Goal: Task Accomplishment & Management: Use online tool/utility

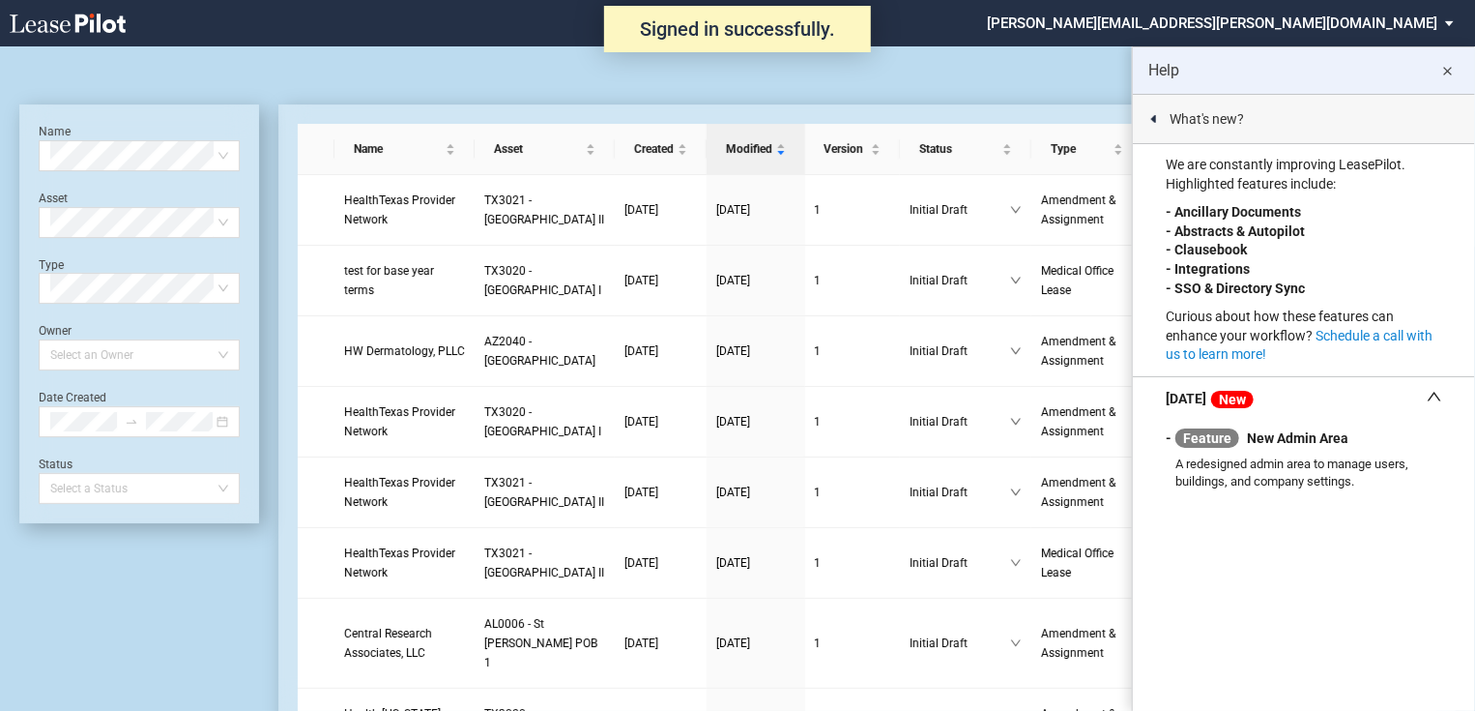
click at [1451, 74] on md-icon "close" at bounding box center [1448, 71] width 23 height 23
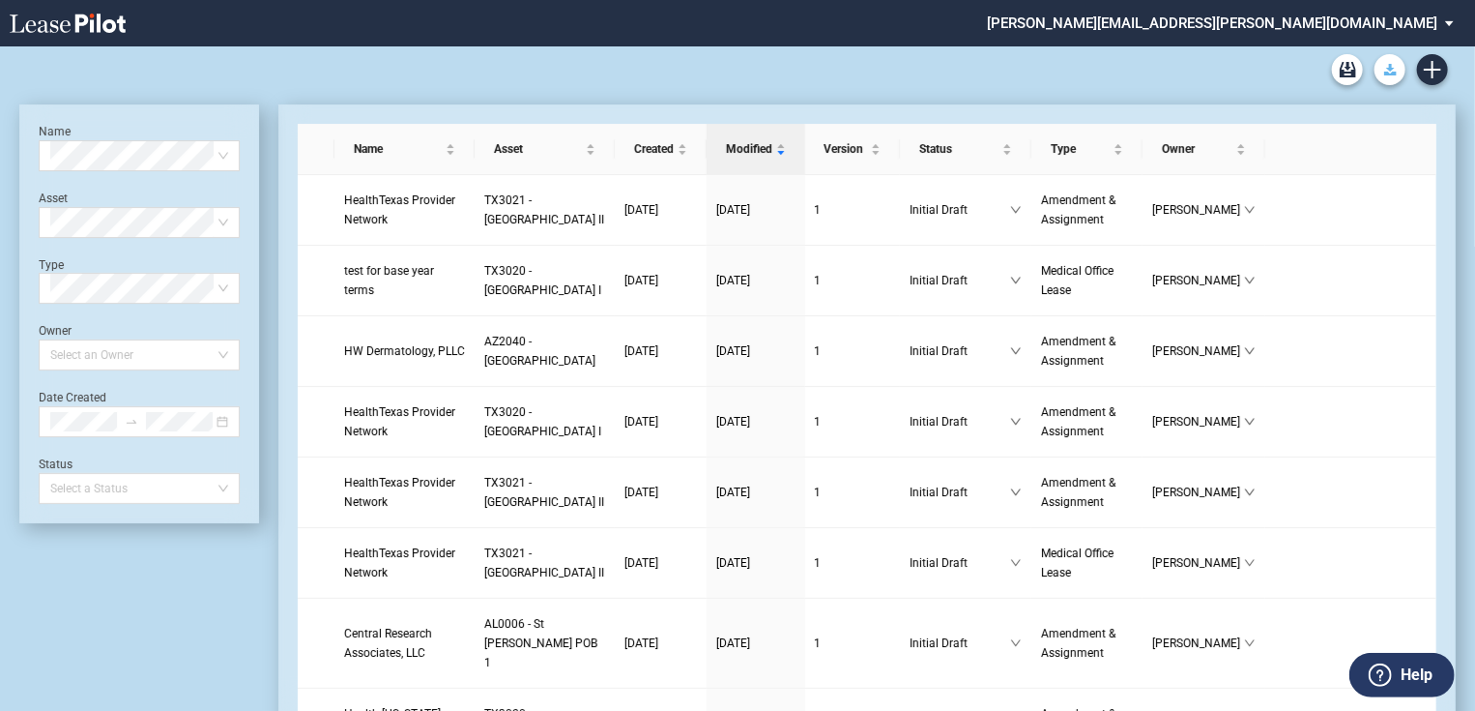
click at [1386, 70] on icon "Download Blank Form" at bounding box center [1390, 70] width 13 height 12
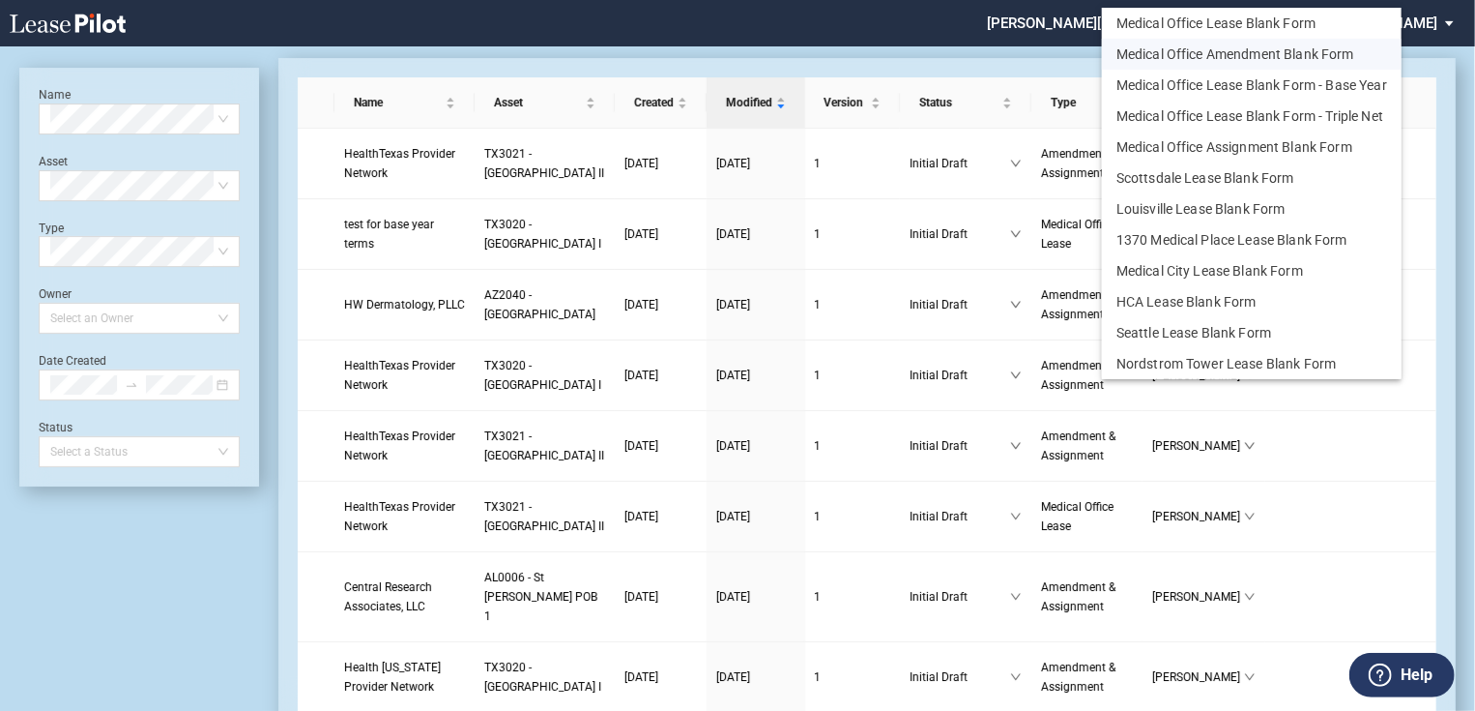
click at [1261, 62] on button "Medical Office Amendment Blank Form" at bounding box center [1252, 54] width 300 height 31
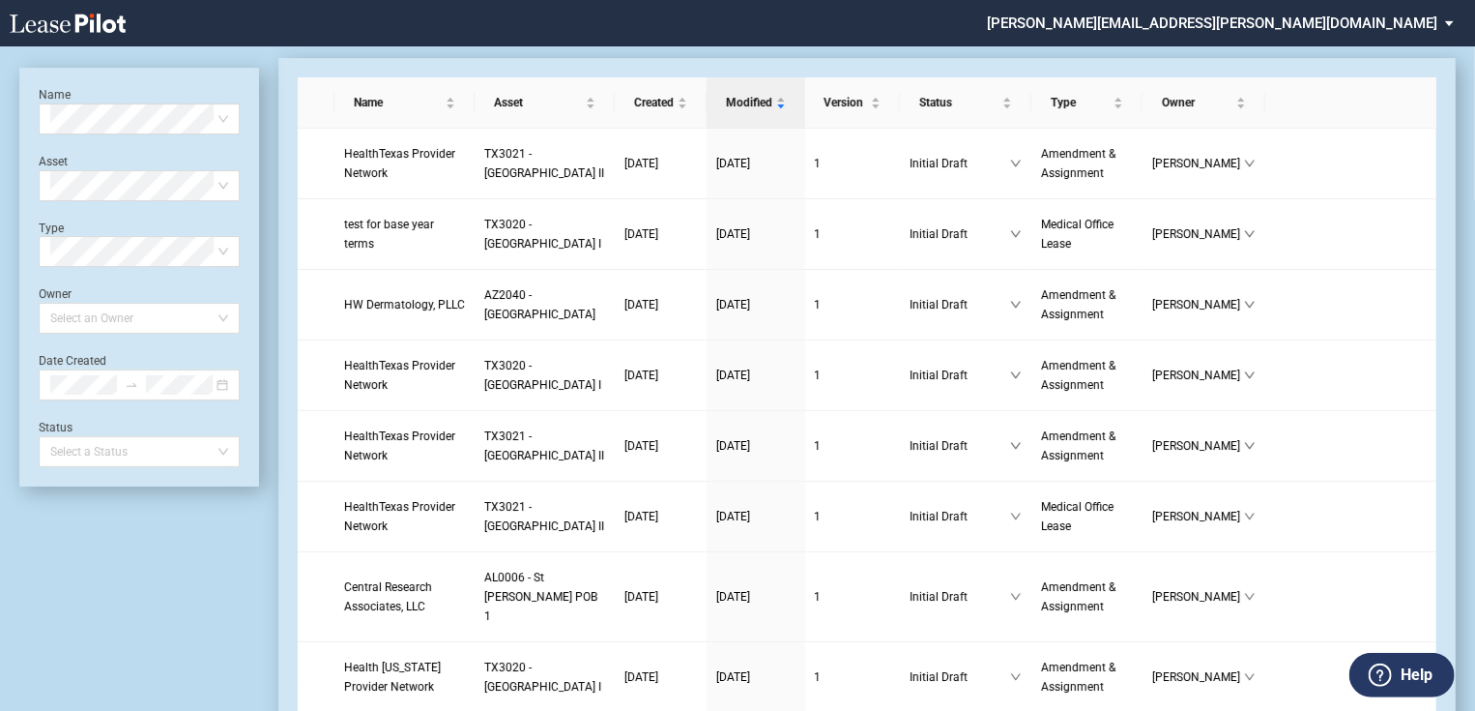
click at [1431, 32] on use "Create new document" at bounding box center [1432, 23] width 17 height 17
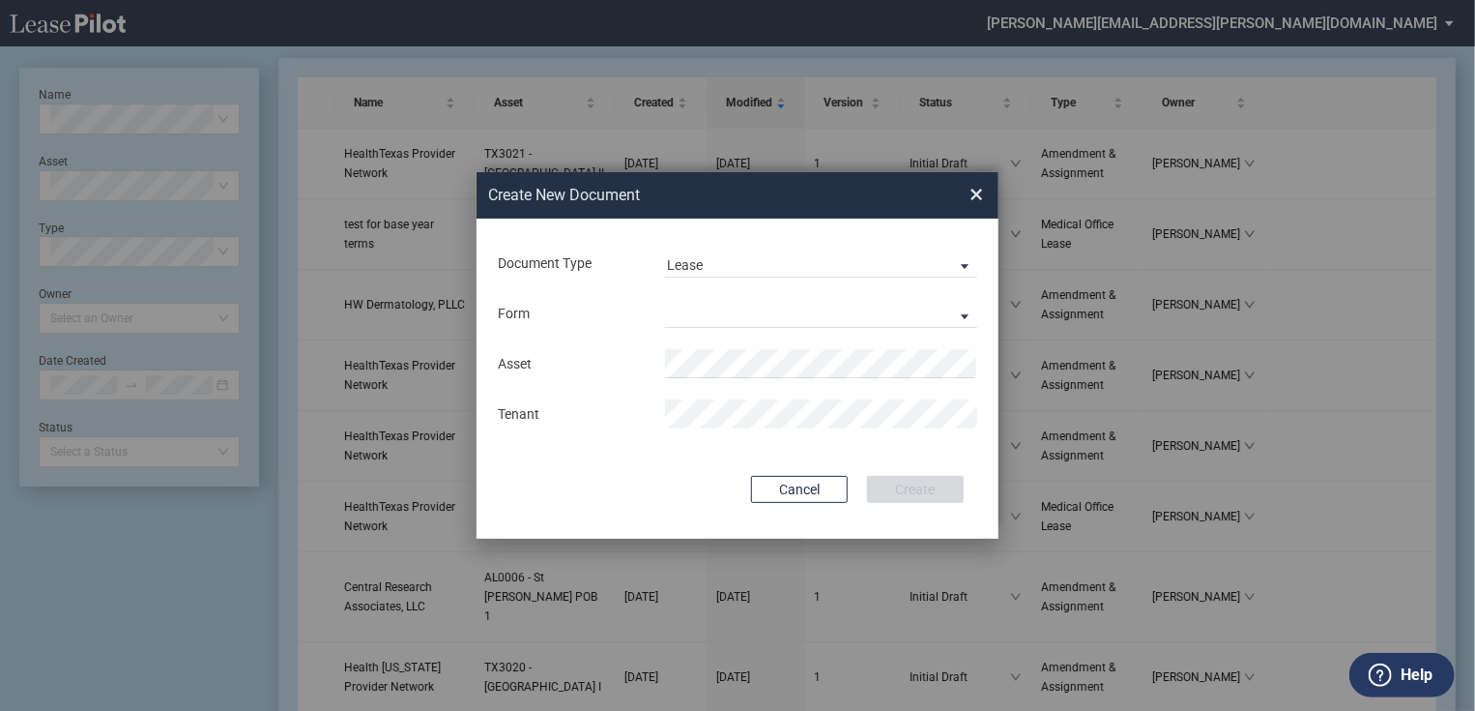
click at [956, 267] on span "Document Type: \aLease\a" at bounding box center [959, 264] width 23 height 19
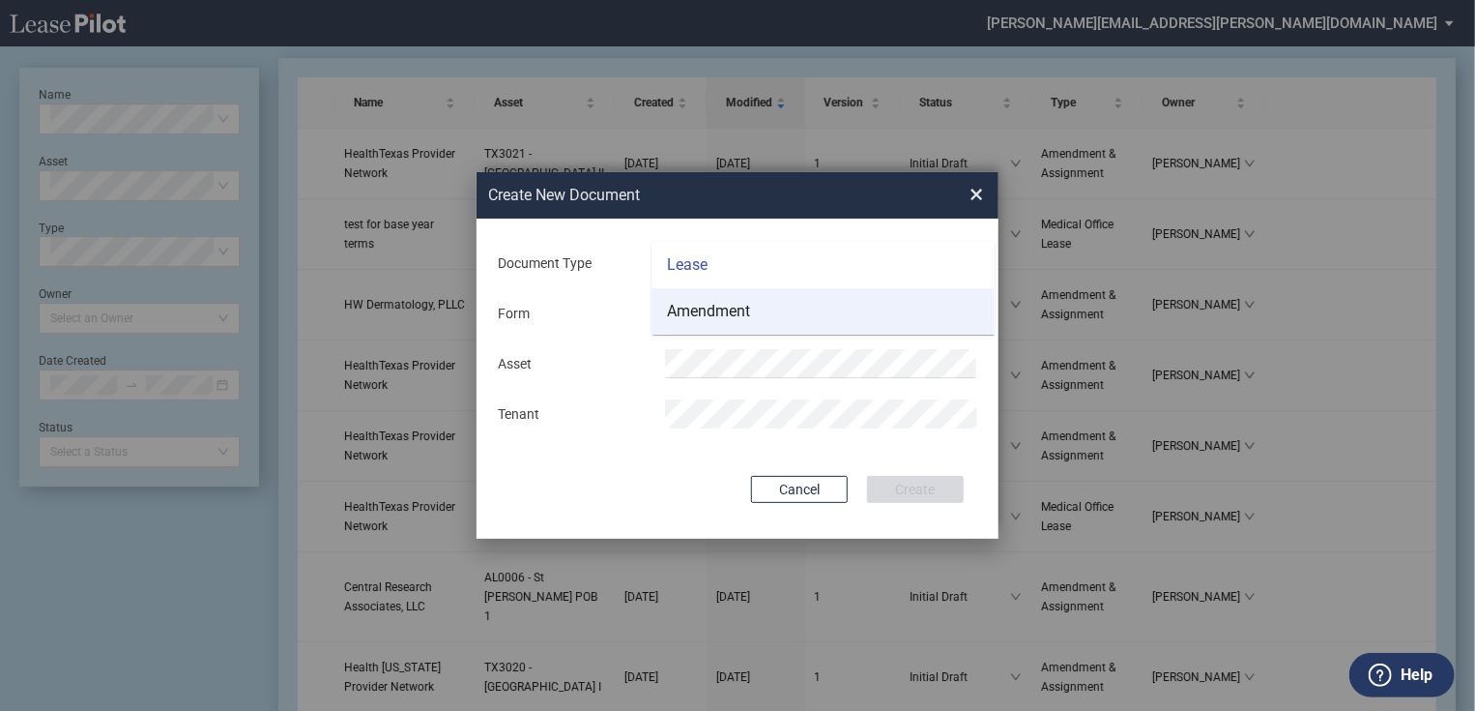
scroll to position [0, 0]
click at [824, 323] on md-option "Amendment" at bounding box center [823, 311] width 343 height 46
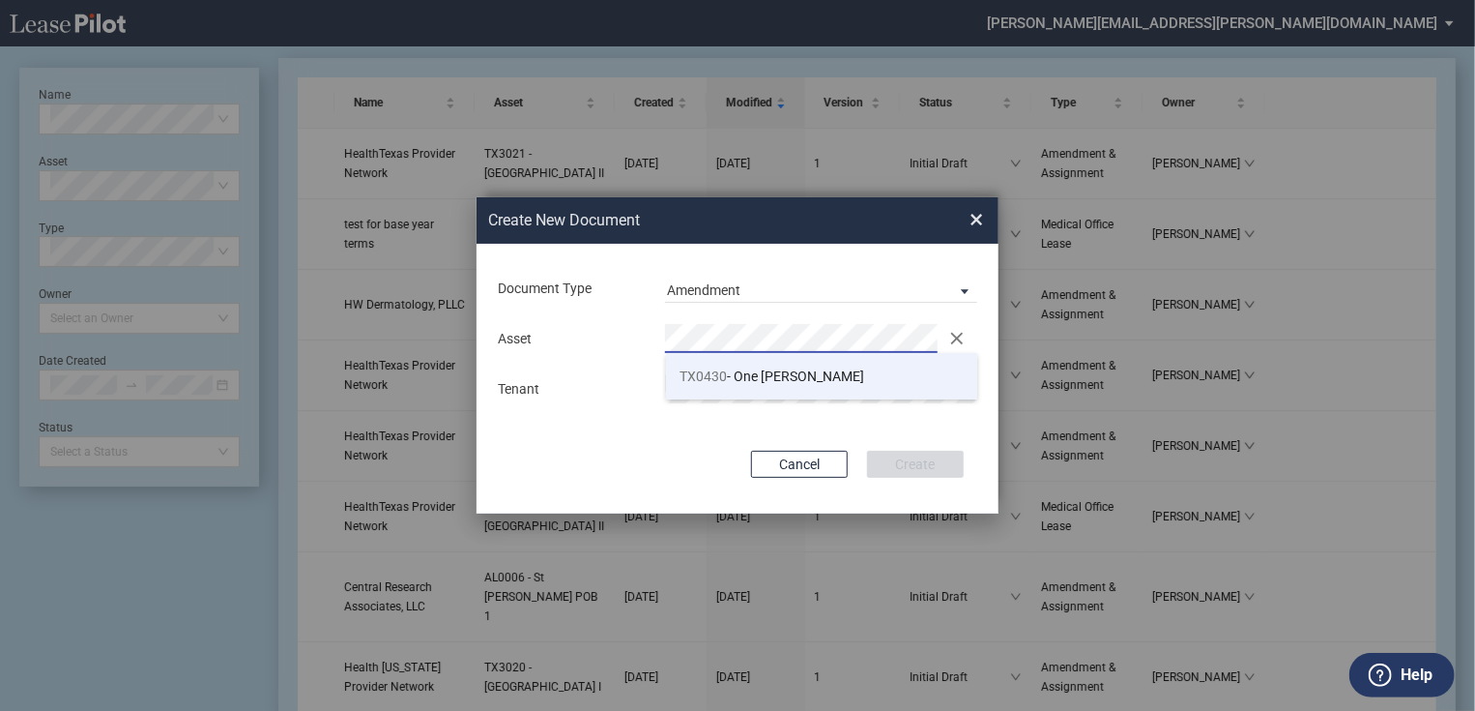
click at [745, 392] on li "TX0430 - One Fannin" at bounding box center [822, 376] width 312 height 46
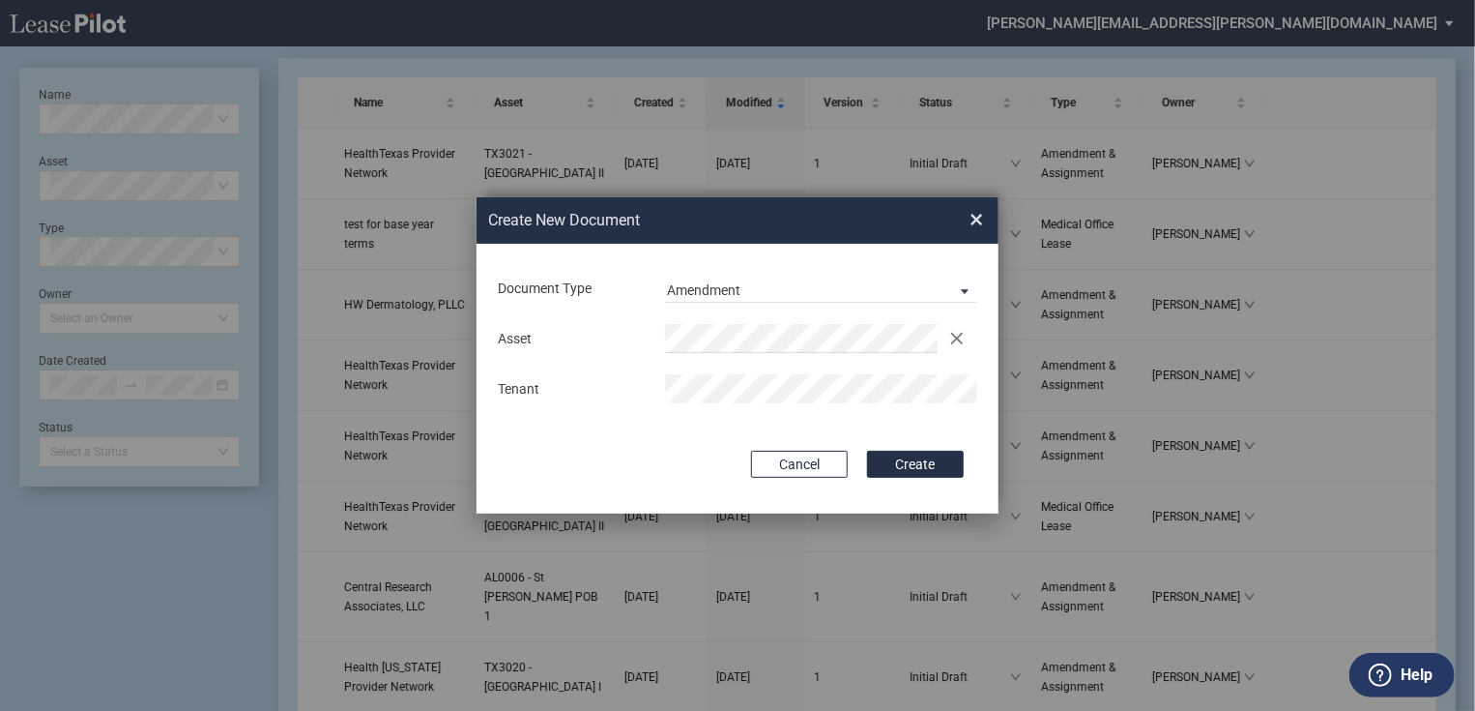
click at [860, 436] on div "Document Type Amendment Deal Type Office Deal Type Office Form Amendment & Assi…" at bounding box center [738, 379] width 522 height 270
click at [918, 470] on button "Create" at bounding box center [915, 463] width 97 height 27
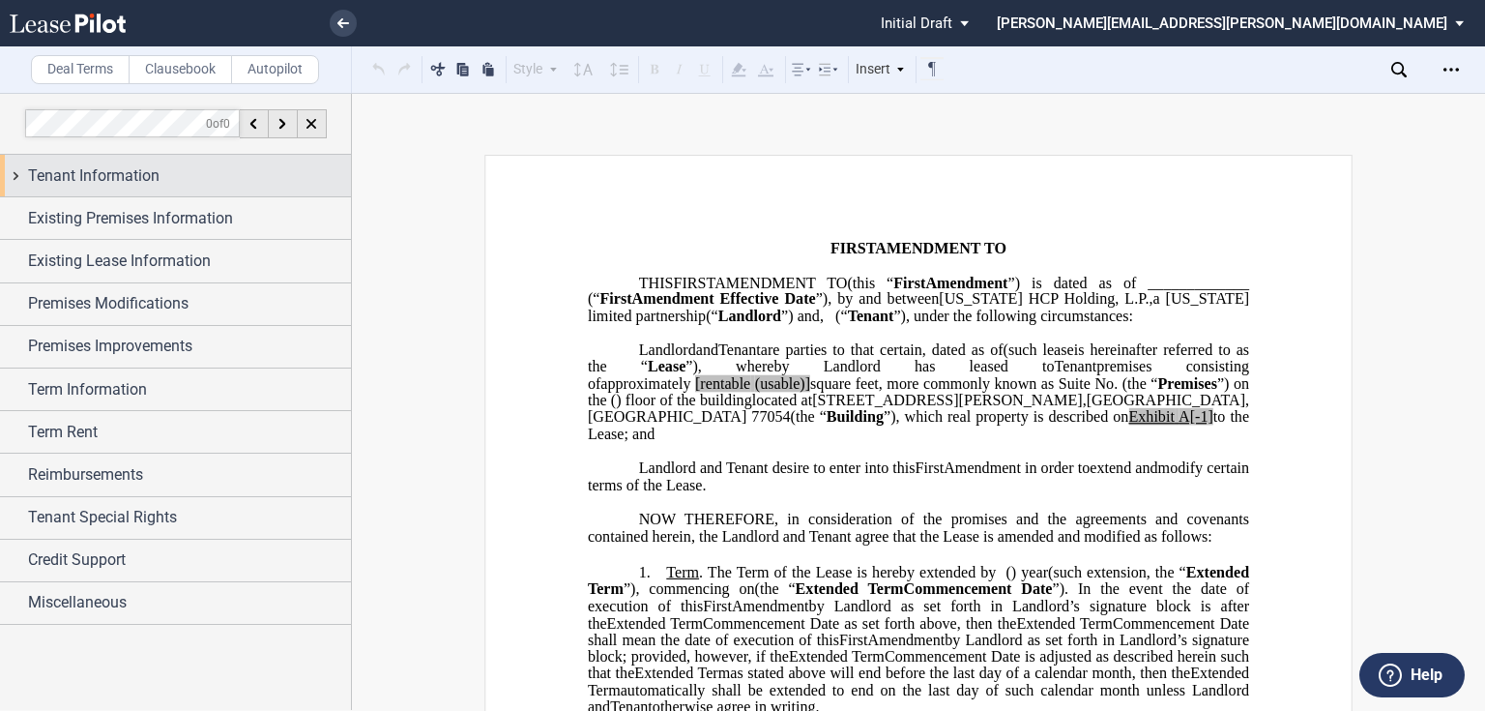
click at [23, 171] on div "Tenant Information" at bounding box center [175, 176] width 351 height 42
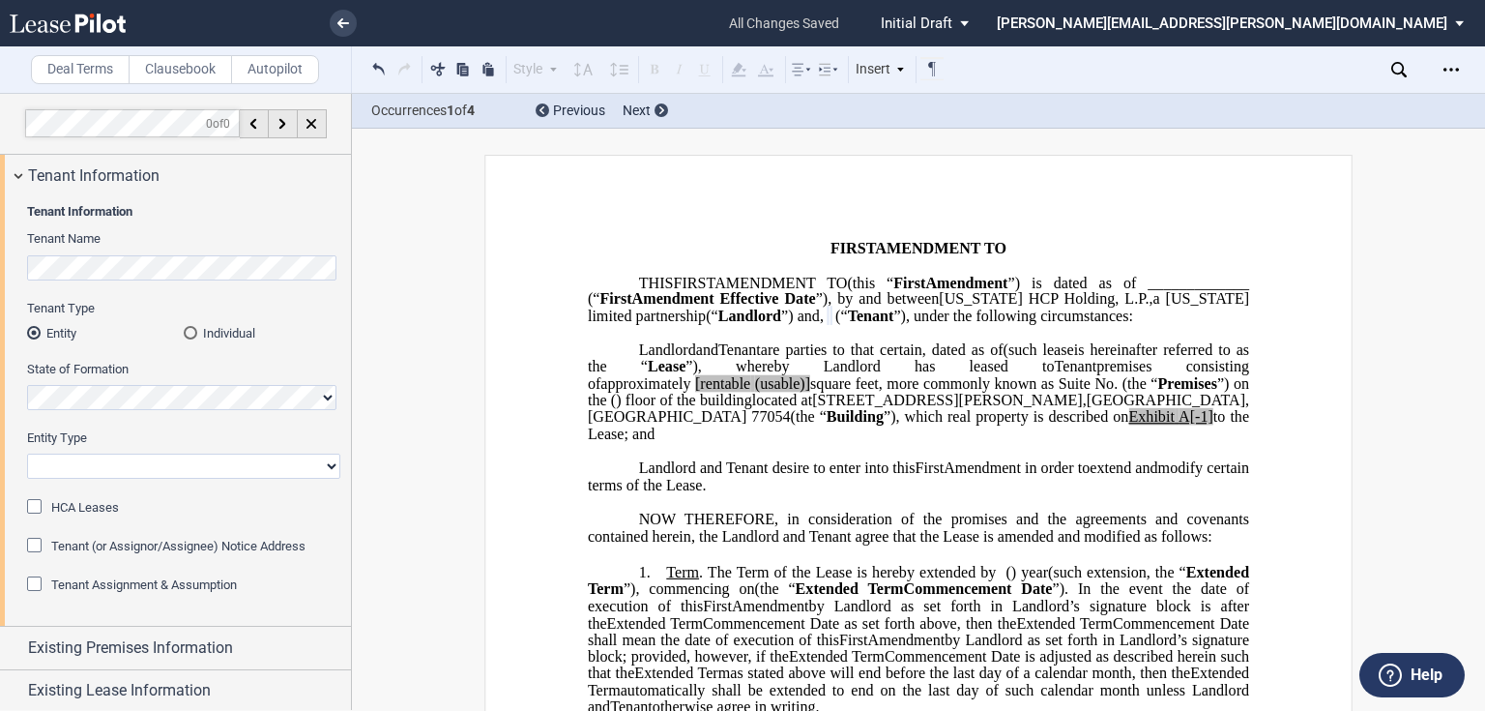
click at [298, 468] on select "Corporation Limited Liability Company General Partnership Limited Partnership O…" at bounding box center [183, 465] width 313 height 25
select select "Other"
click at [27, 453] on select "Corporation Limited Liability Company General Partnership Limited Partnership O…" at bounding box center [183, 465] width 313 height 25
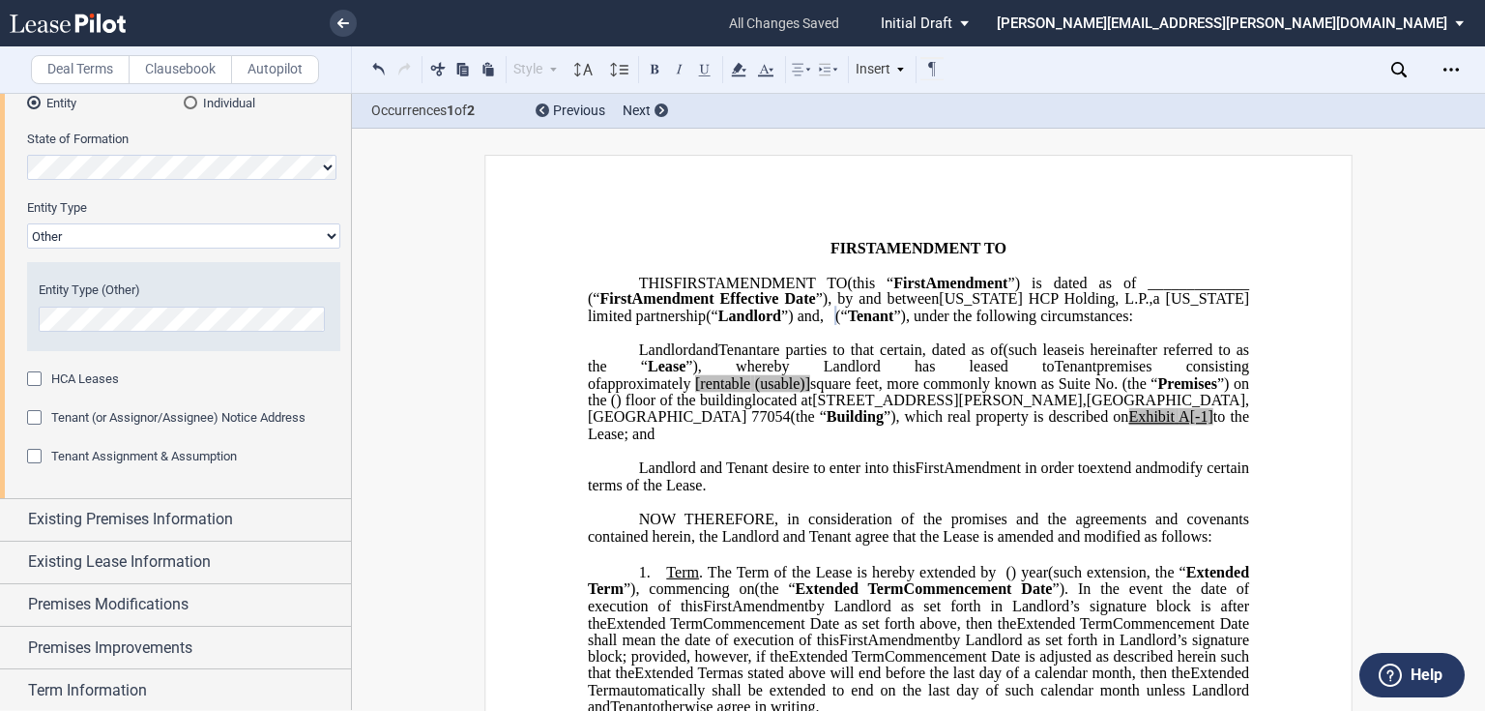
scroll to position [232, 0]
click at [14, 518] on div "Existing Premises Information" at bounding box center [175, 518] width 351 height 42
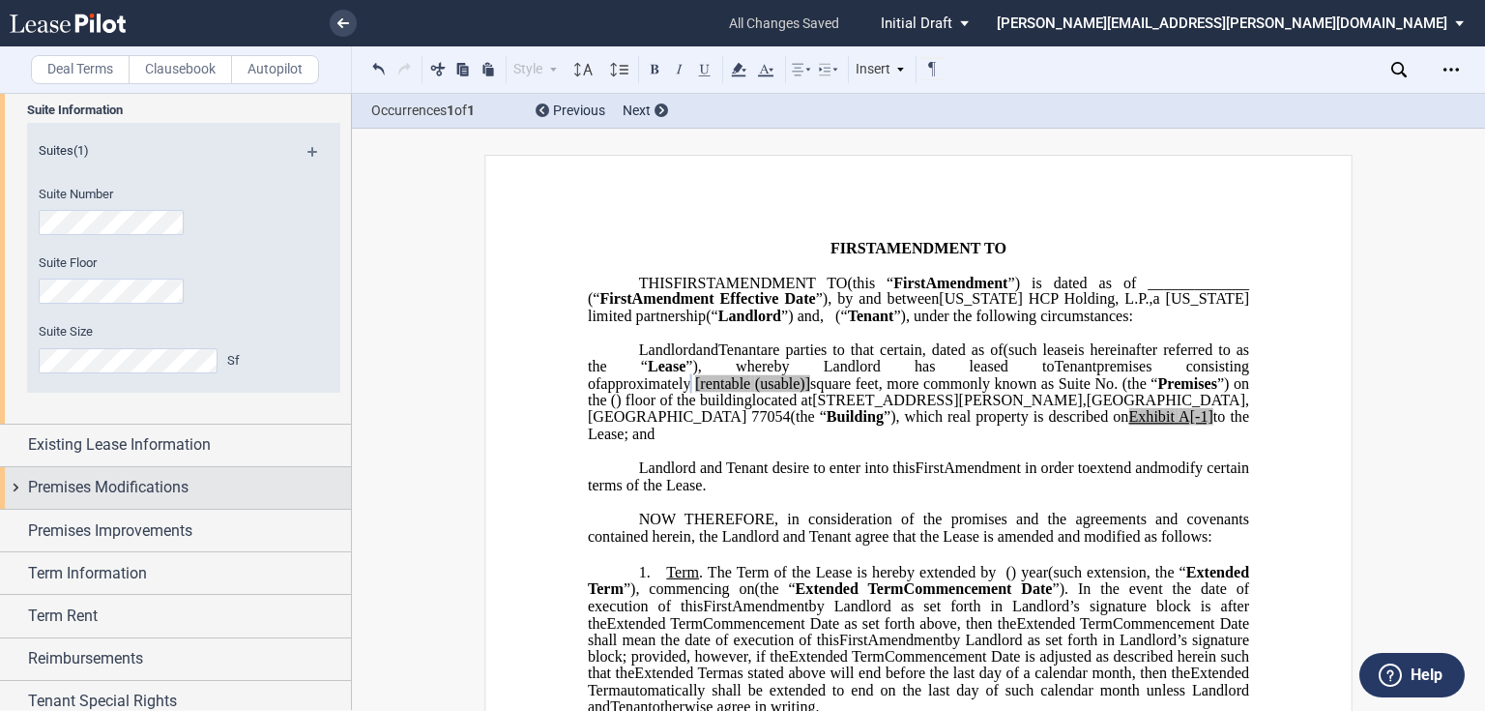
scroll to position [696, 0]
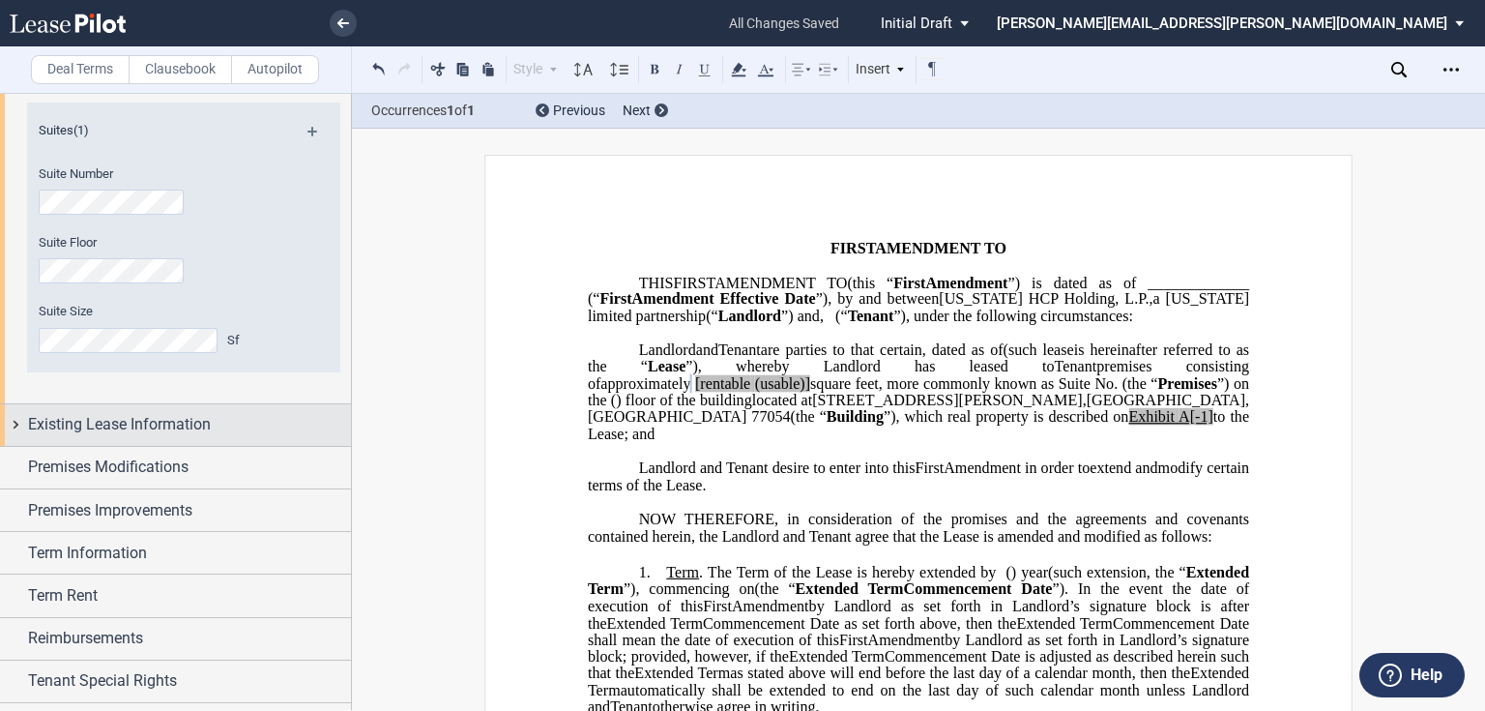
click at [14, 424] on div "Existing Lease Information" at bounding box center [175, 425] width 351 height 42
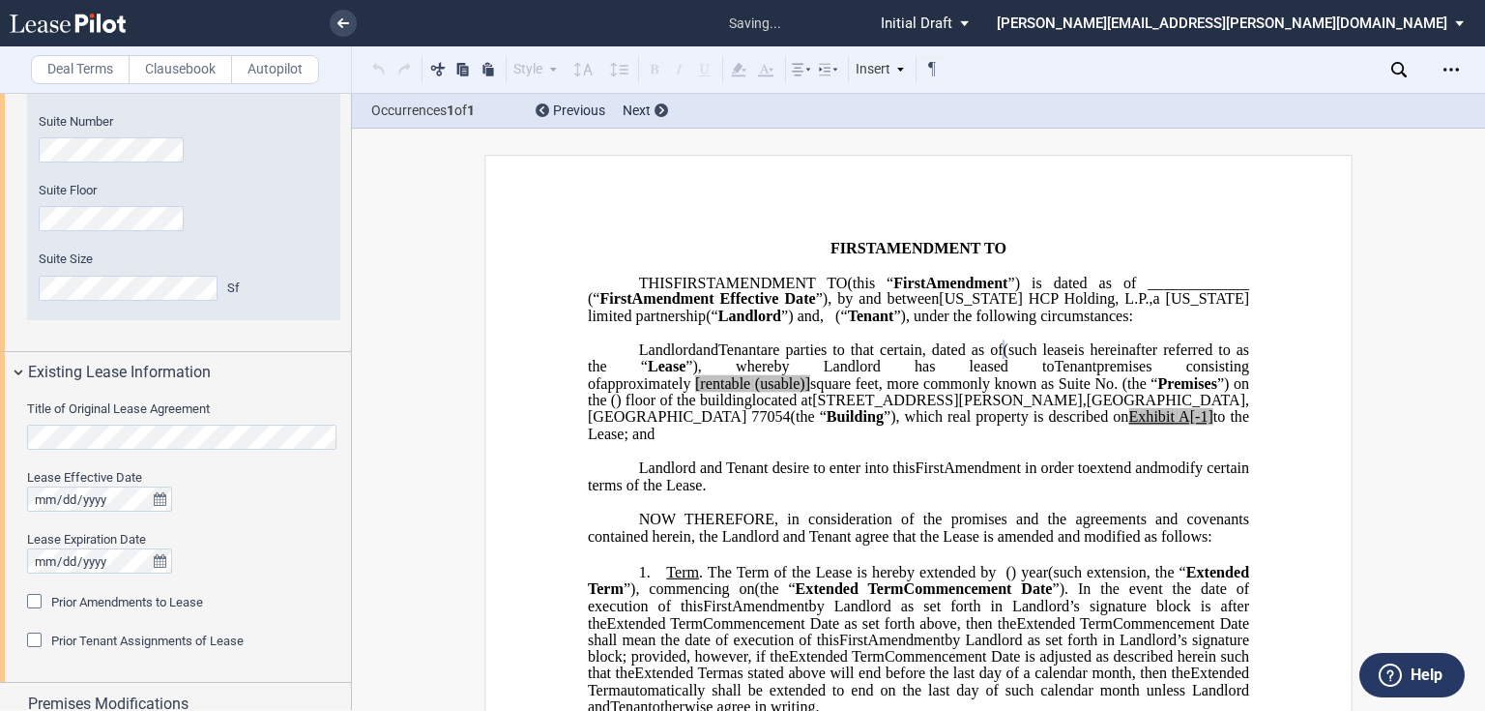
scroll to position [773, 0]
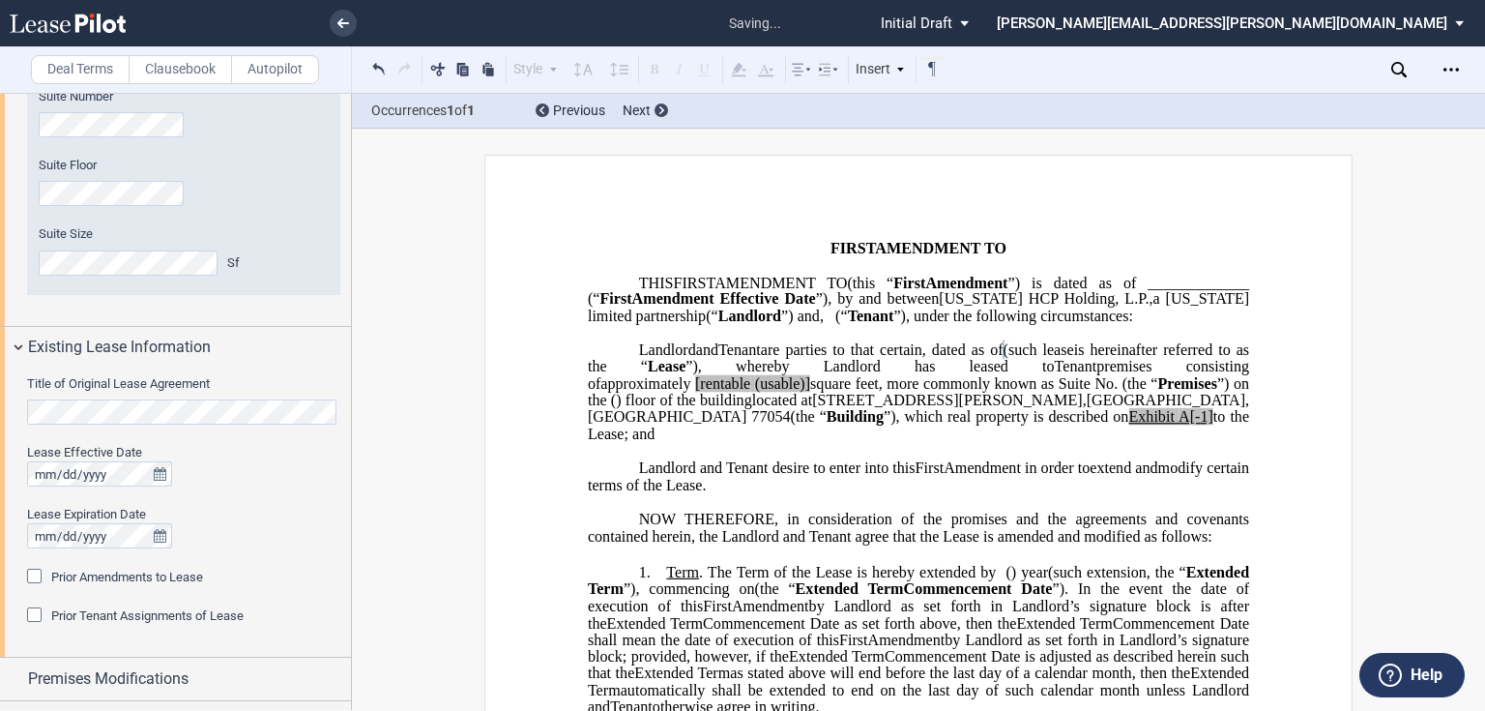
click at [35, 579] on div "Prior Amendments to Lease" at bounding box center [36, 577] width 19 height 19
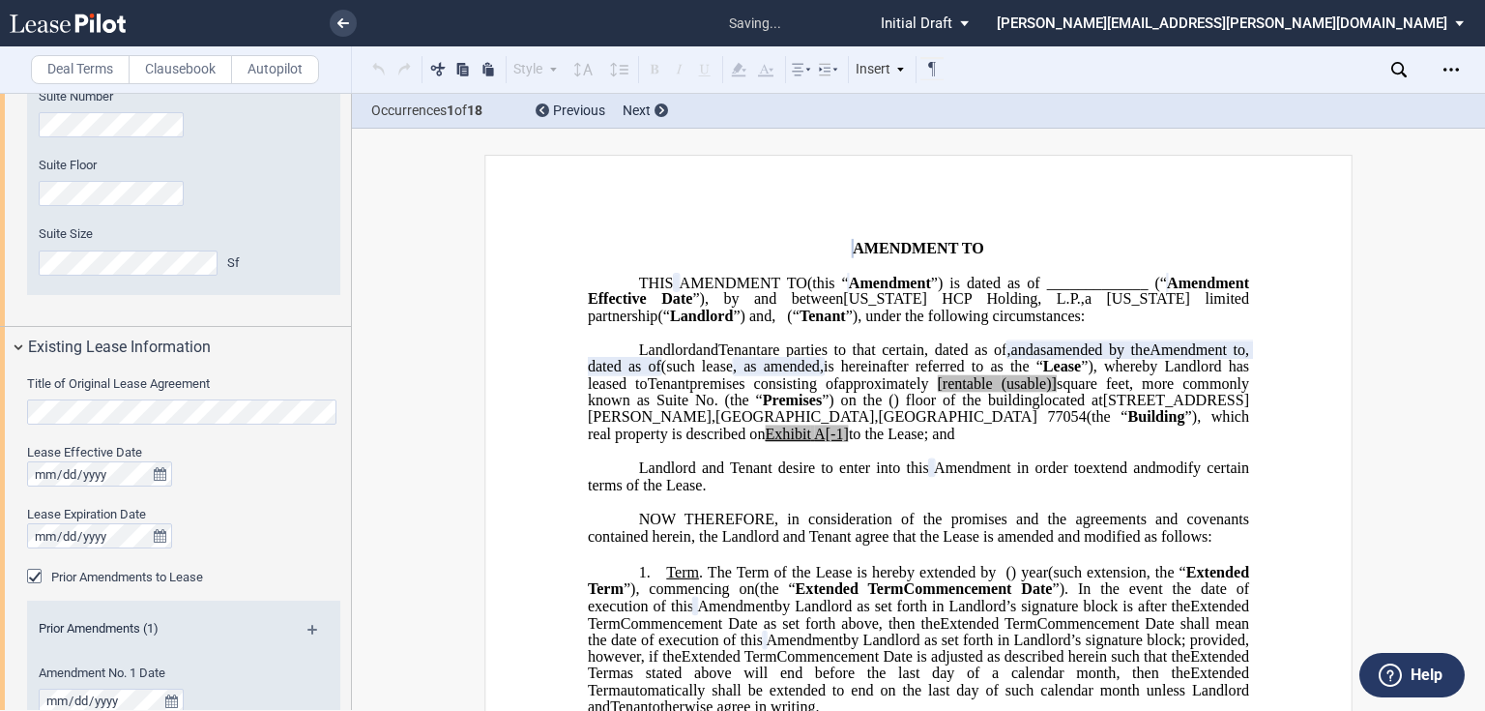
click at [307, 630] on md-icon at bounding box center [320, 636] width 26 height 23
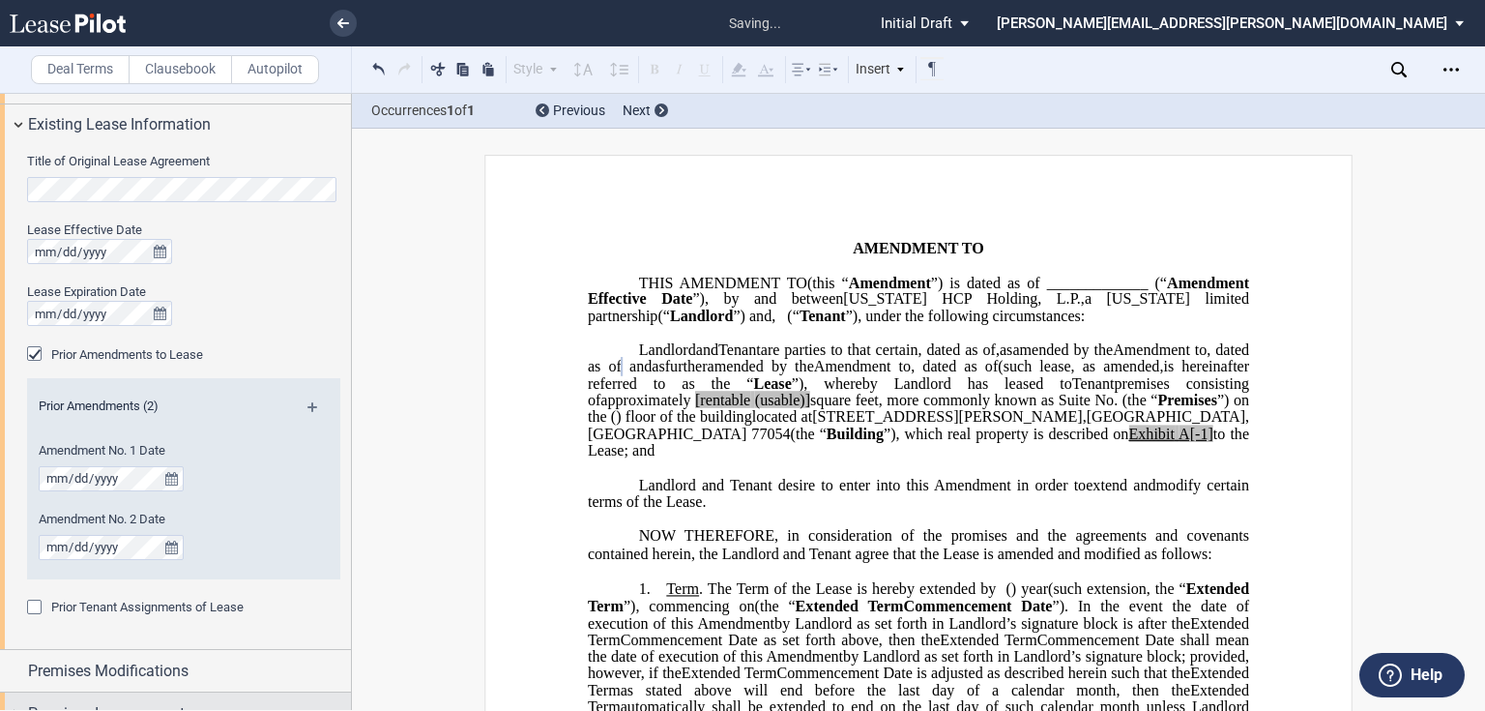
scroll to position [1160, 0]
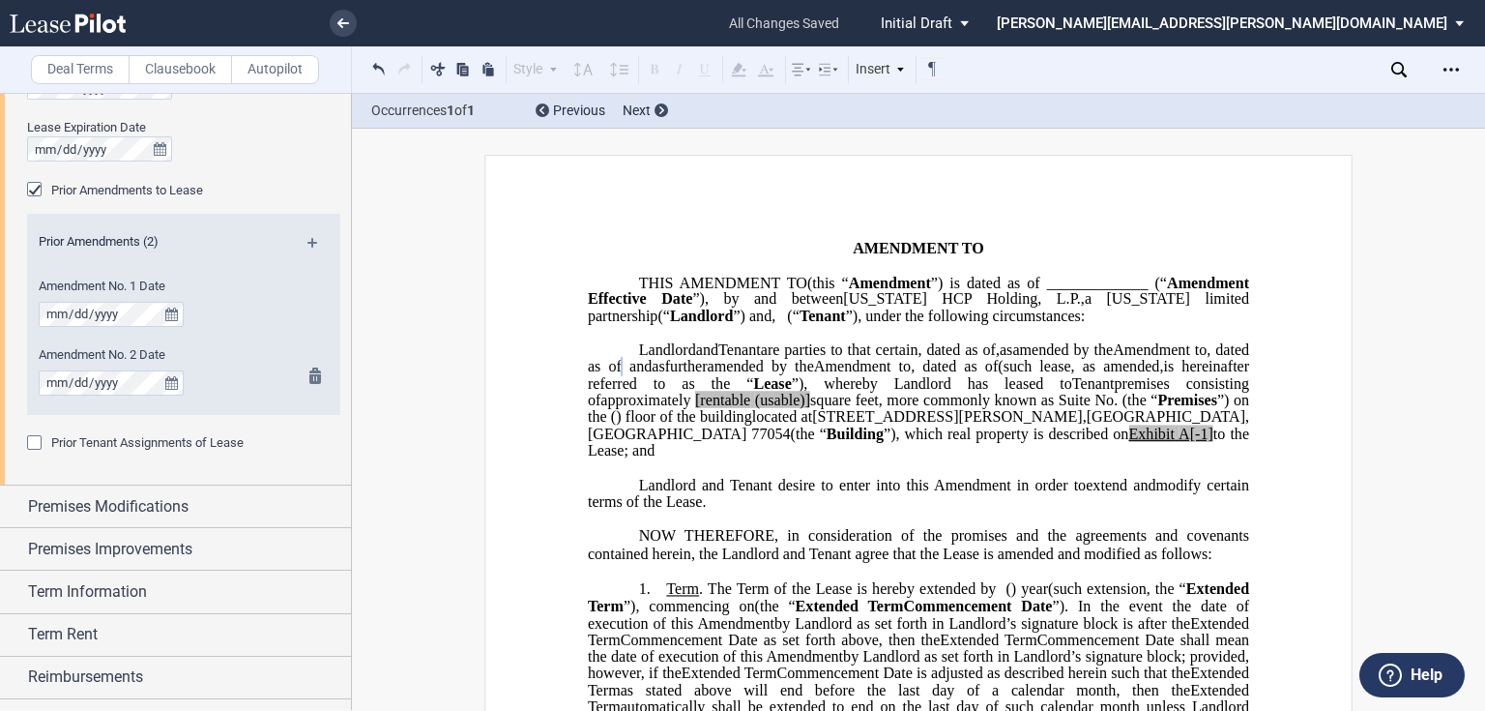
drag, startPoint x: 309, startPoint y: 247, endPoint x: 162, endPoint y: 359, distance: 184.3
click at [309, 247] on md-icon at bounding box center [320, 249] width 26 height 23
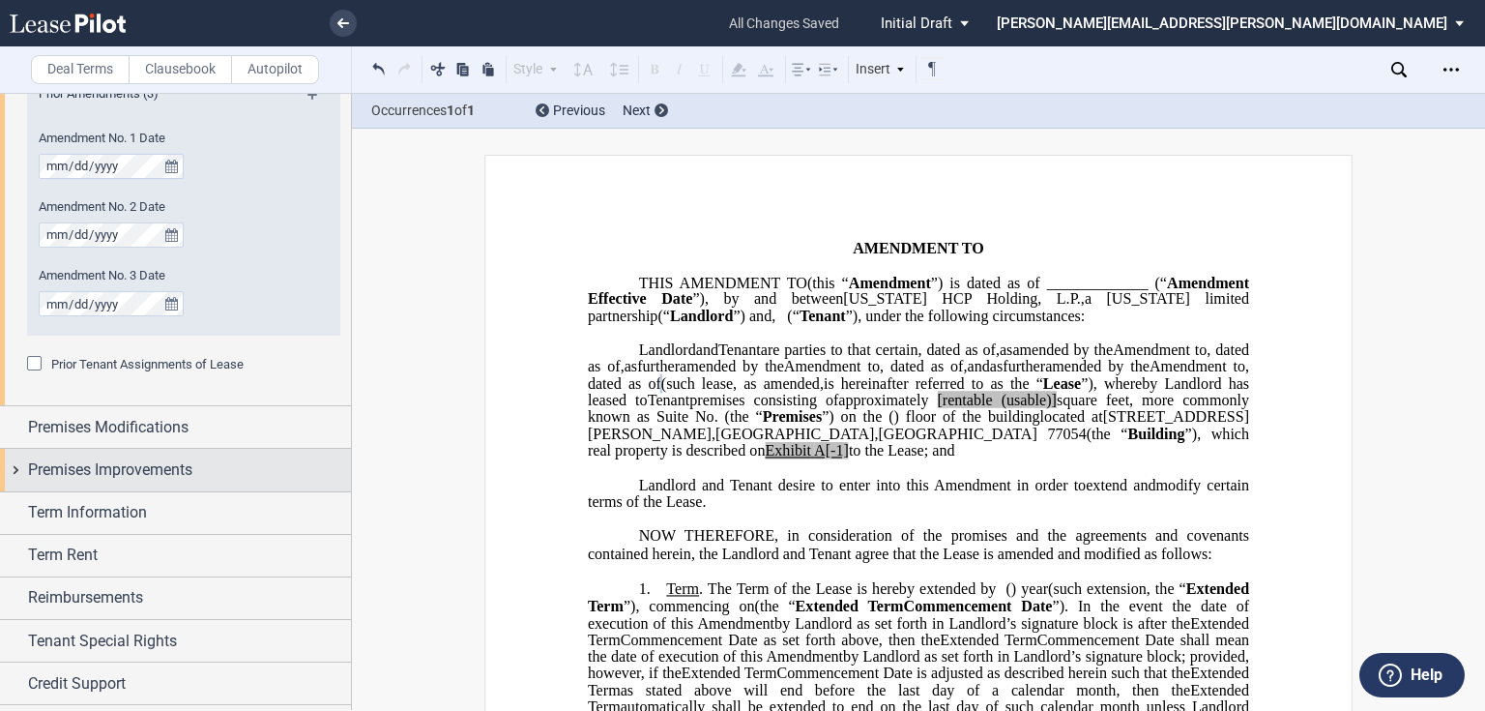
scroll to position [1315, 0]
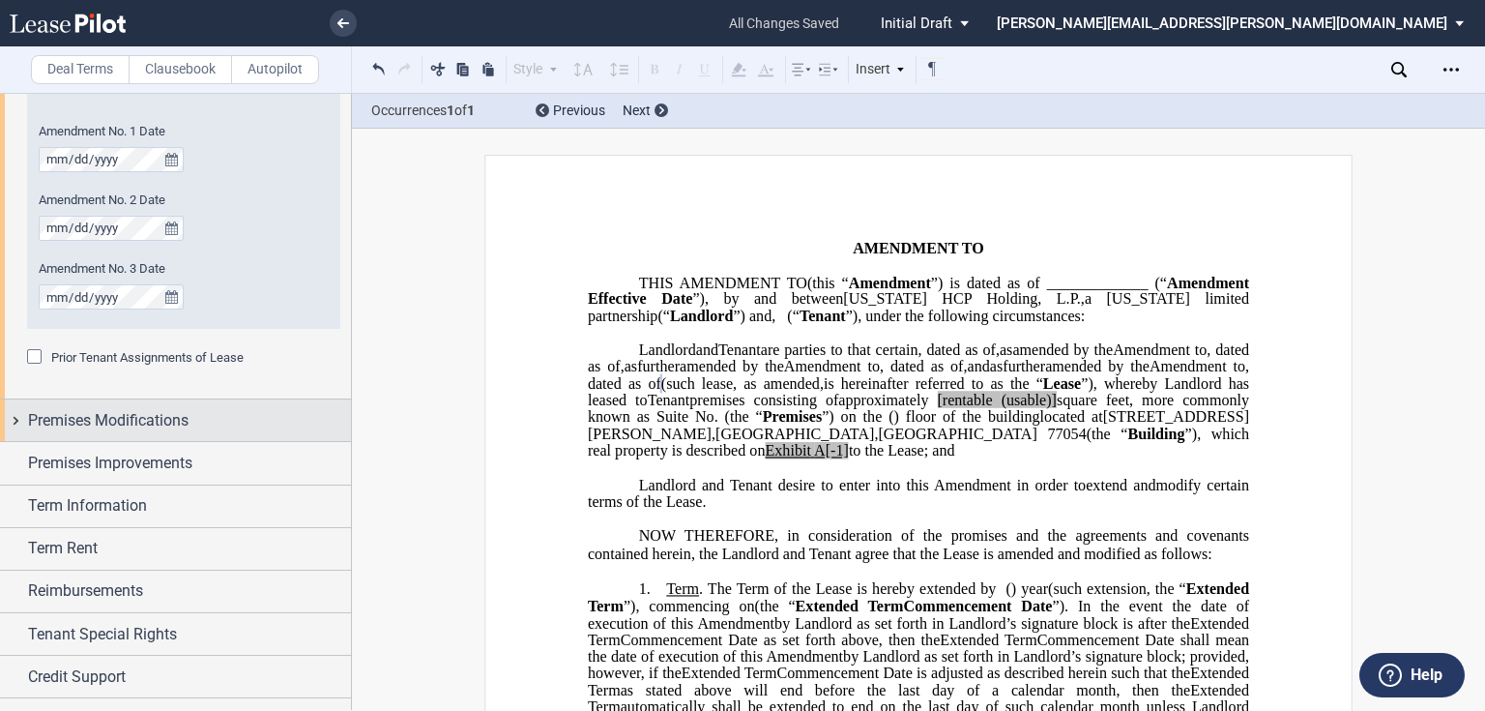
click at [15, 421] on div "Premises Modifications" at bounding box center [175, 420] width 351 height 42
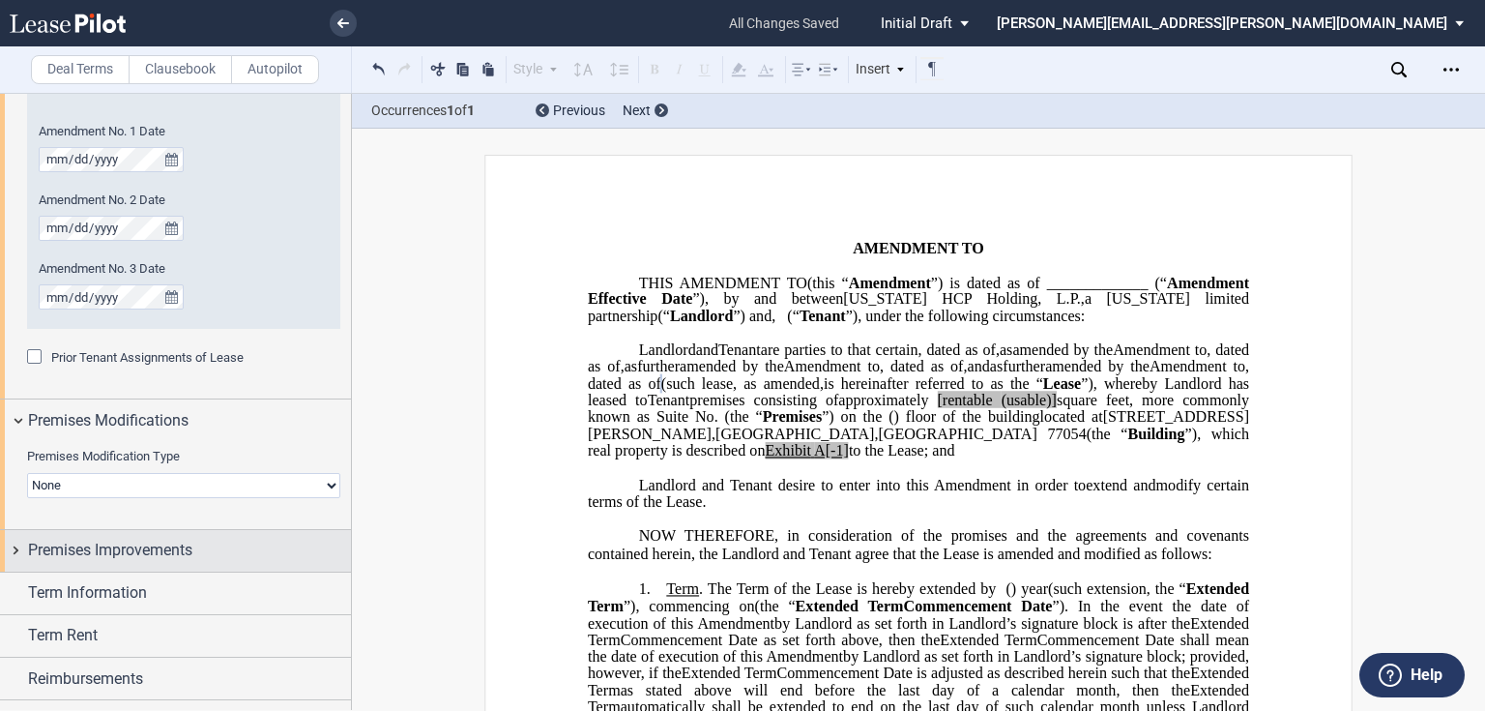
click at [17, 547] on div "Premises Improvements" at bounding box center [175, 551] width 351 height 42
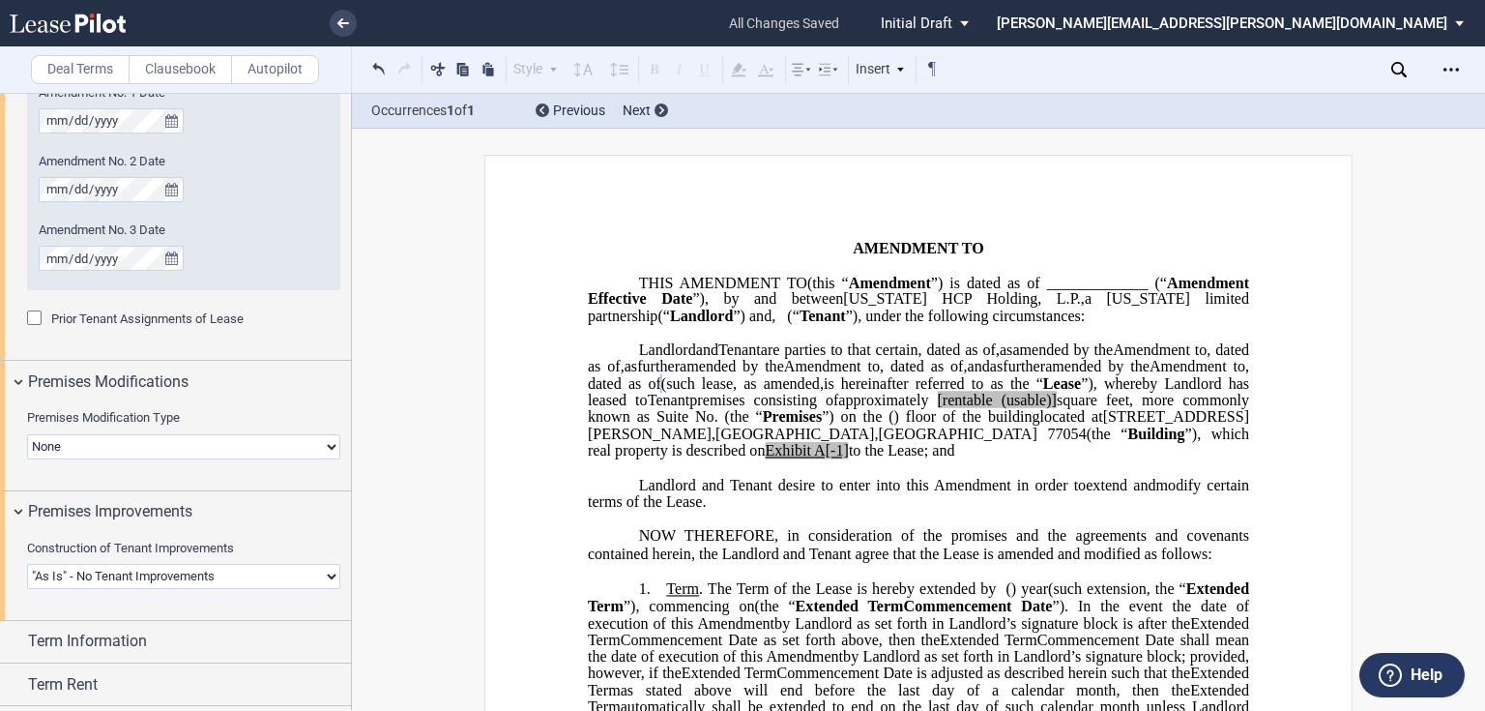
scroll to position [1469, 0]
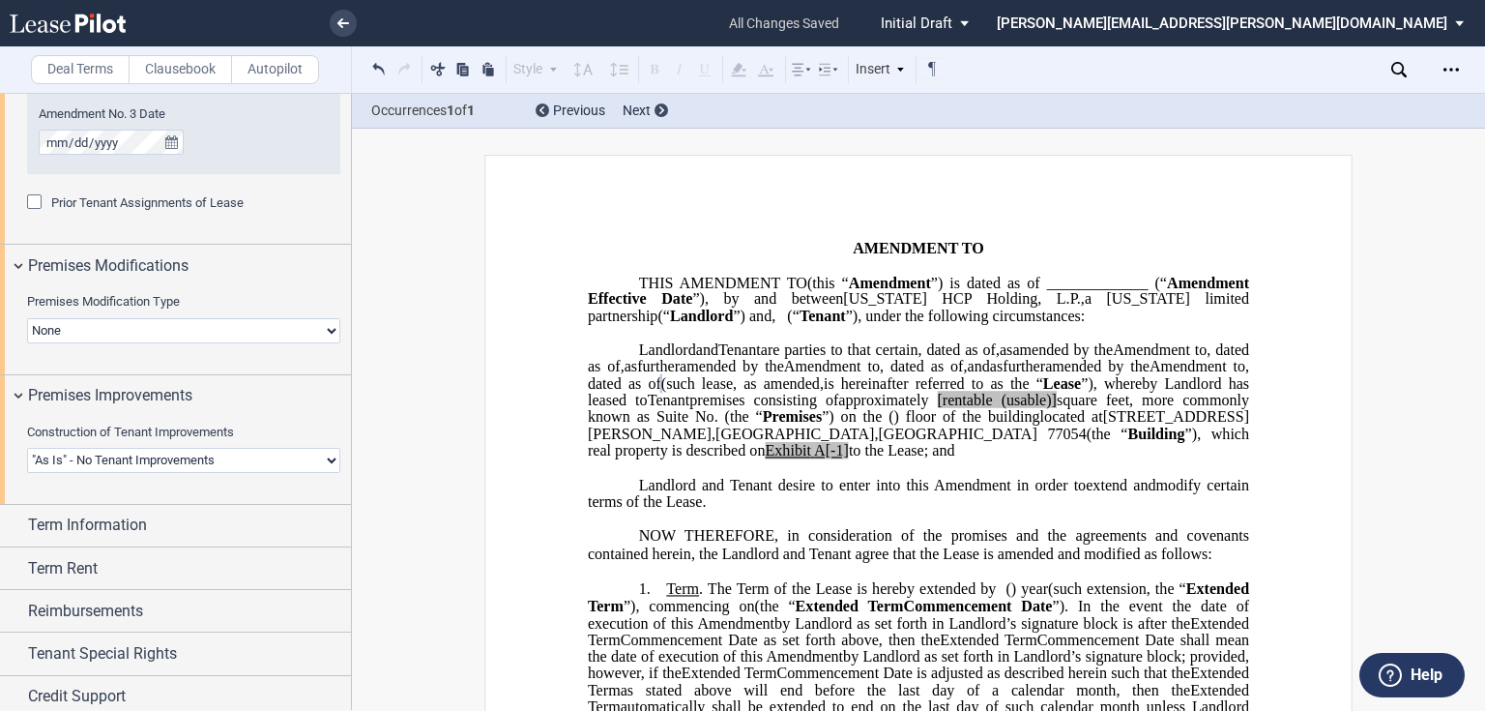
drag, startPoint x: 312, startPoint y: 461, endPoint x: 303, endPoint y: 455, distance: 11.3
click at [312, 461] on select "Landlord Constructs Tenant Improvements Tenant Constructs Tenant Improvements "…" at bounding box center [183, 460] width 313 height 25
select select "landlord"
click at [27, 448] on select "Landlord Constructs Tenant Improvements Tenant Constructs Tenant Improvements "…" at bounding box center [183, 460] width 313 height 25
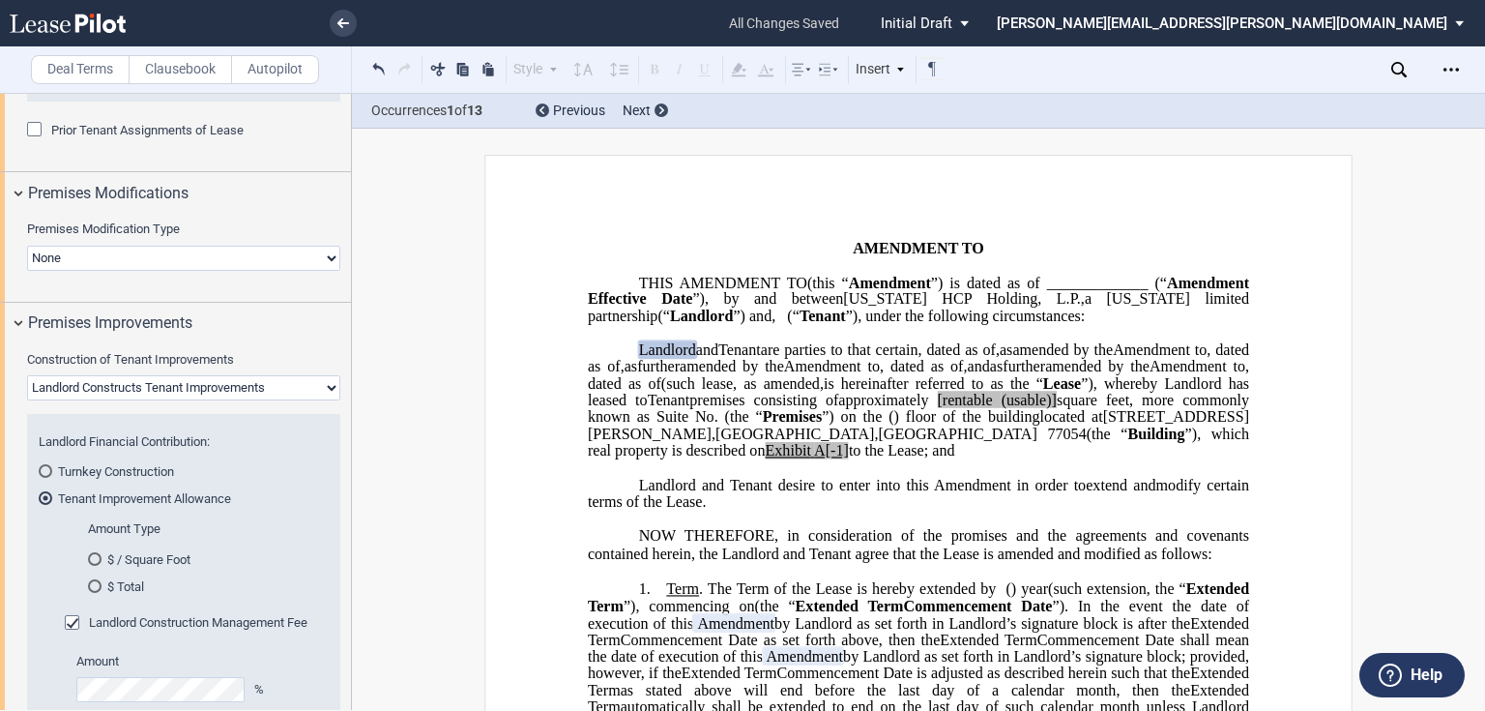
scroll to position [1624, 0]
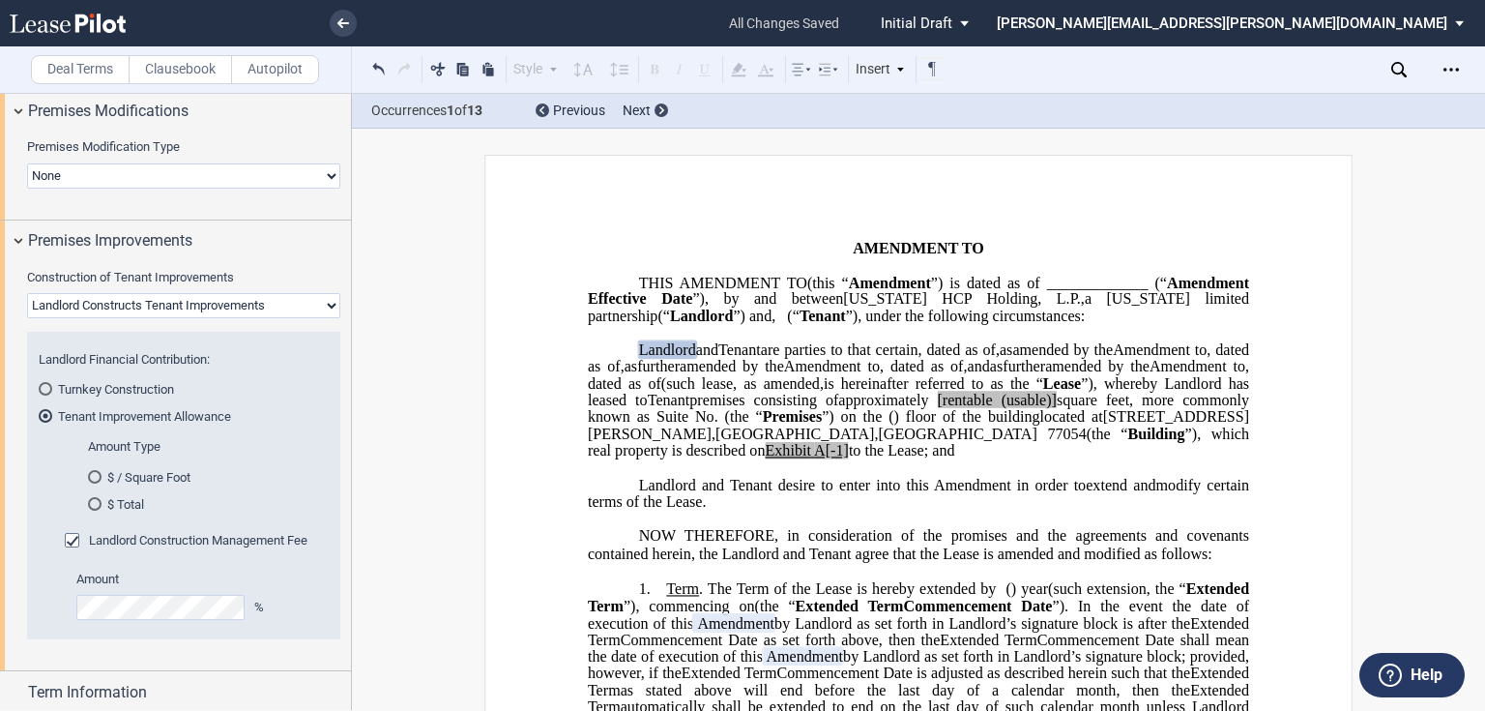
click at [92, 503] on div "$ Total" at bounding box center [95, 504] width 14 height 14
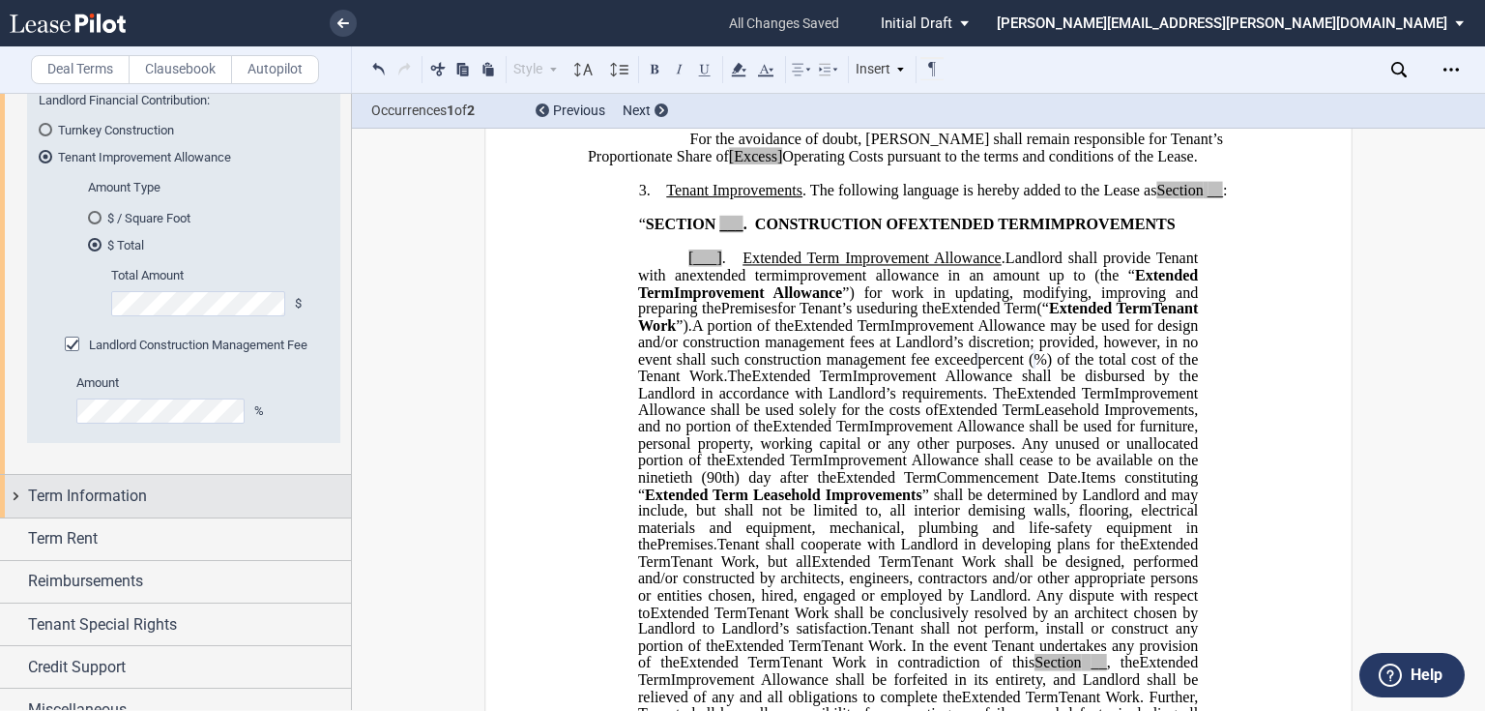
scroll to position [1903, 0]
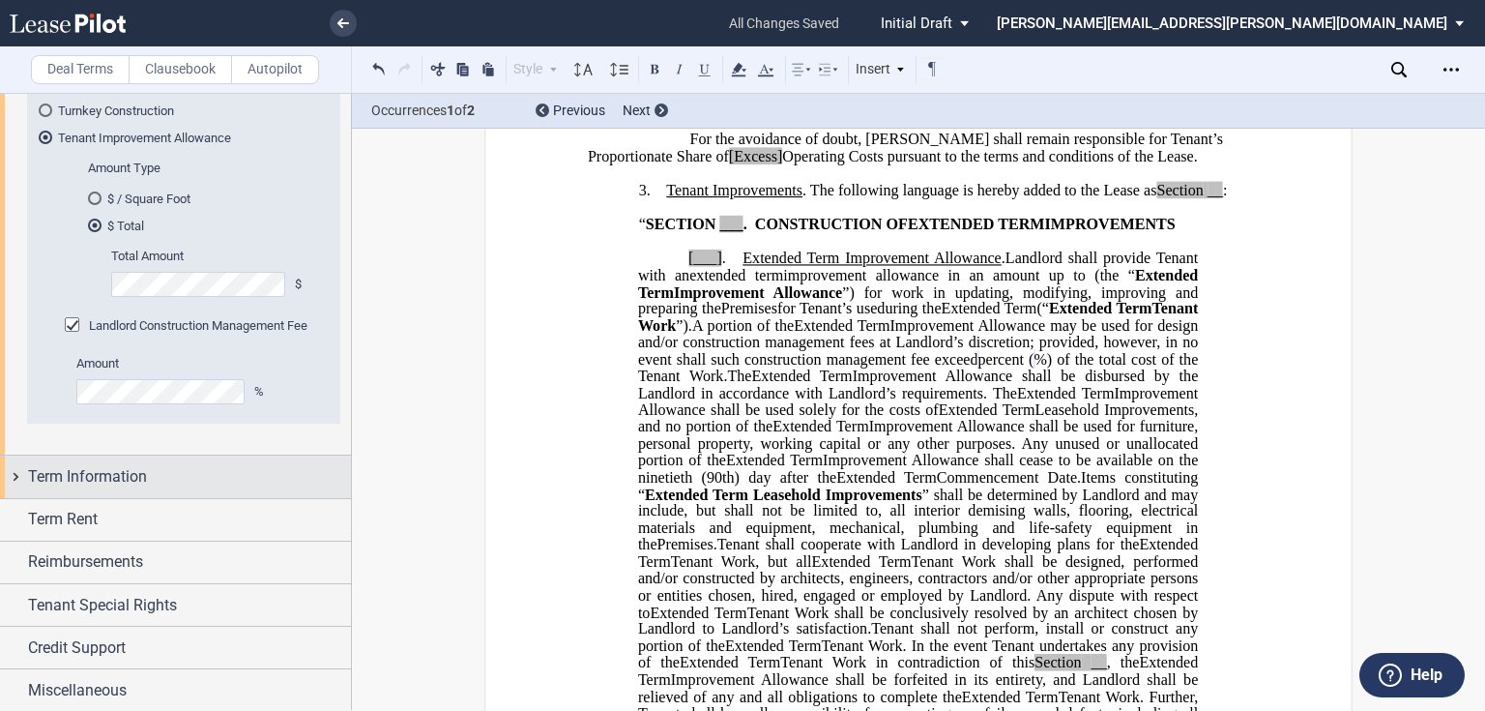
click at [15, 476] on div "Term Information" at bounding box center [175, 476] width 351 height 42
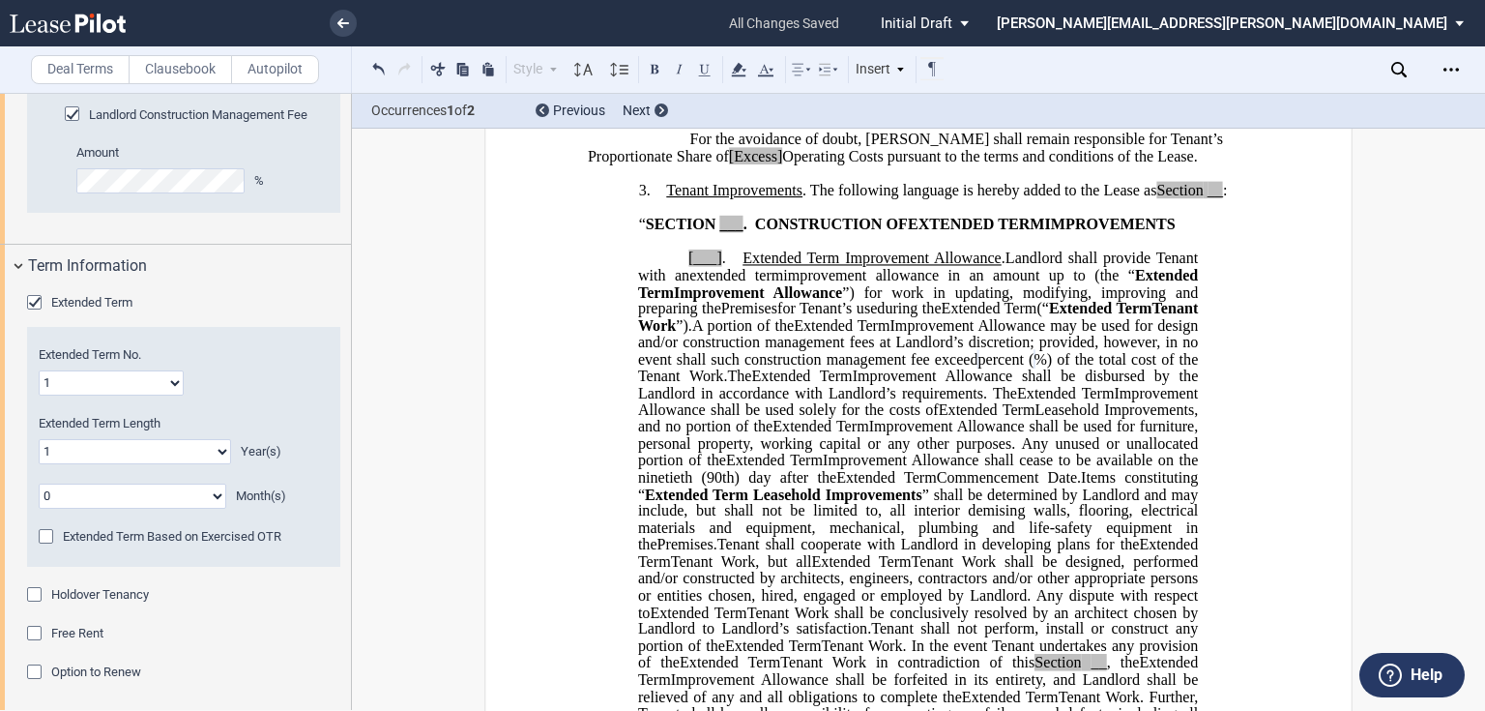
scroll to position [2135, 0]
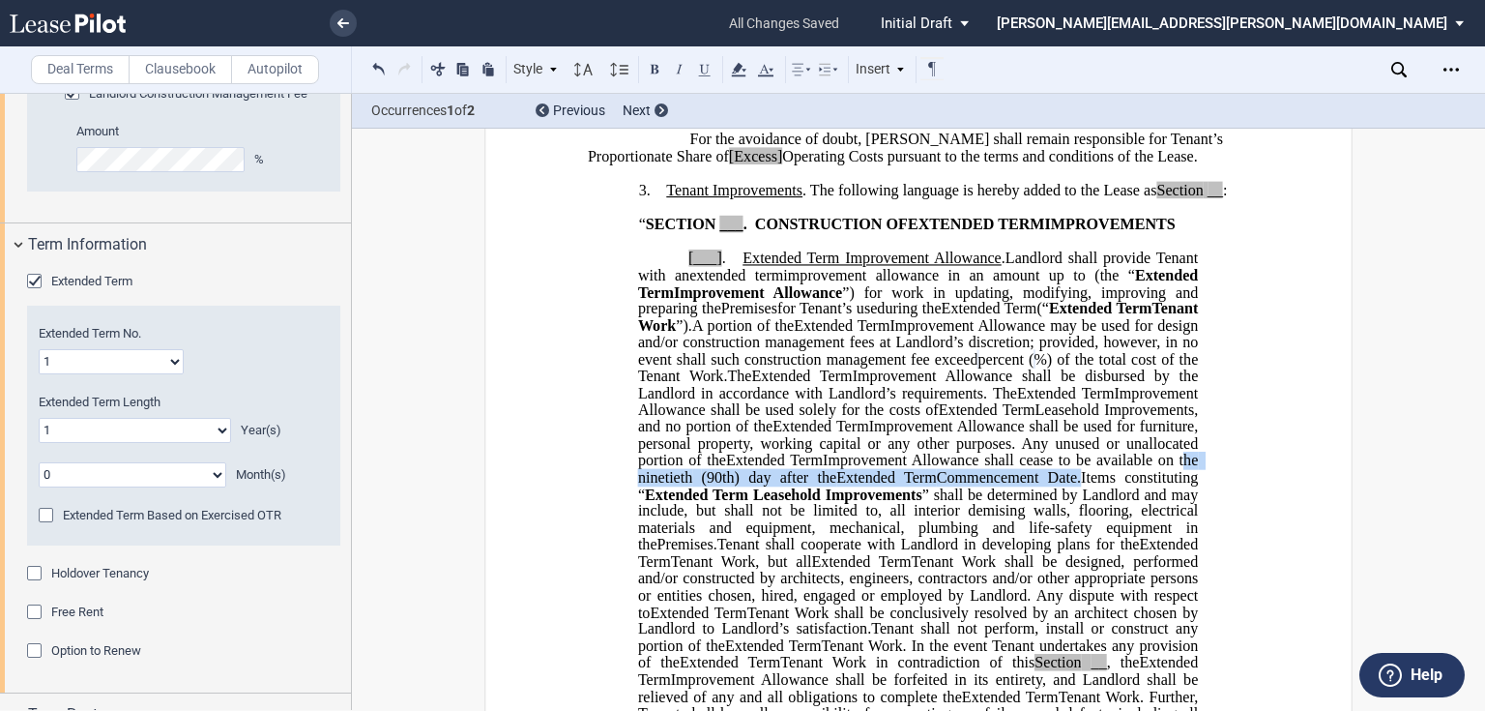
drag, startPoint x: 1176, startPoint y: 543, endPoint x: 1061, endPoint y: 558, distance: 115.0
click at [1061, 558] on p "[___] . Extended Term Improvement Allowance . Expansion Space Improvement Allow…" at bounding box center [918, 511] width 560 height 522
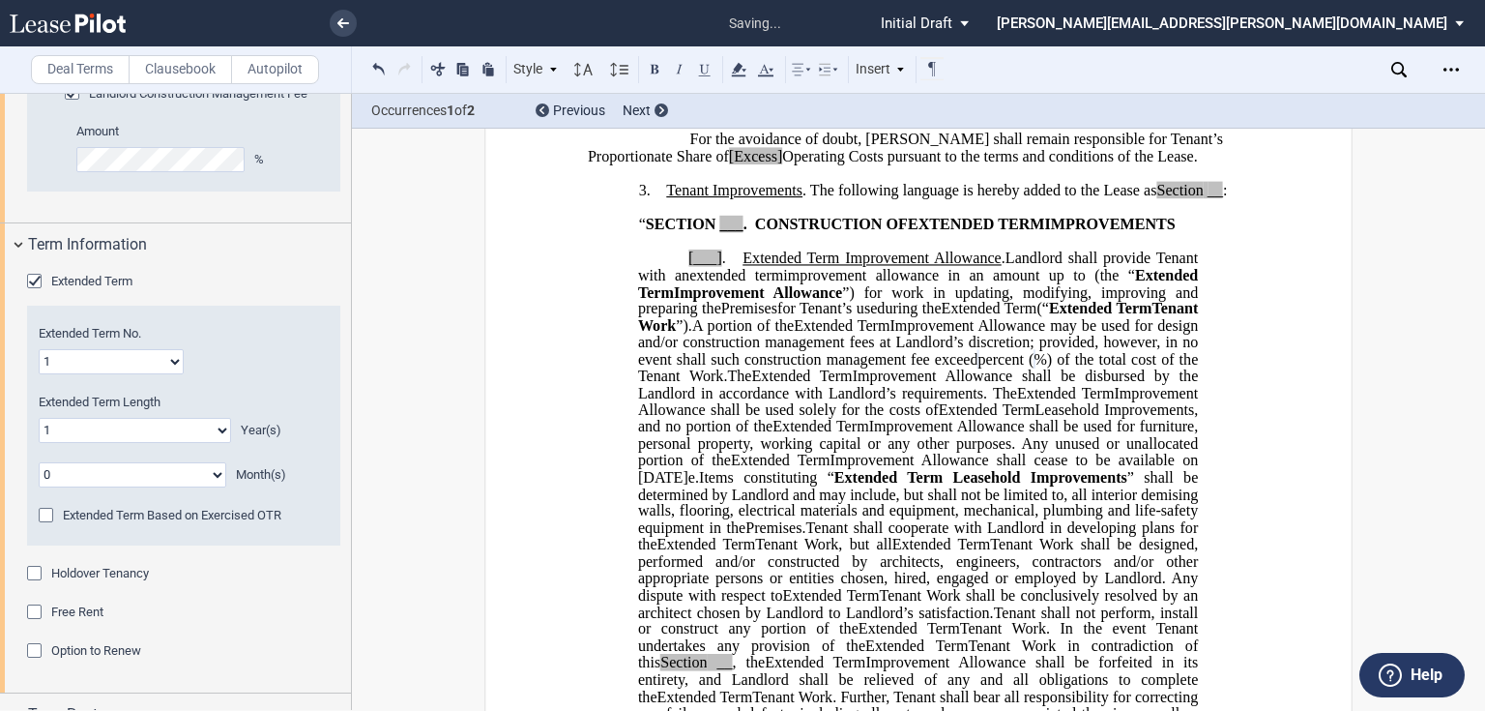
click at [699, 485] on span "e." at bounding box center [693, 476] width 11 height 17
click at [215, 421] on select "0 1 2 3 4 5 6 7 8 9 10 11 12 13 14 15 16 17 18 19 20" at bounding box center [135, 430] width 192 height 25
select select "number:5"
click at [39, 418] on select "0 1 2 3 4 5 6 7 8 9 10 11 12 13 14 15 16 17 18 19 20" at bounding box center [135, 430] width 192 height 25
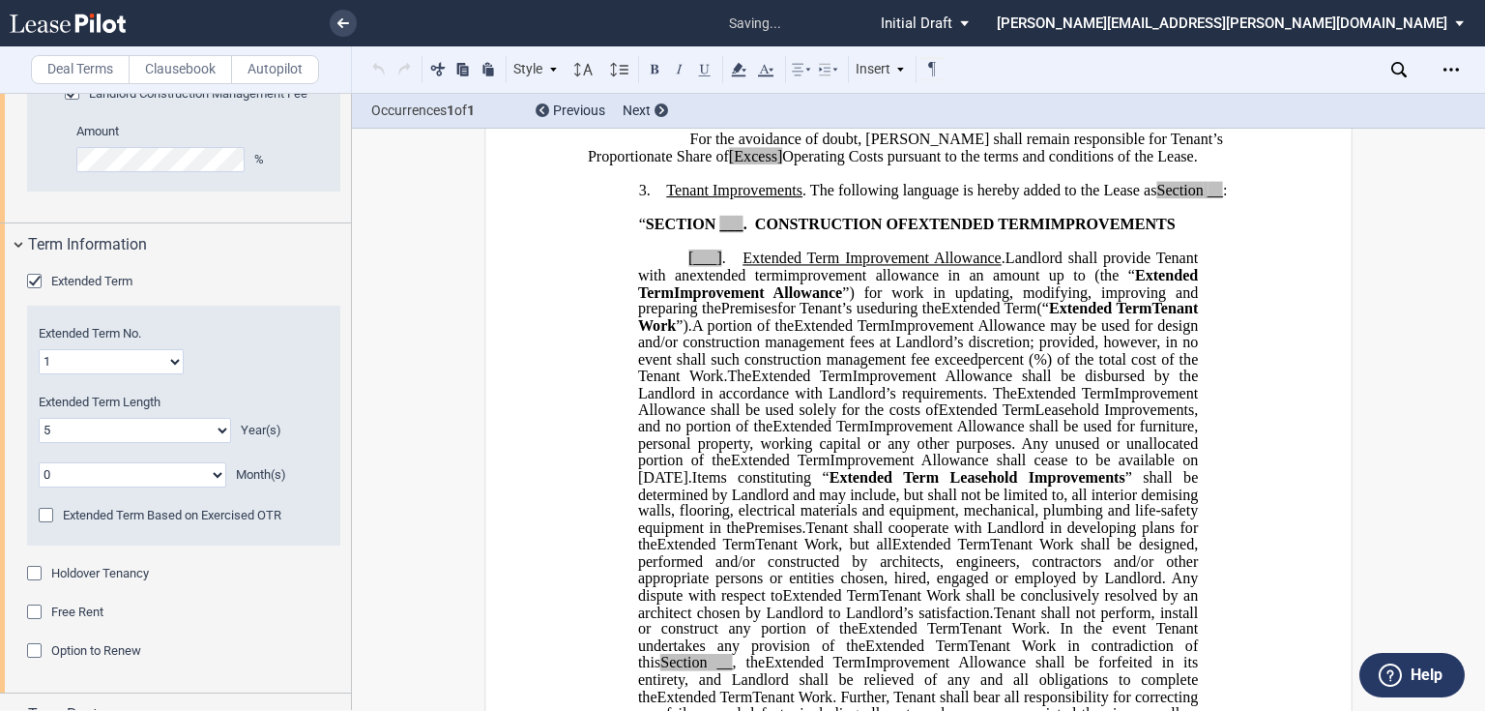
scroll to position [314, 0]
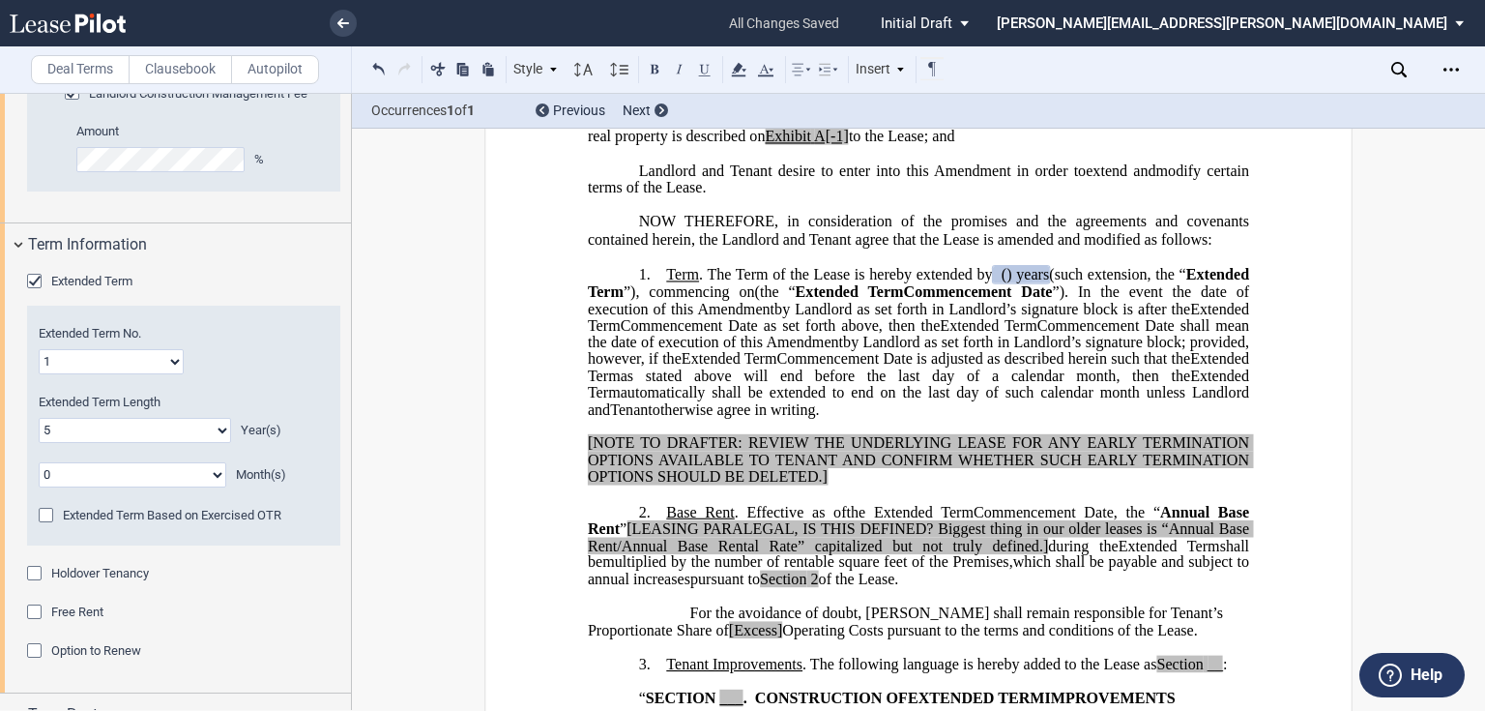
click at [620, 537] on span "”" at bounding box center [623, 528] width 7 height 17
click at [612, 537] on span "Annual Base Rent" at bounding box center [920, 520] width 665 height 34
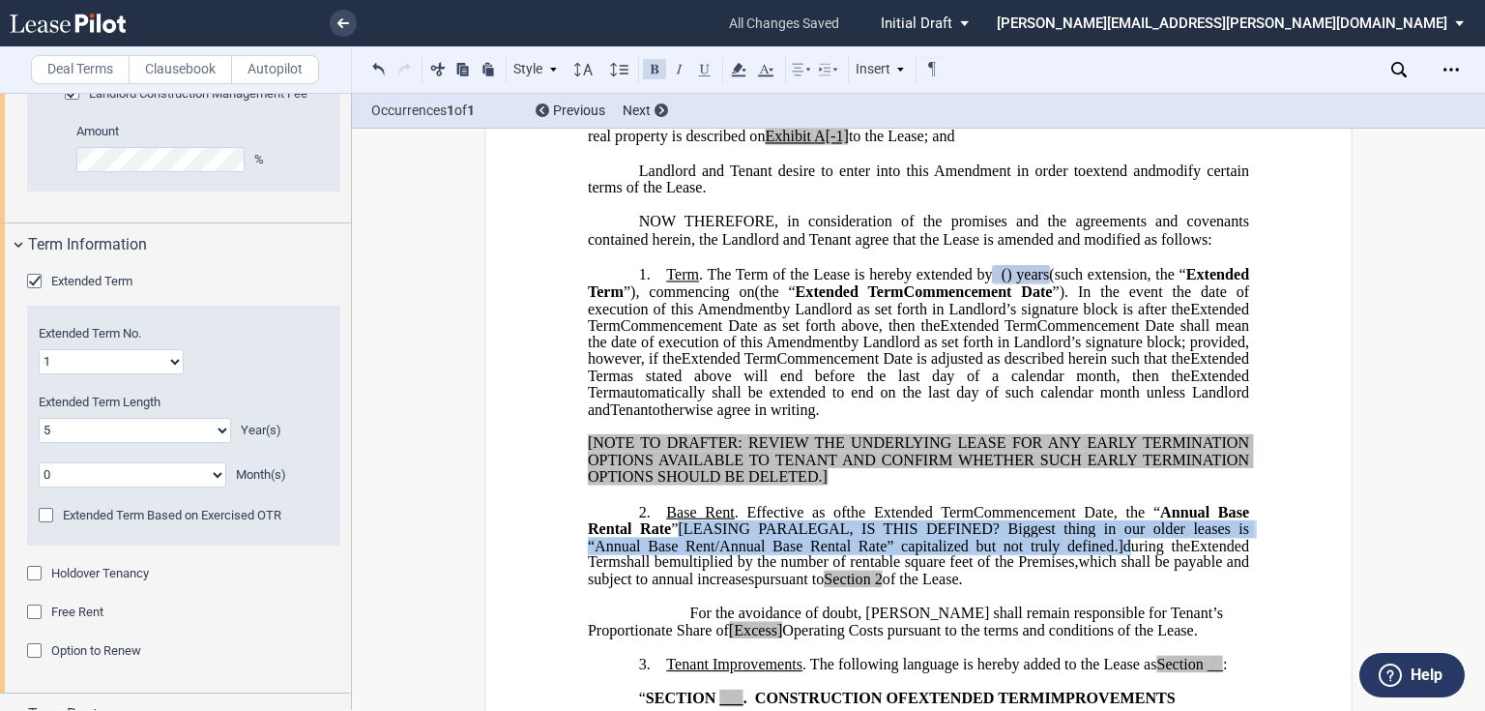
drag, startPoint x: 680, startPoint y: 596, endPoint x: 1114, endPoint y: 611, distance: 434.3
click at [1114, 553] on span ", the “ Annual Base Rental Rate ” [LEASING PARALEGAL, IS THIS DEFINED? Biggest …" at bounding box center [920, 528] width 665 height 50
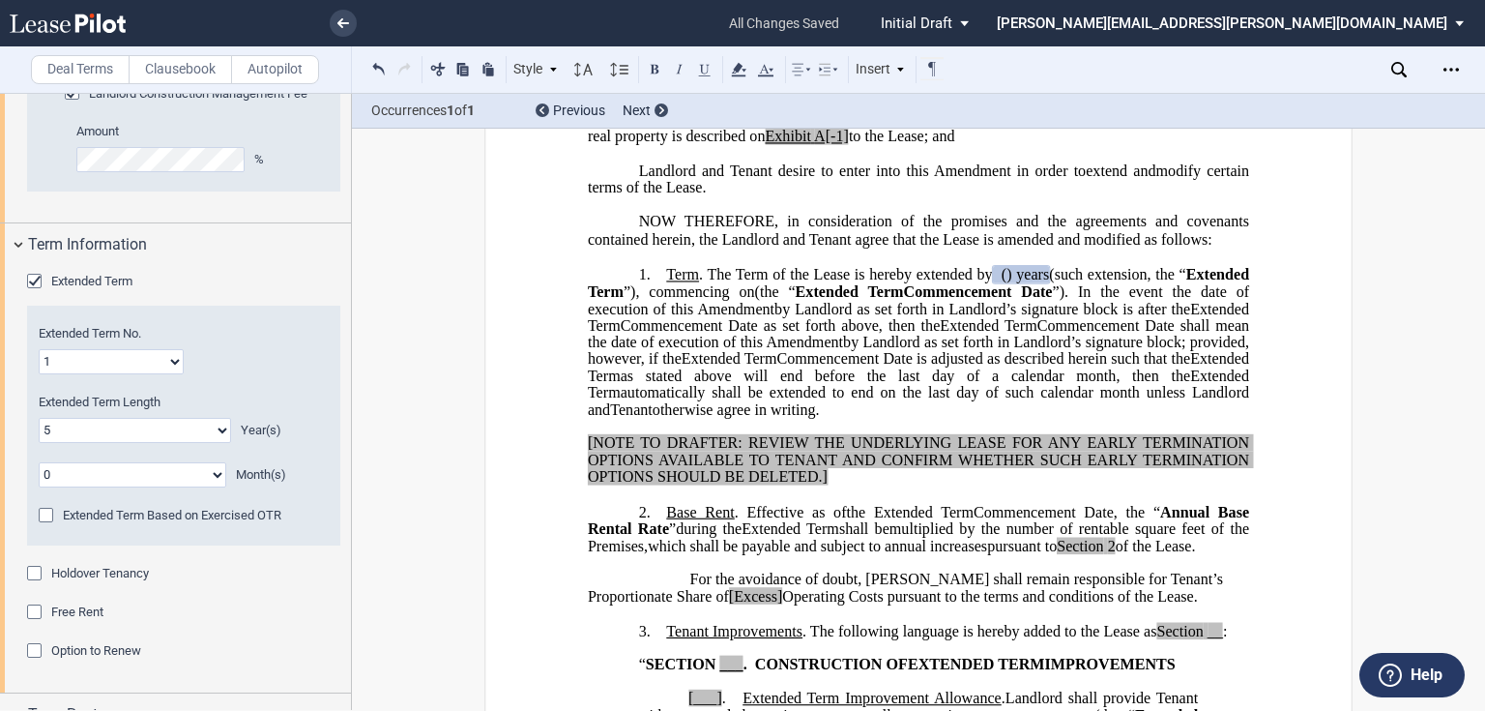
drag, startPoint x: 618, startPoint y: 593, endPoint x: 665, endPoint y: 621, distance: 55.0
click at [618, 537] on span "Annual Base Rental Rate" at bounding box center [920, 520] width 665 height 34
click at [625, 554] on span "multiplied by the number of rentable square feet of the Premises," at bounding box center [920, 537] width 665 height 34
click at [615, 537] on span "Annual Base Rental Rate" at bounding box center [920, 520] width 665 height 34
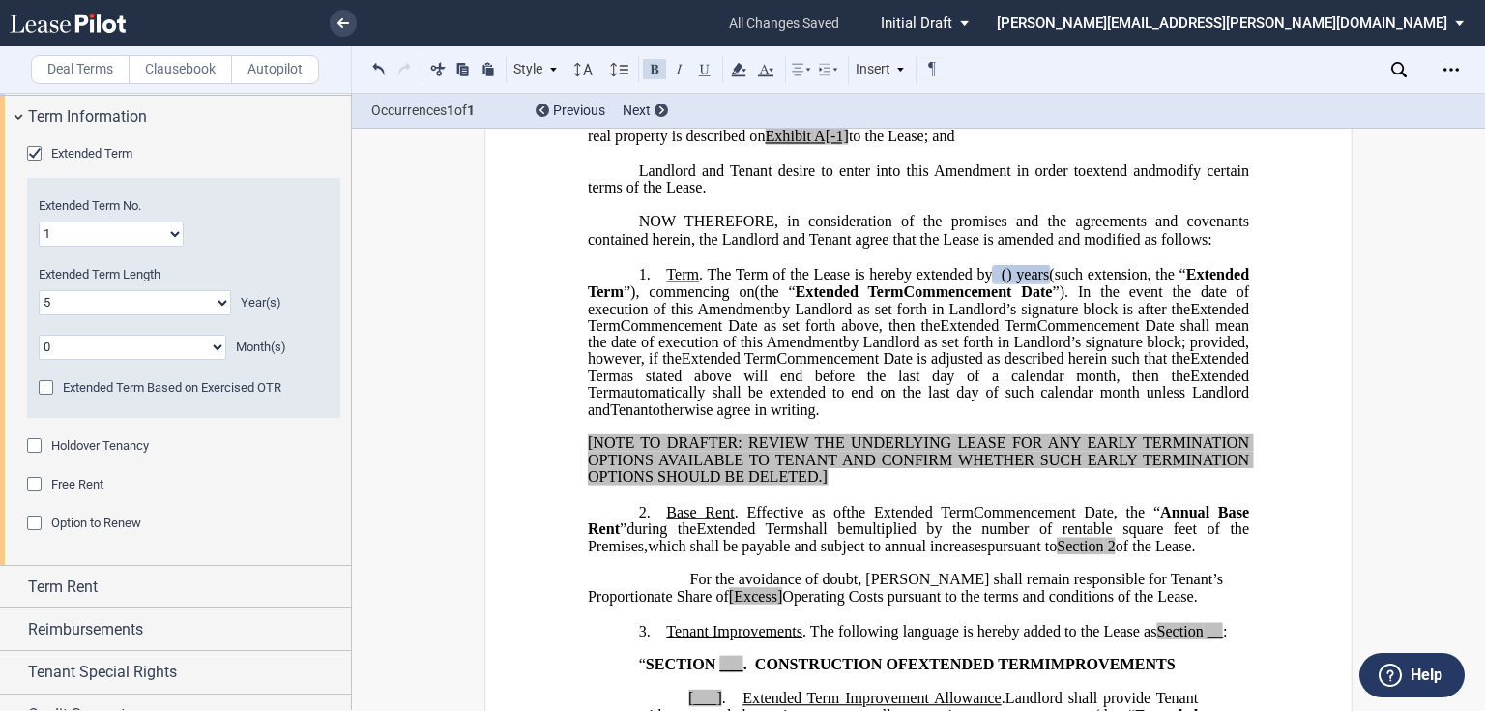
scroll to position [2289, 0]
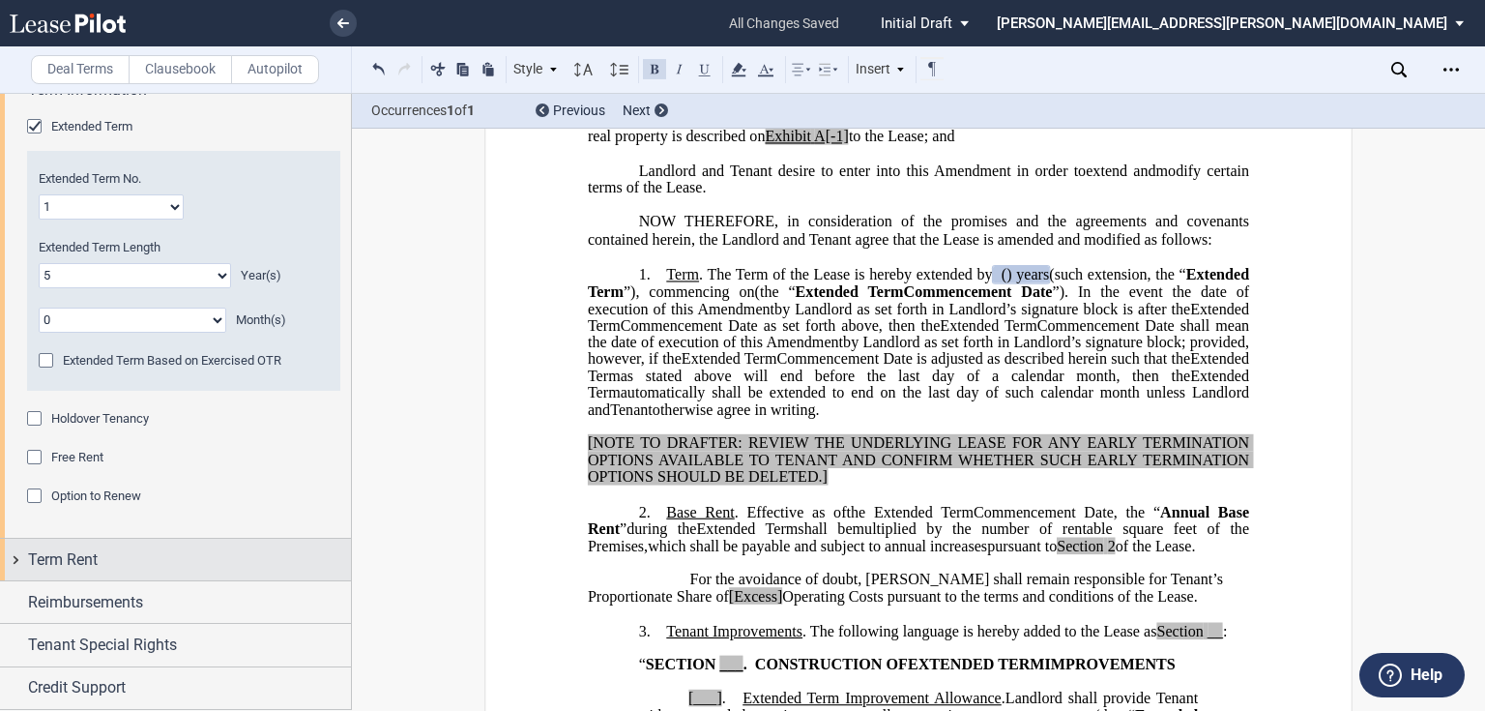
drag, startPoint x: 16, startPoint y: 552, endPoint x: 49, endPoint y: 557, distance: 33.2
click at [16, 552] on div "Term Rent" at bounding box center [175, 559] width 351 height 42
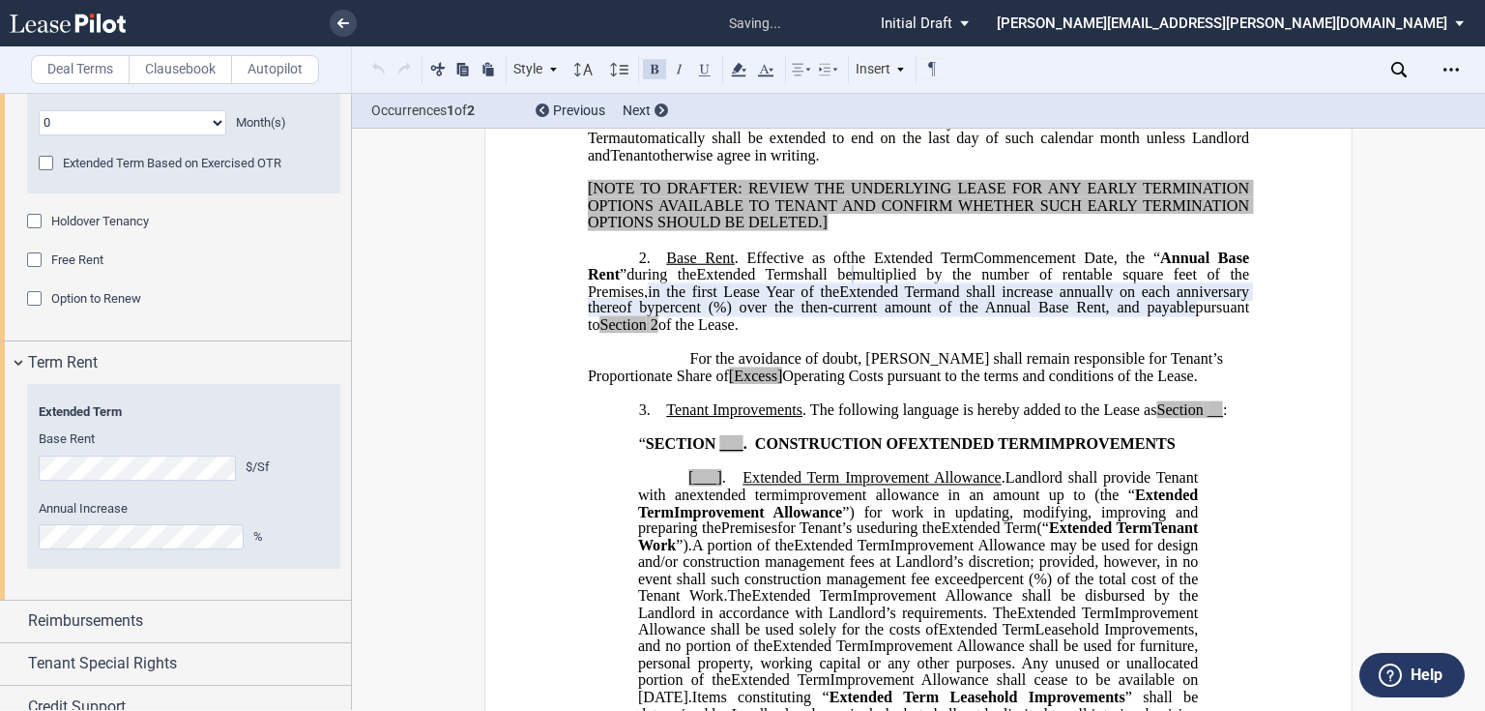
scroll to position [2521, 0]
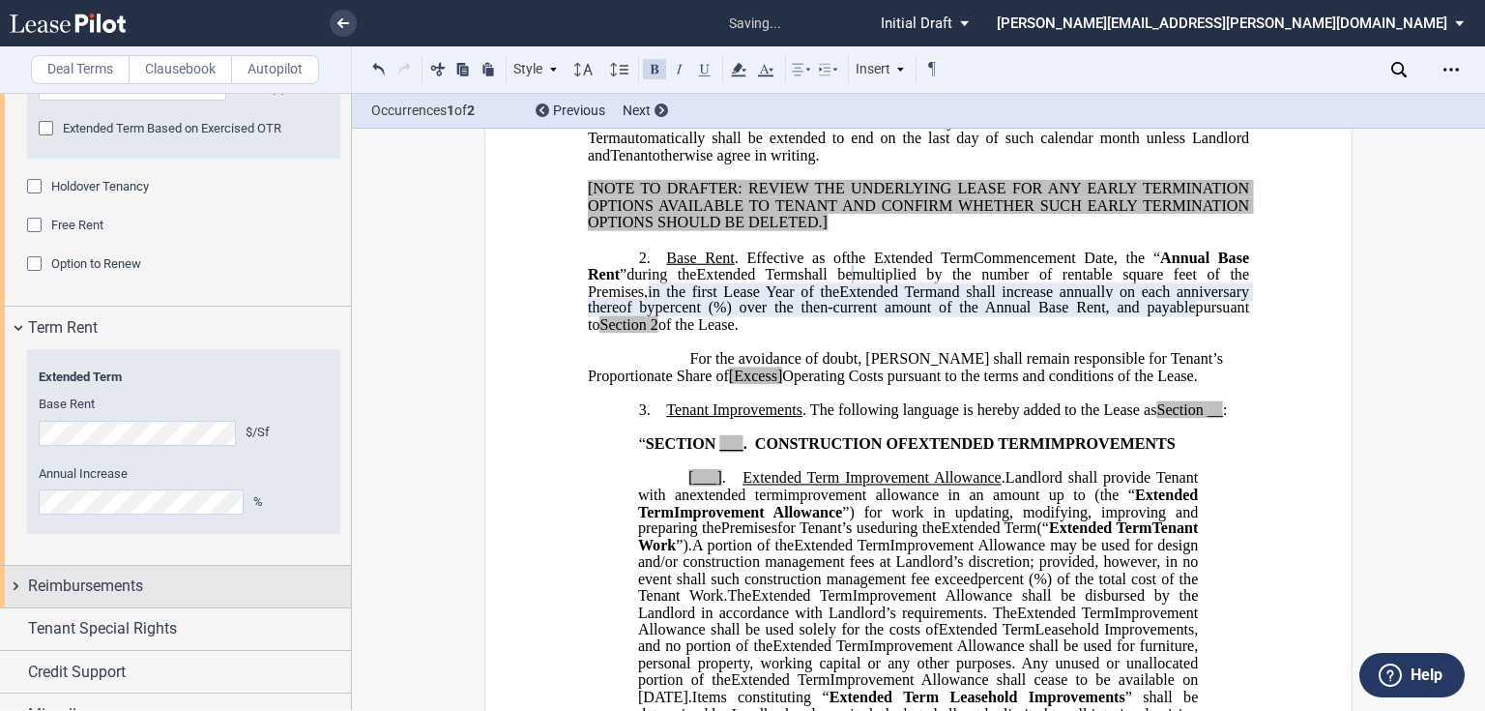
click at [12, 589] on div "Reimbursements" at bounding box center [175, 587] width 351 height 42
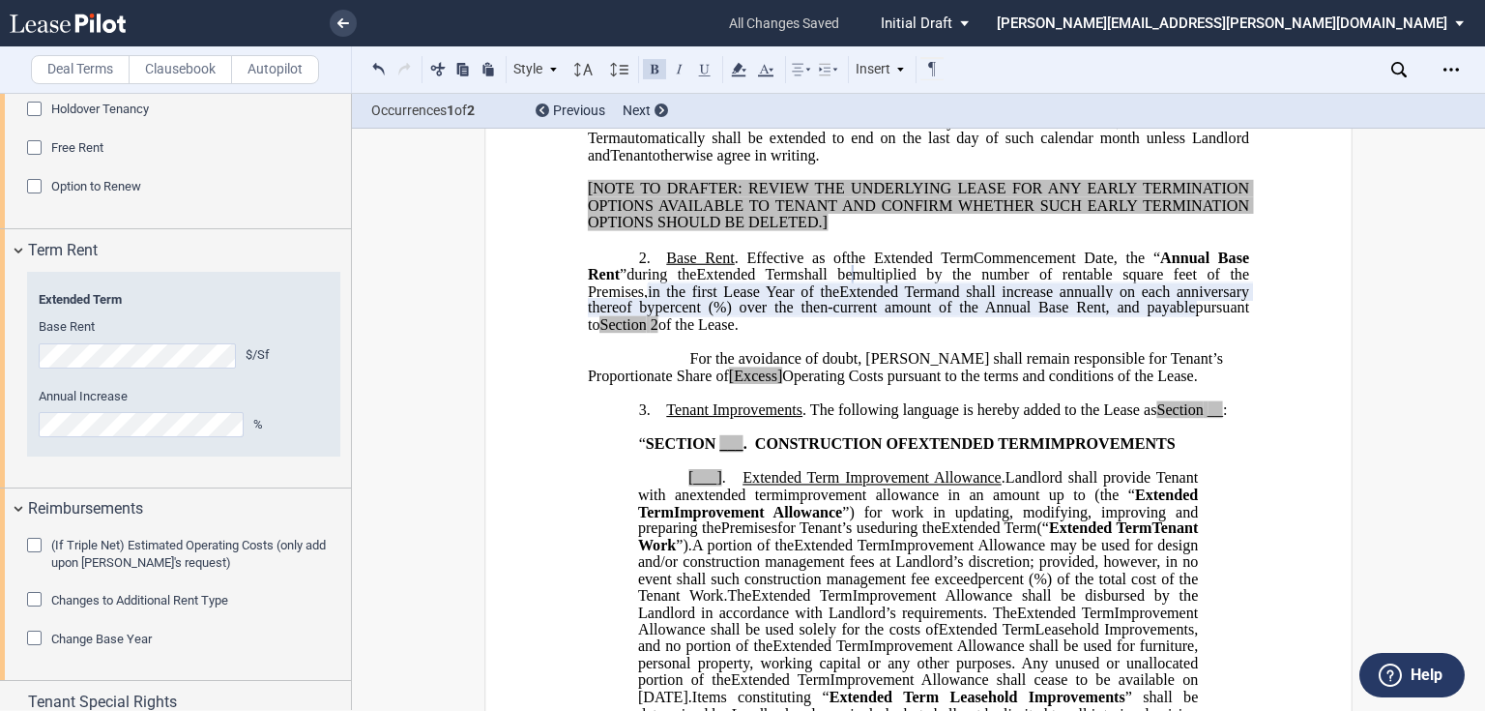
drag, startPoint x: 888, startPoint y: 612, endPoint x: 800, endPoint y: 600, distance: 88.7
click at [794, 554] on span "A portion of the" at bounding box center [743, 545] width 102 height 17
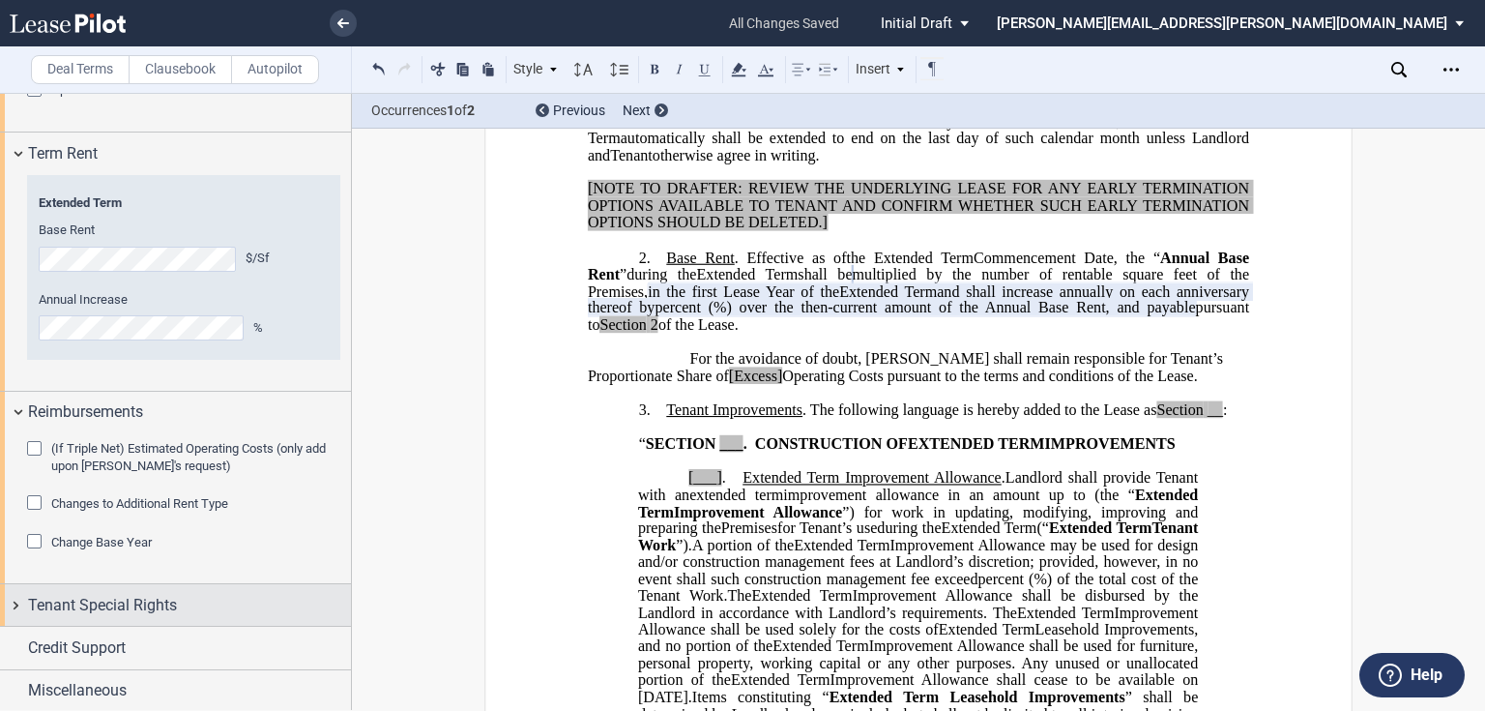
click at [15, 603] on div "Tenant Special Rights" at bounding box center [175, 605] width 351 height 42
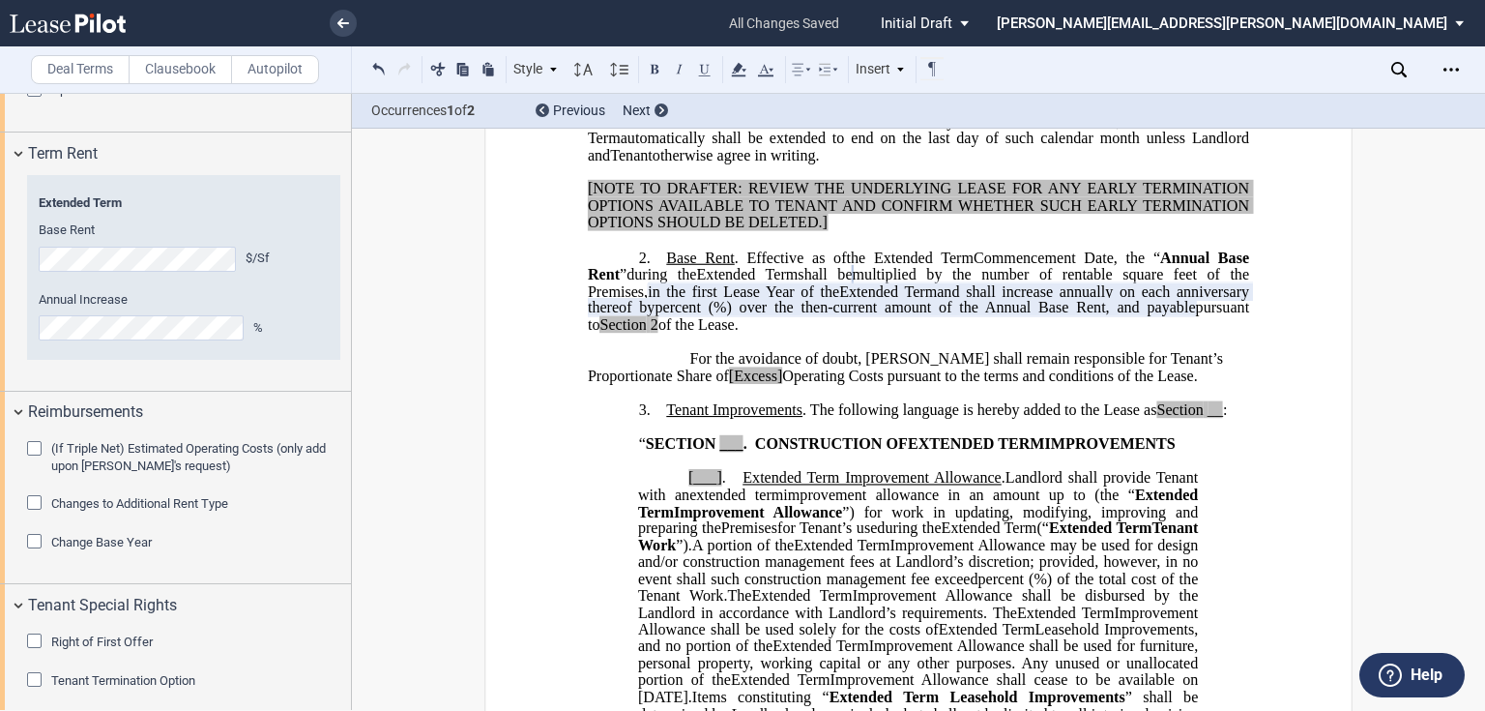
scroll to position [2792, 0]
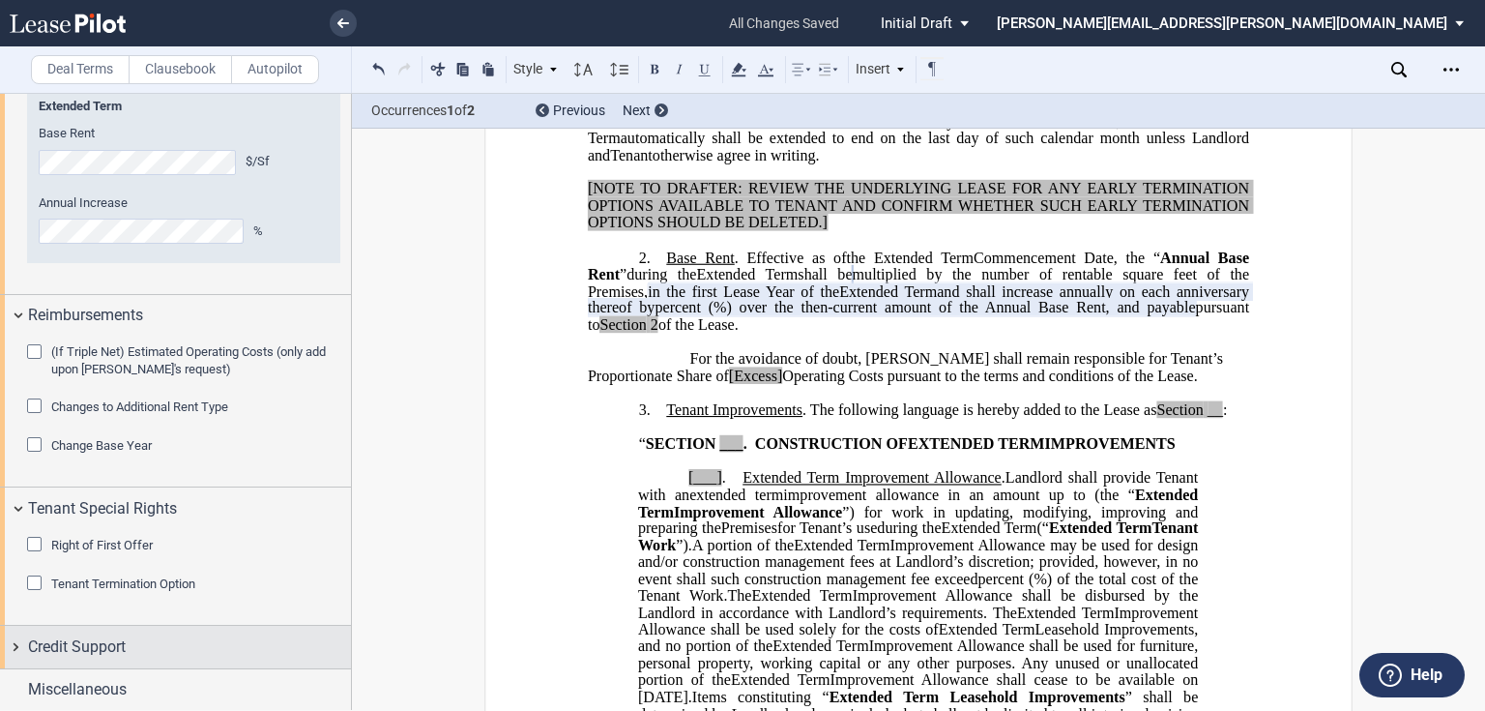
click at [15, 650] on div "Credit Support" at bounding box center [175, 646] width 351 height 42
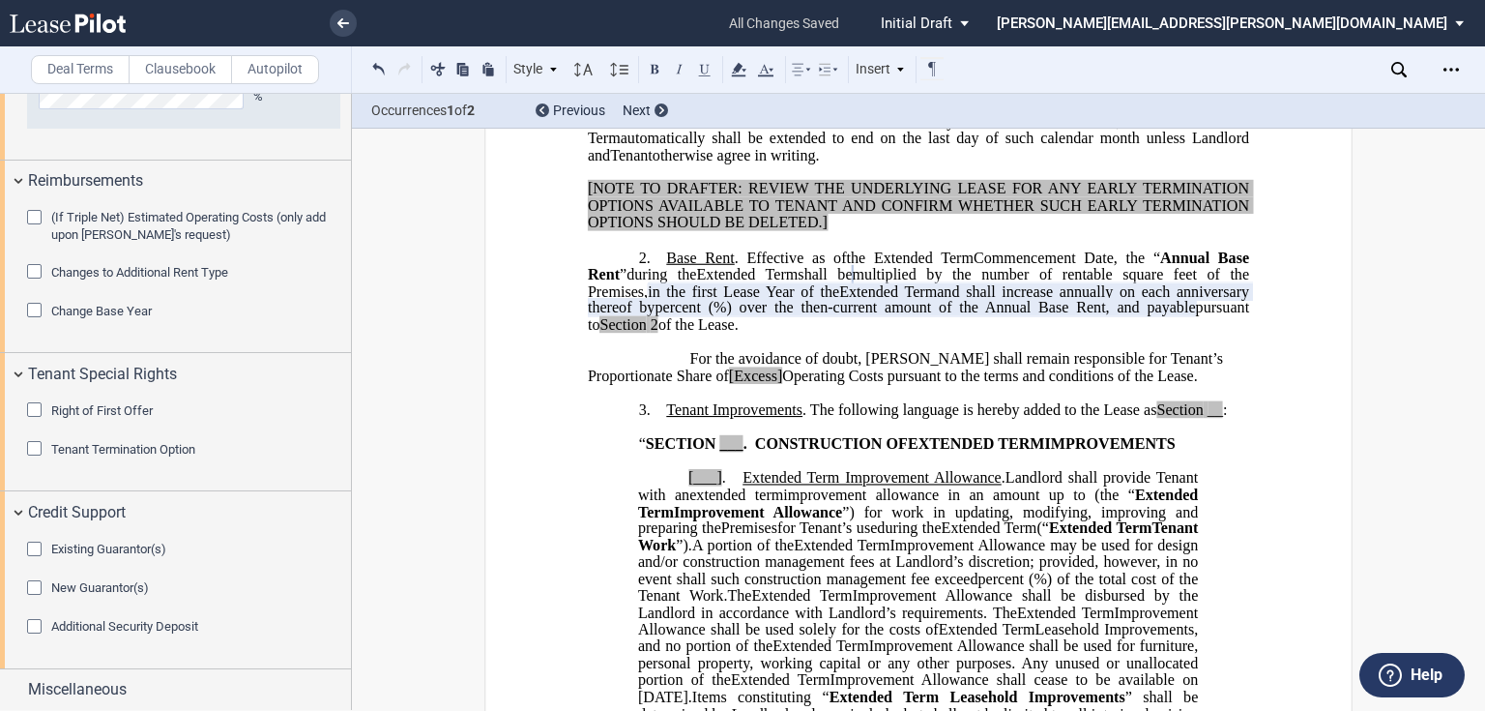
drag, startPoint x: 38, startPoint y: 541, endPoint x: 4, endPoint y: 593, distance: 61.4
click at [38, 541] on div "Existing Guarantor(s)" at bounding box center [36, 550] width 19 height 19
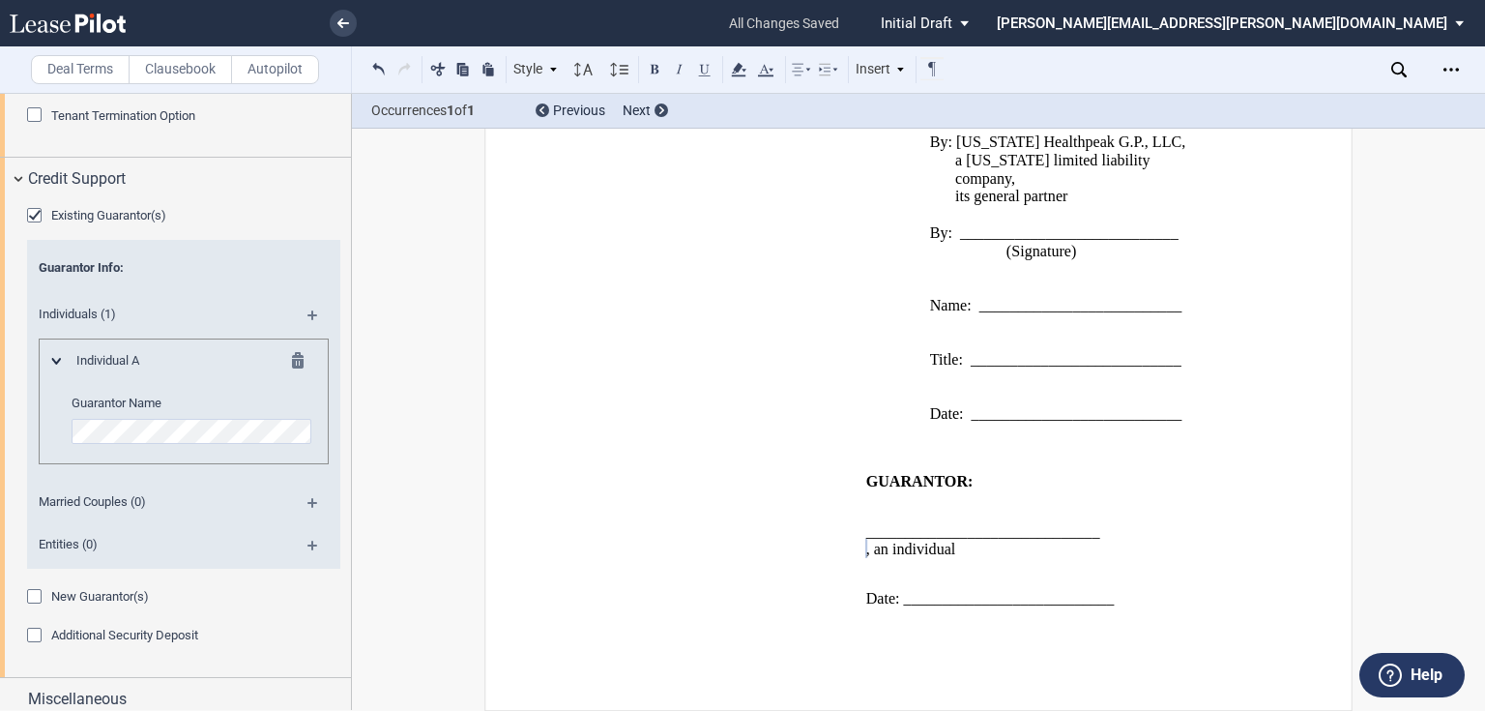
scroll to position [3268, 0]
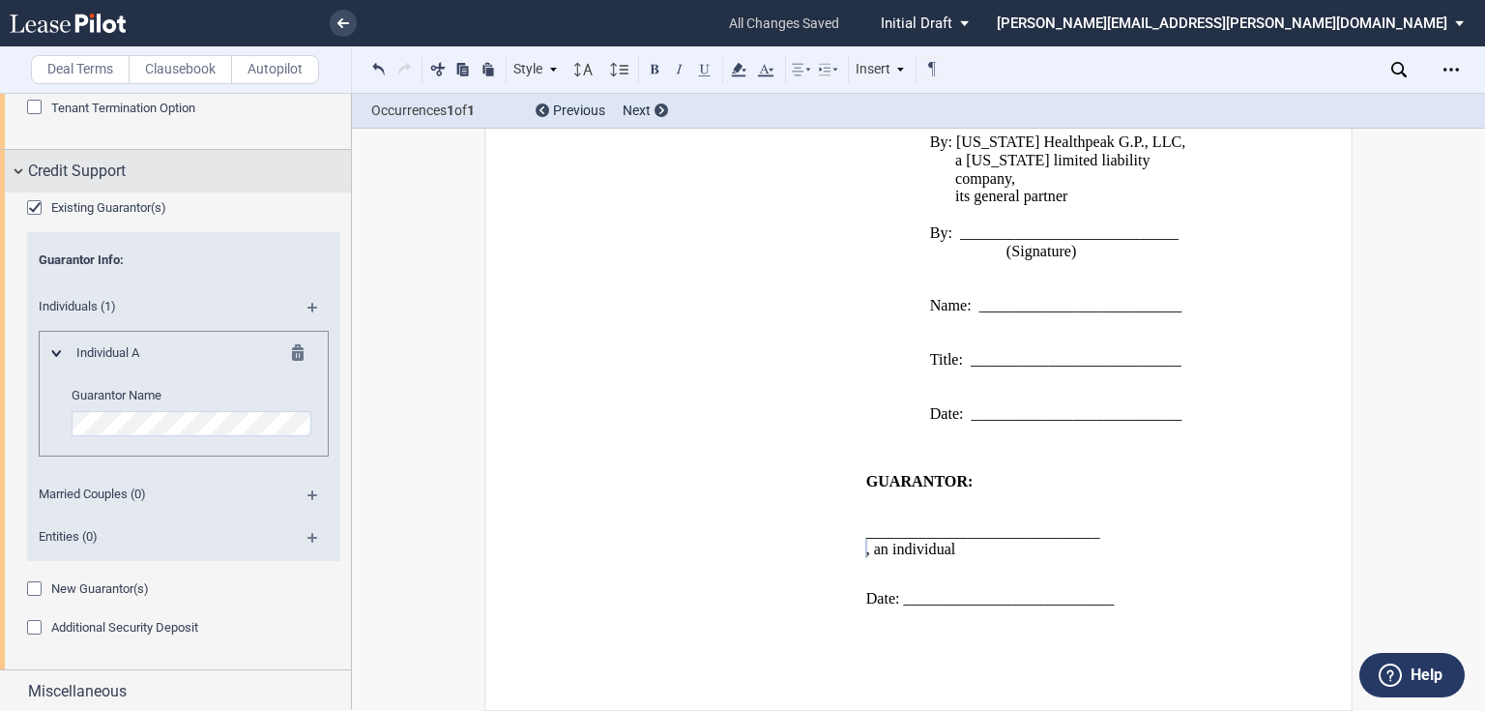
click at [13, 174] on div "Credit Support" at bounding box center [175, 171] width 351 height 42
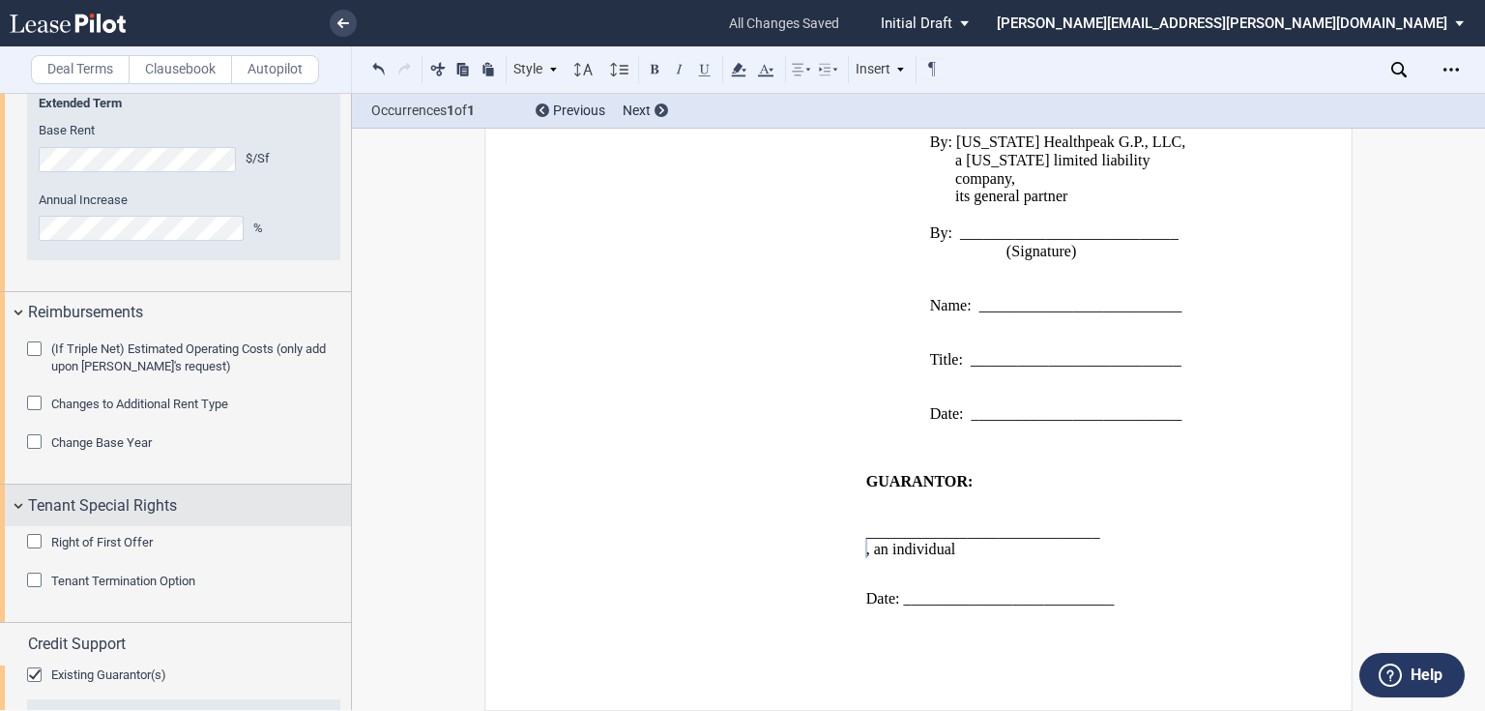
scroll to position [2792, 0]
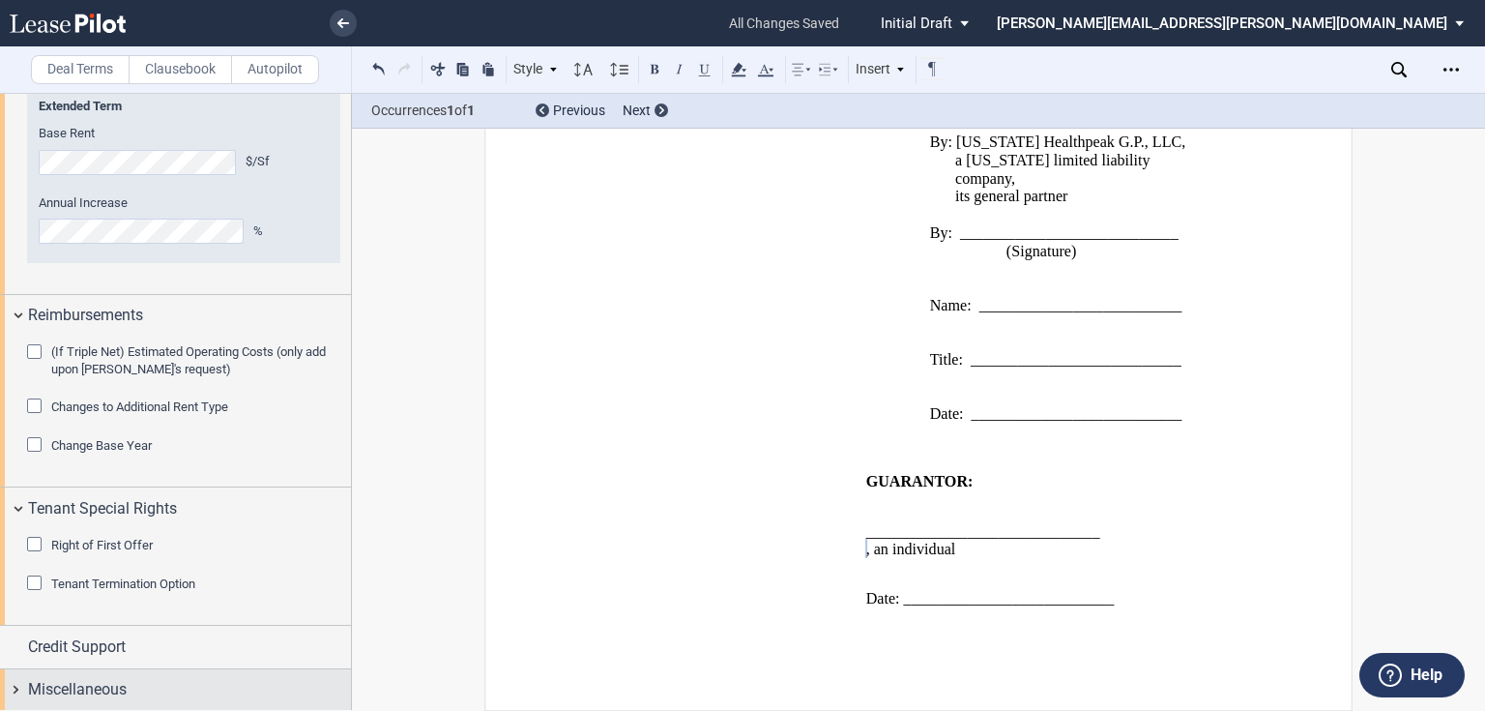
click at [11, 687] on div "Miscellaneous" at bounding box center [175, 690] width 351 height 42
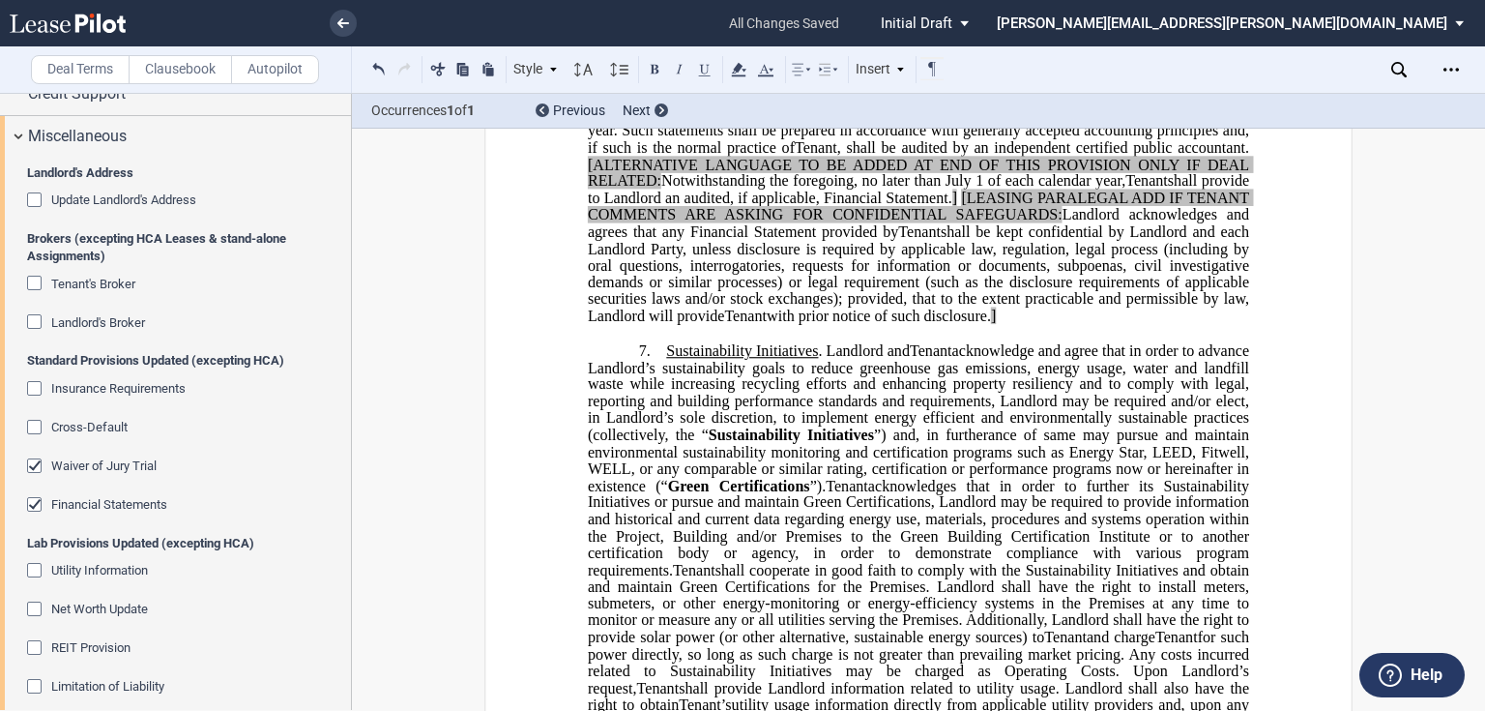
scroll to position [2922, 0]
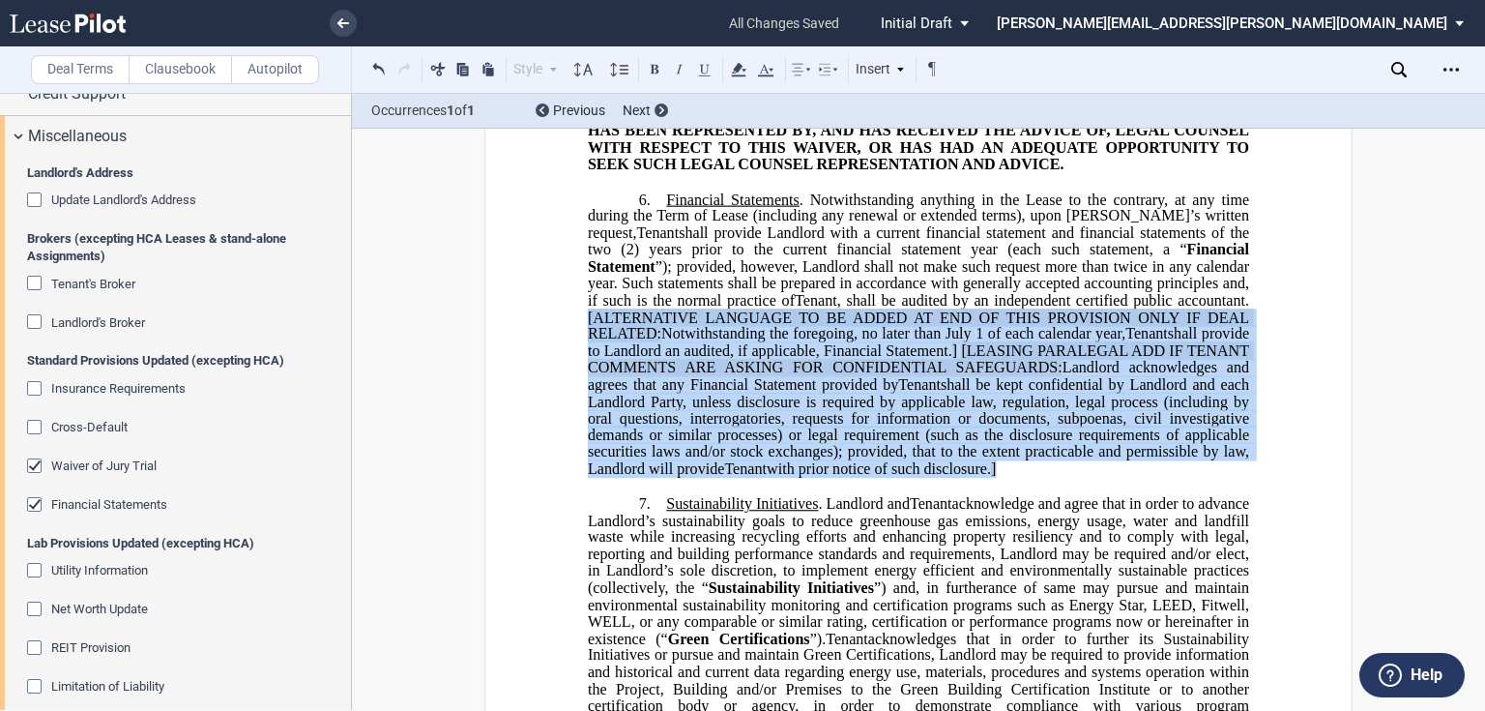
drag, startPoint x: 1231, startPoint y: 521, endPoint x: 571, endPoint y: 364, distance: 677.6
click at [571, 364] on div "﻿ !!CUSTOM_FOOTER_DISTANCE_0.1!! !!CUSTOM_FOOTER_START!! ﻿ !!CUSTOM_PAGE_NUMBER…" at bounding box center [918, 25] width 868 height 5586
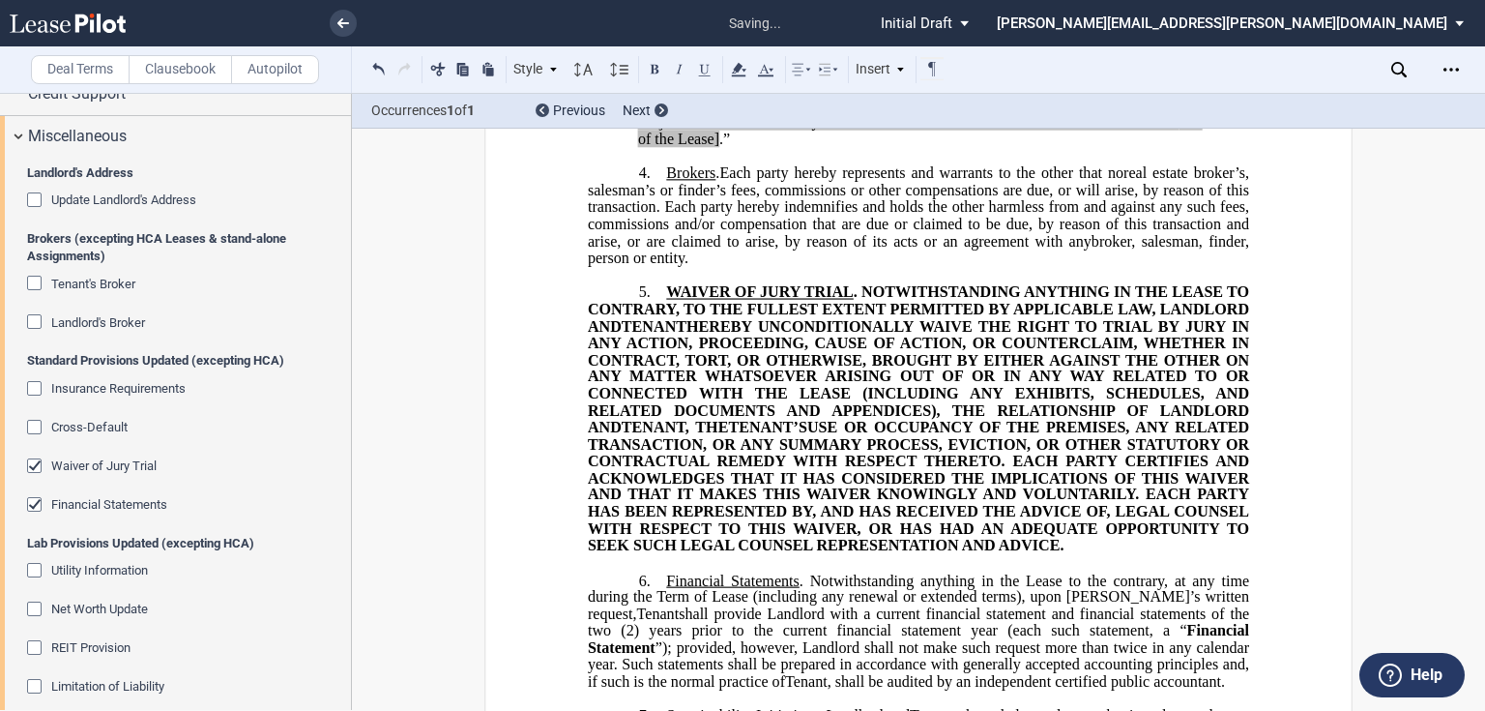
scroll to position [2536, 0]
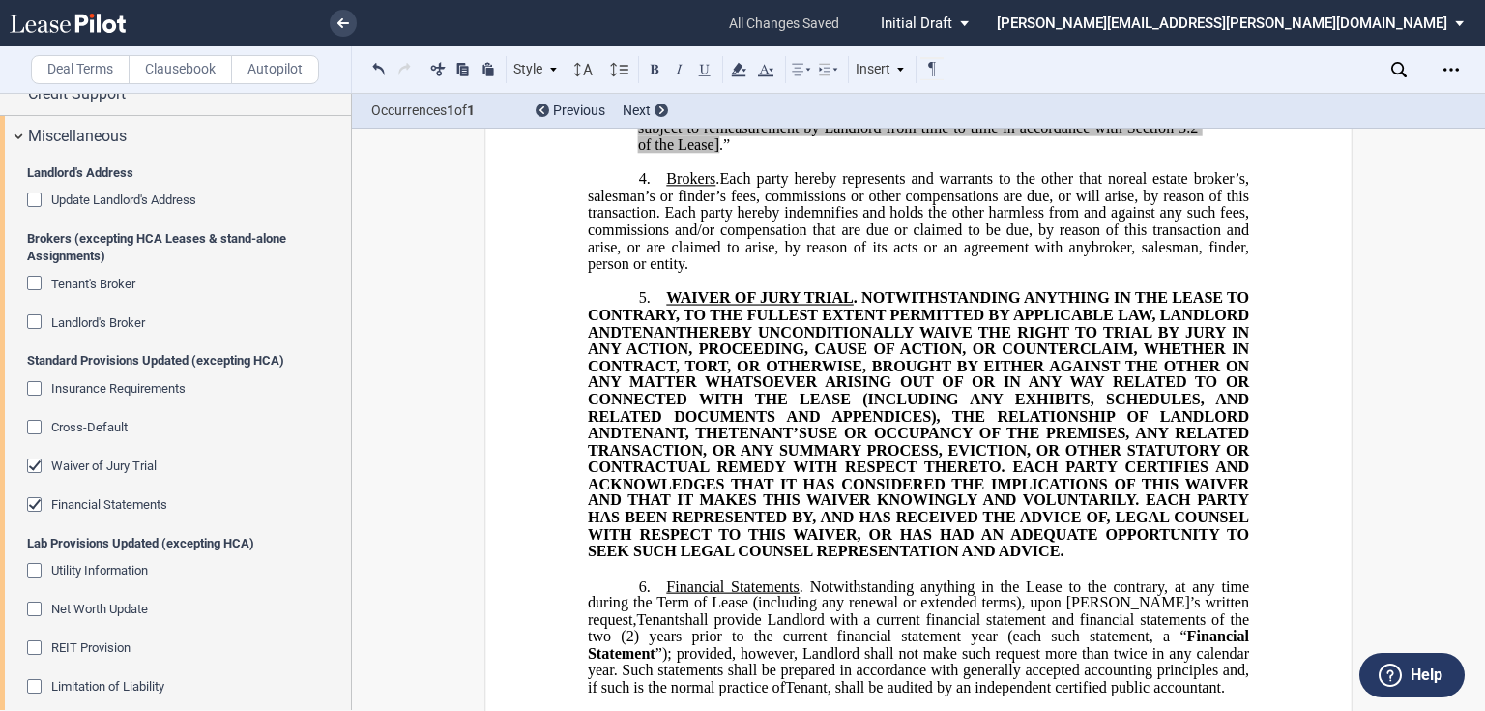
click at [36, 383] on div "Insurance Requirements" at bounding box center [36, 390] width 19 height 19
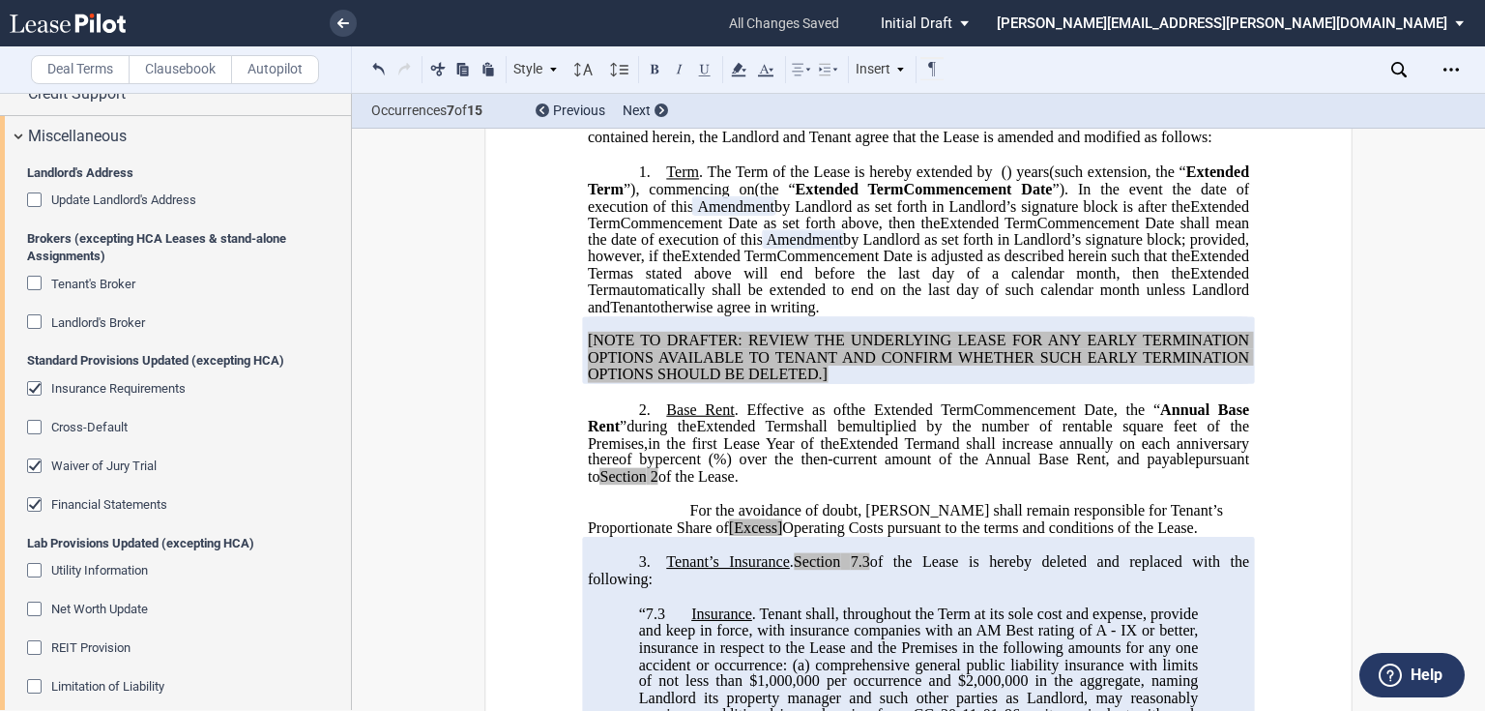
scroll to position [803, 0]
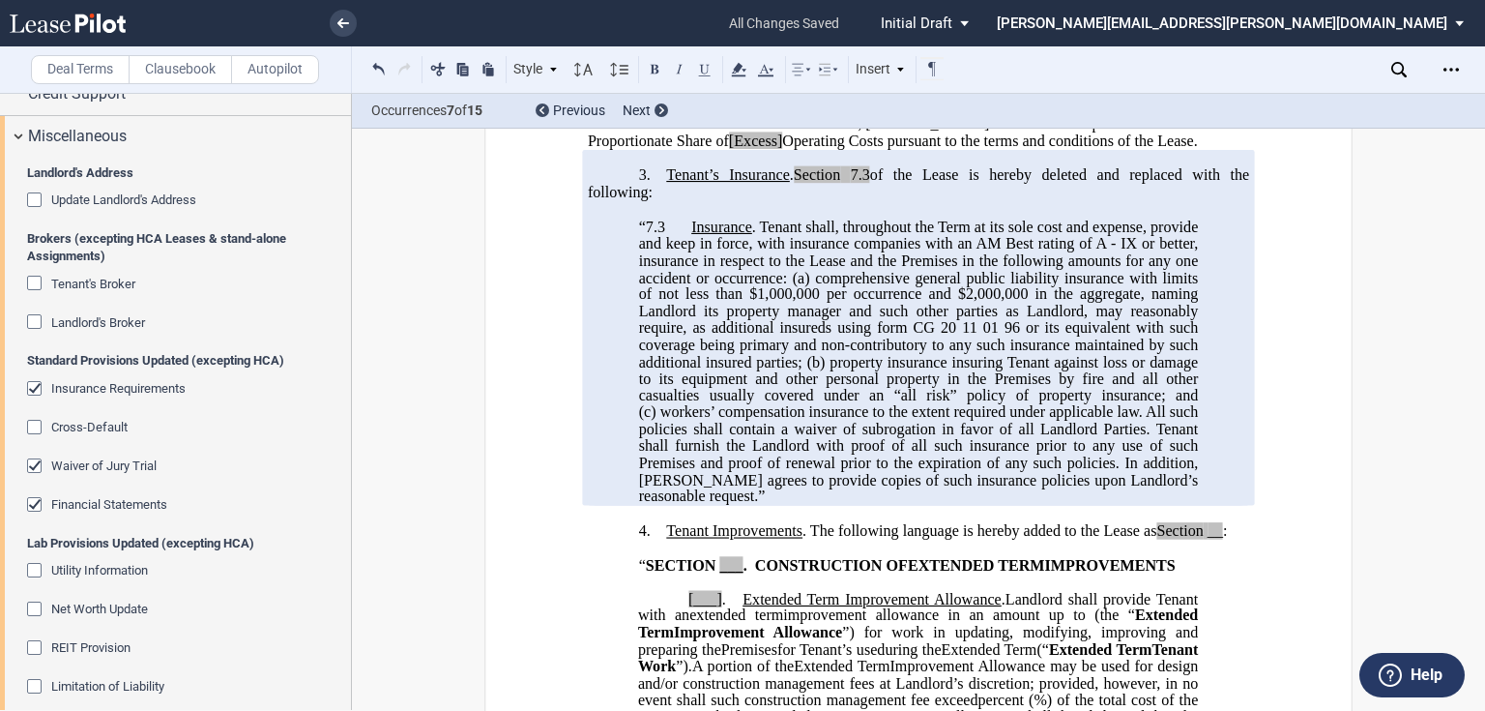
click at [37, 386] on div "Insurance Requirements" at bounding box center [36, 390] width 19 height 19
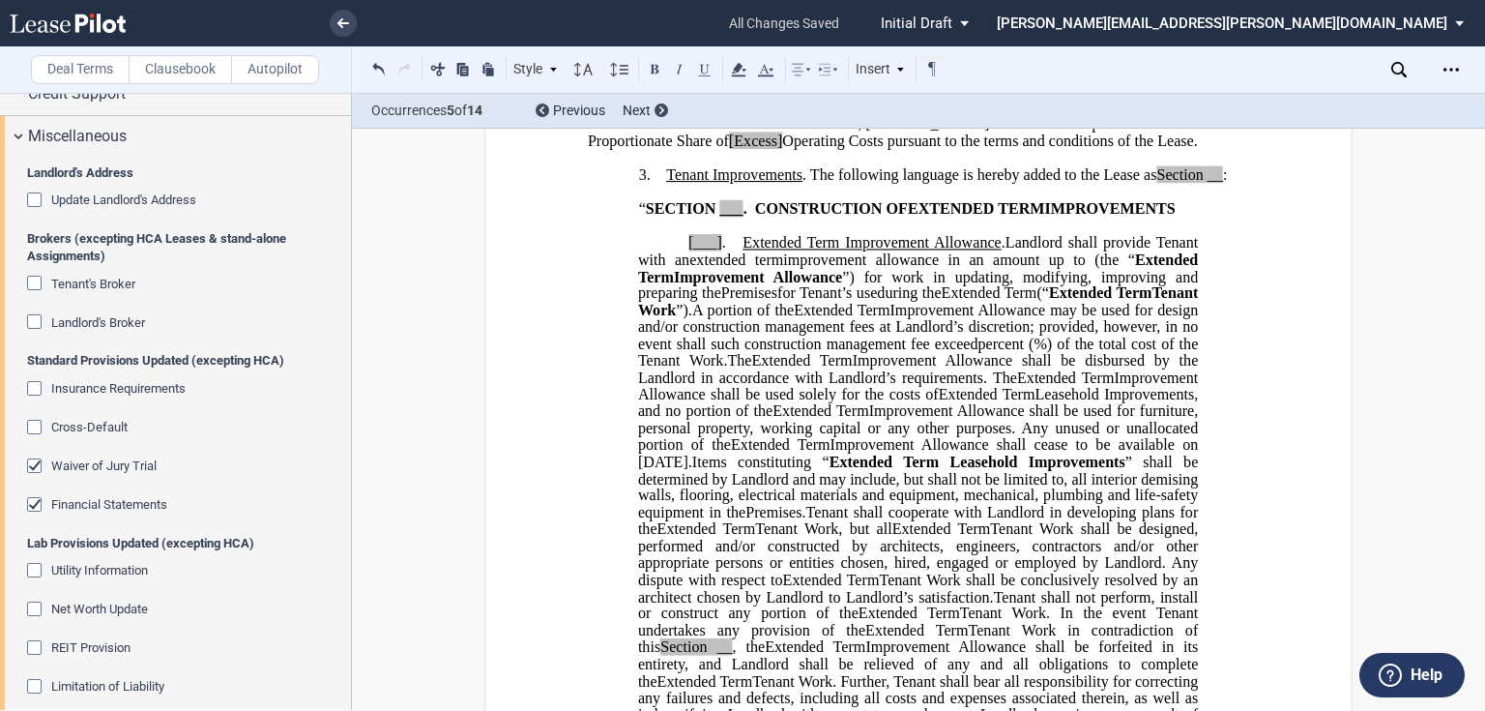
click at [32, 420] on div "Cross-Default" at bounding box center [36, 429] width 19 height 19
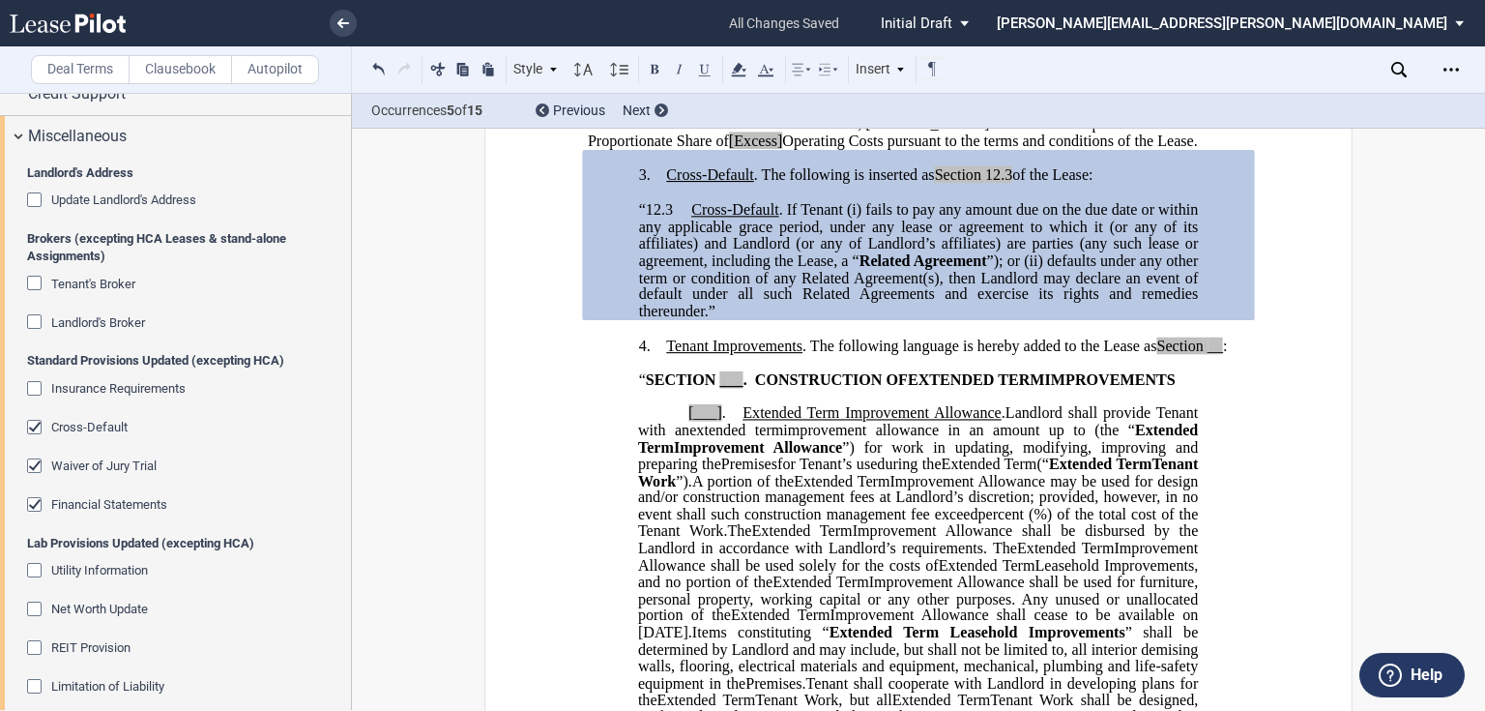
click at [32, 425] on div "Cross-Default" at bounding box center [36, 429] width 19 height 19
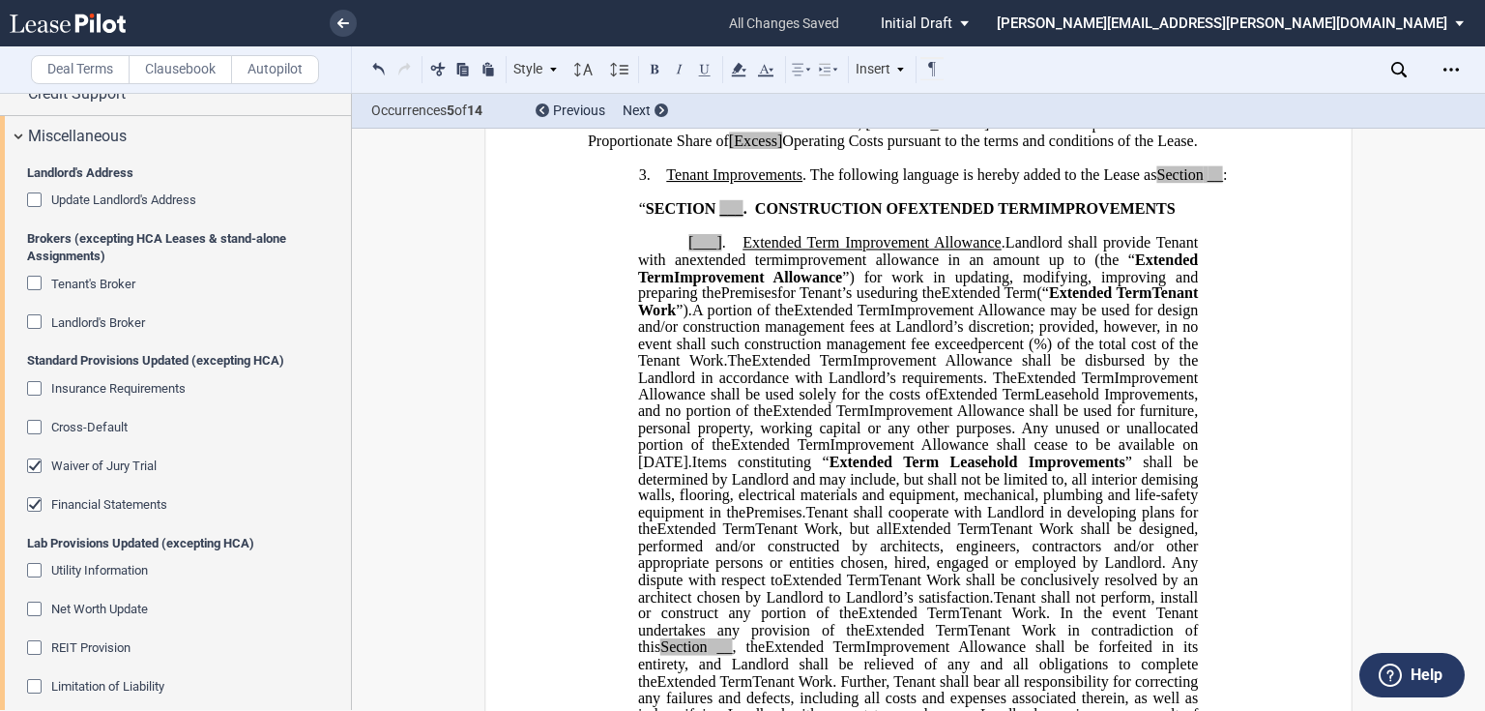
drag, startPoint x: 646, startPoint y: 201, endPoint x: 643, endPoint y: 232, distance: 31.1
click at [729, 149] on span "[Excess]" at bounding box center [756, 139] width 54 height 17
drag, startPoint x: 682, startPoint y: 206, endPoint x: 789, endPoint y: 236, distance: 111.4
click at [729, 149] on span "Excess]" at bounding box center [753, 139] width 48 height 17
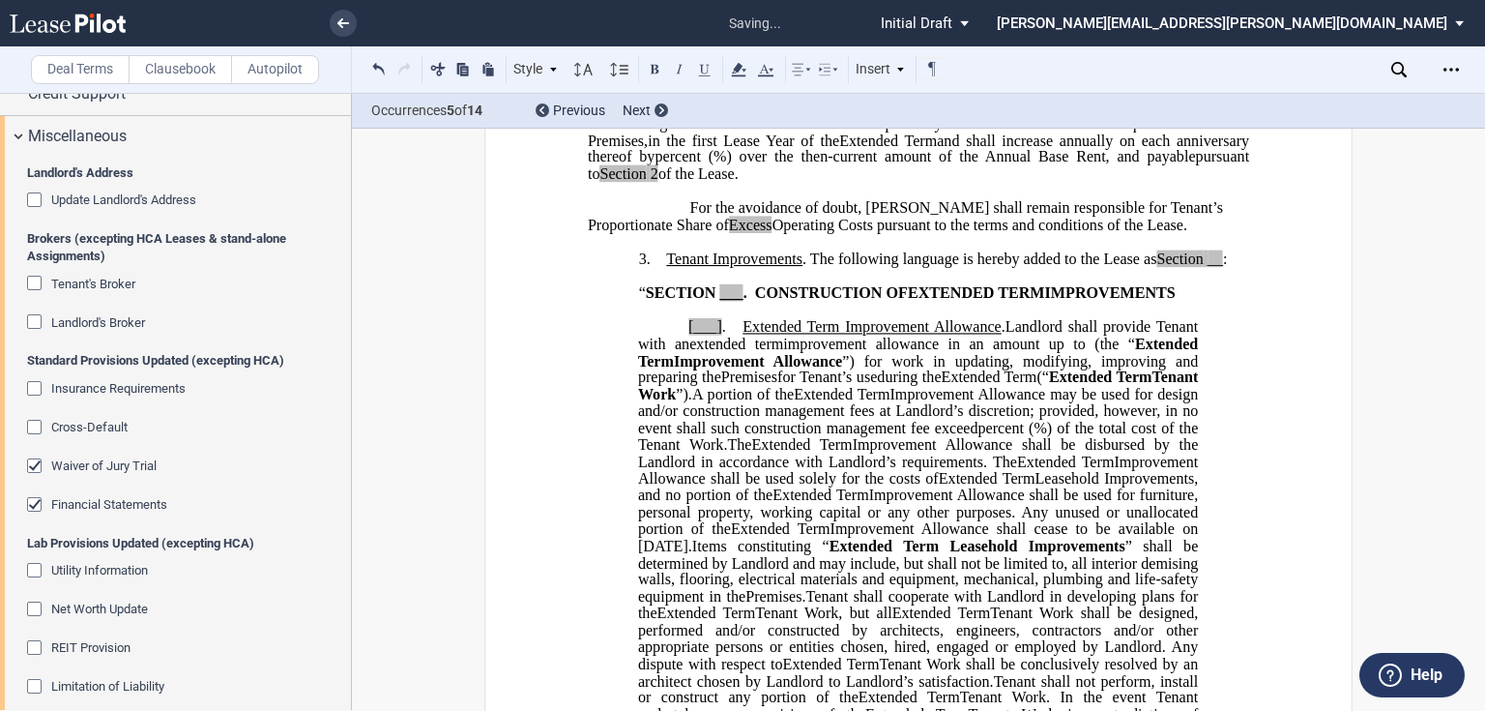
scroll to position [571, 0]
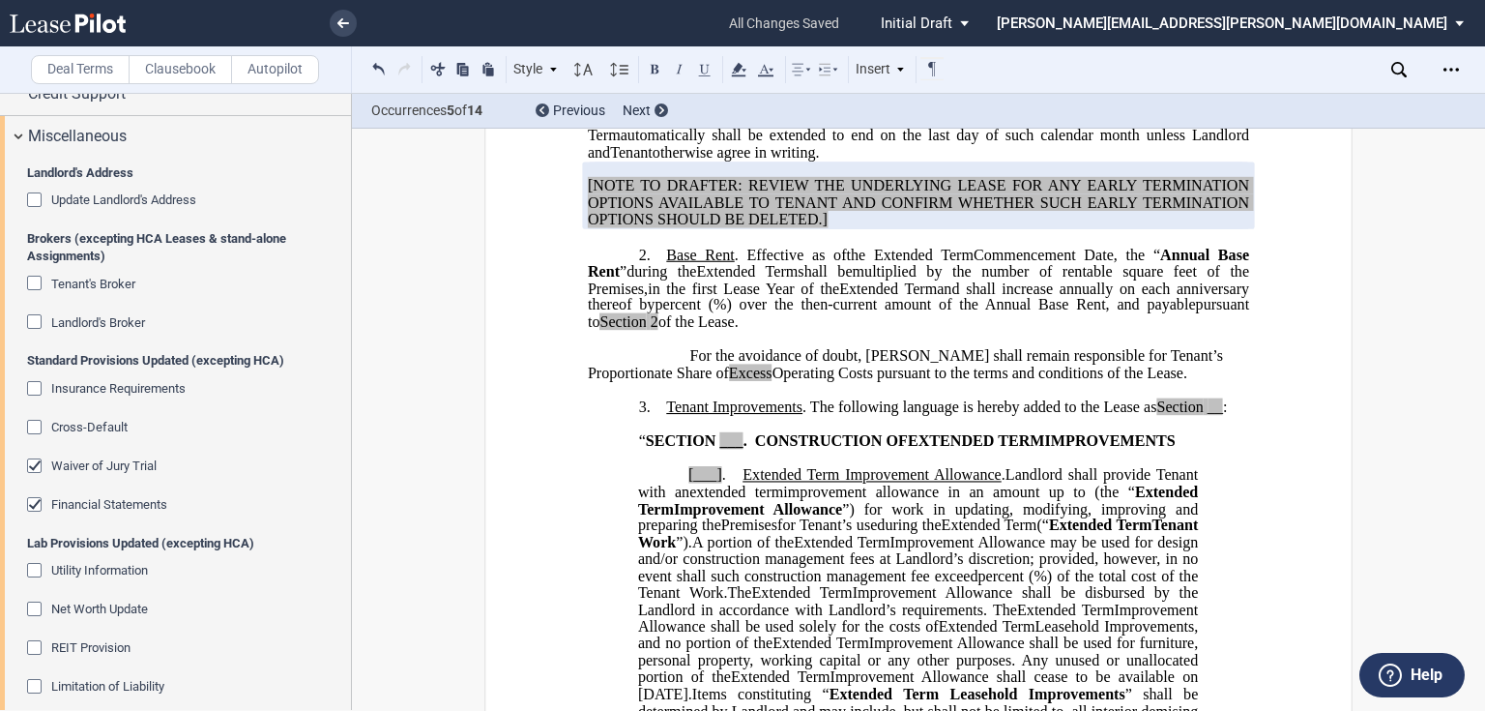
click at [828, 246] on p "﻿" at bounding box center [918, 237] width 661 height 16
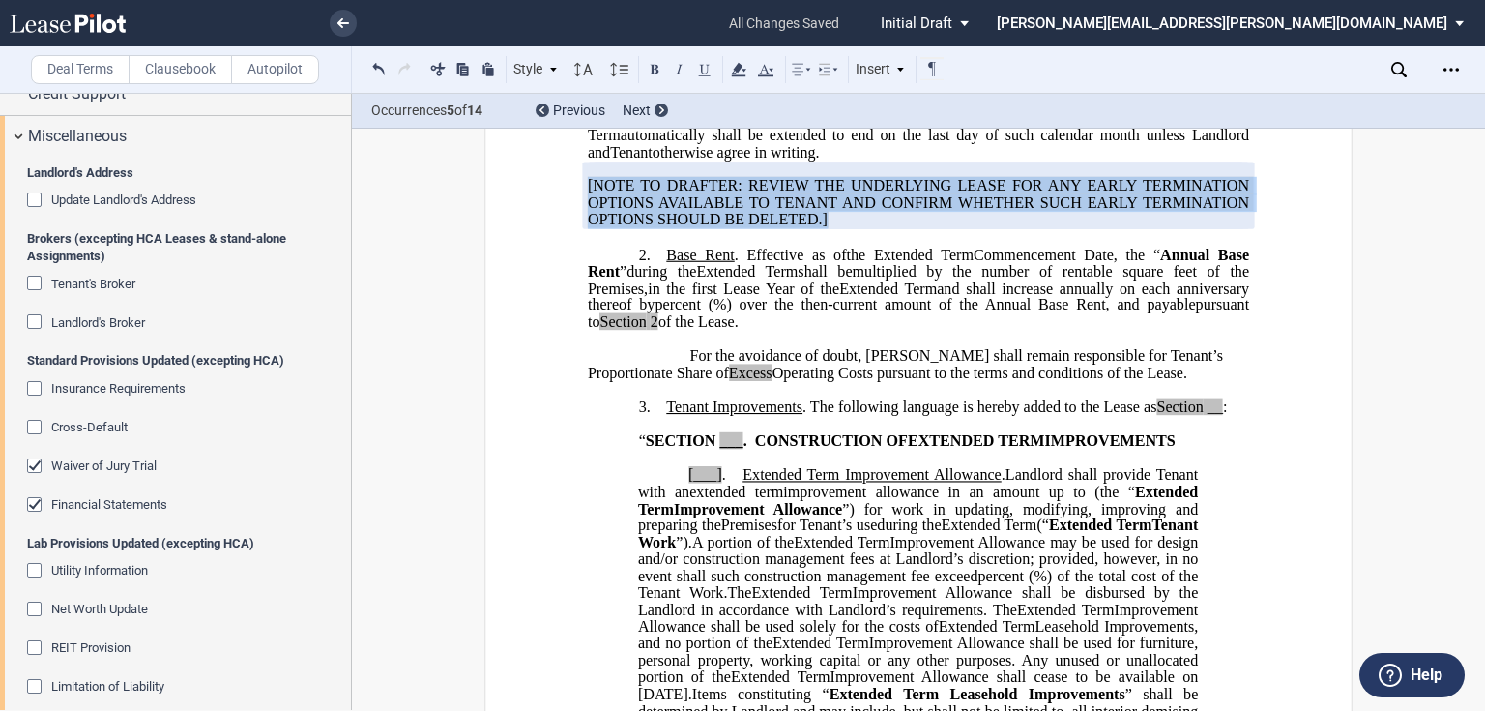
drag, startPoint x: 828, startPoint y: 293, endPoint x: 572, endPoint y: 249, distance: 258.9
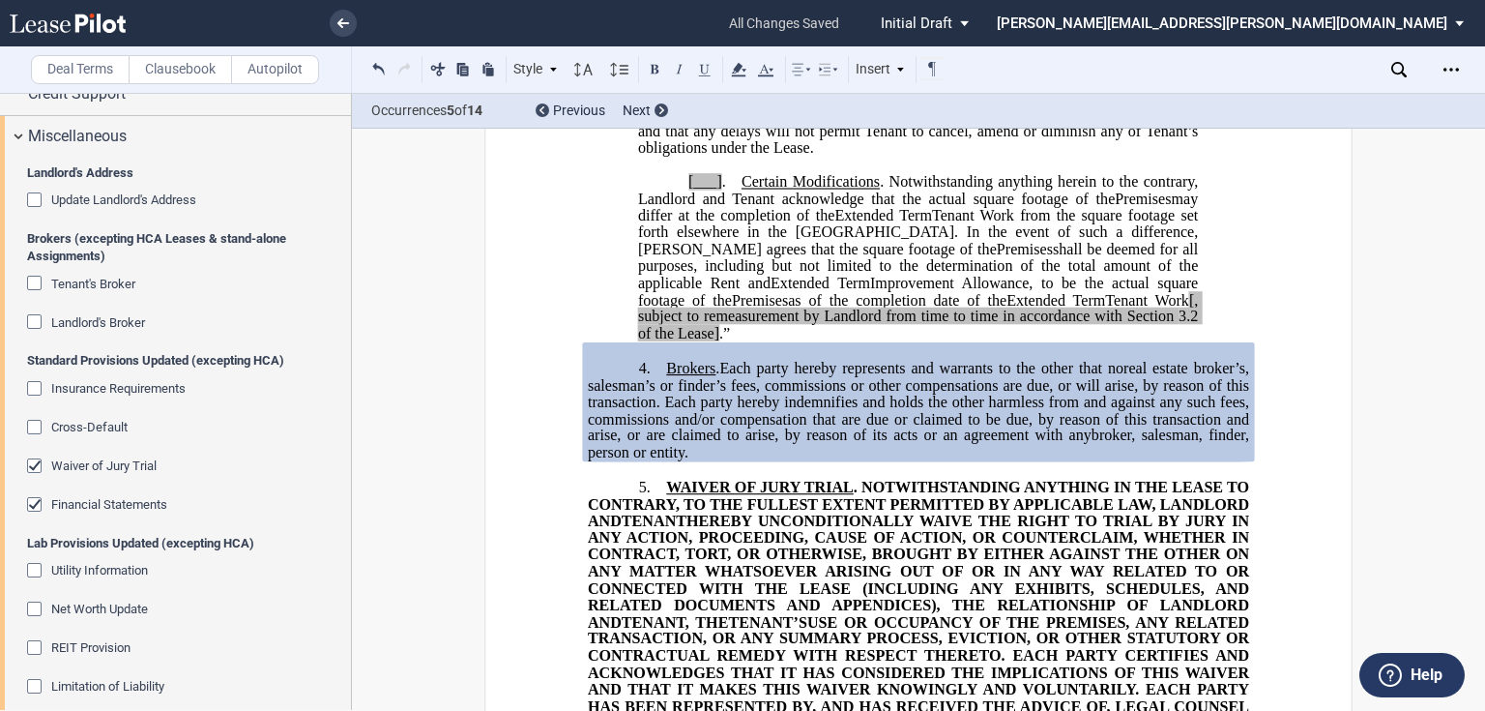
scroll to position [2273, 0]
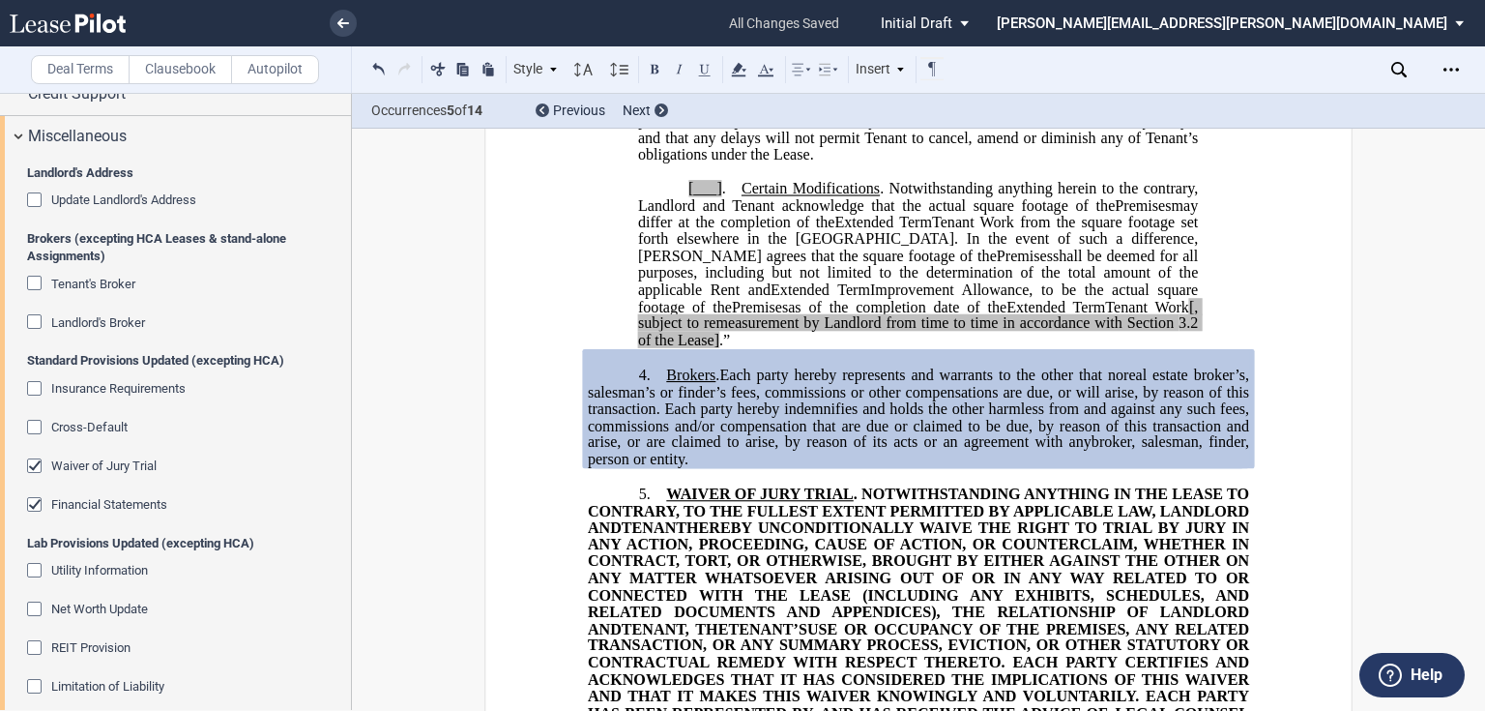
drag, startPoint x: 985, startPoint y: 372, endPoint x: 1094, endPoint y: 437, distance: 127.0
click at [985, 332] on span "[, subject to remeasurement by Landlord from time to time in accordance with Se…" at bounding box center [920, 315] width 564 height 34
click at [1082, 348] on span "3.2 of the Lease]" at bounding box center [920, 331] width 564 height 34
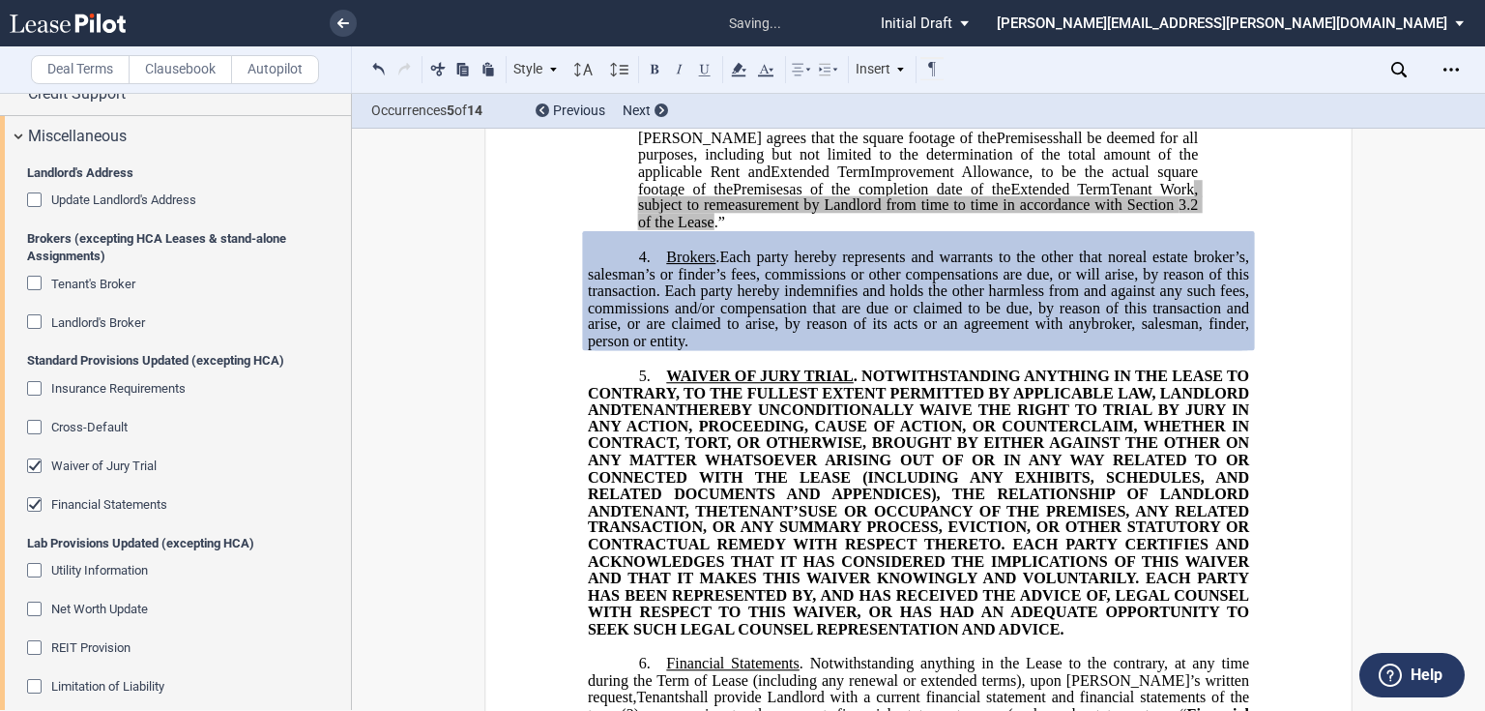
scroll to position [2505, 0]
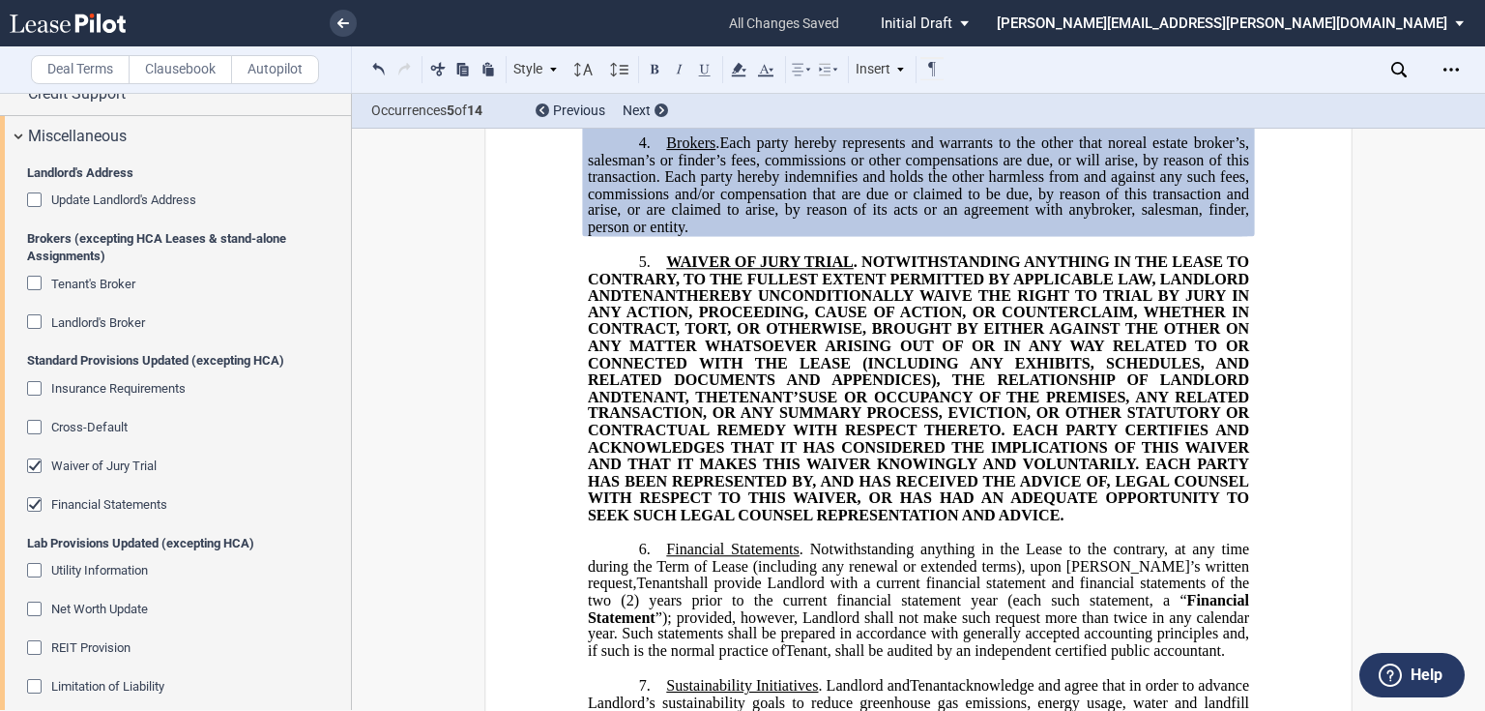
drag, startPoint x: 35, startPoint y: 317, endPoint x: 61, endPoint y: 340, distance: 34.9
click at [35, 317] on div "Landlord's Broker" at bounding box center [36, 323] width 19 height 19
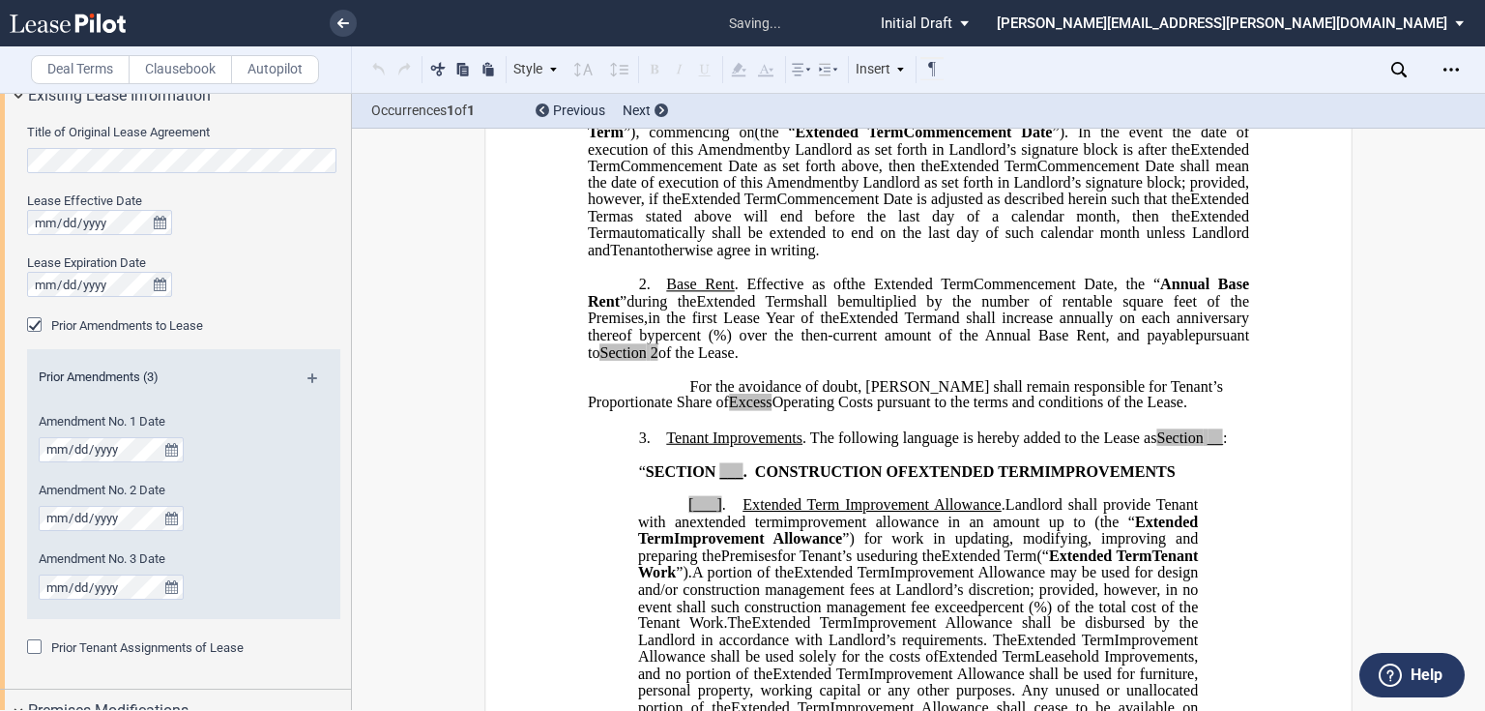
scroll to position [332, 0]
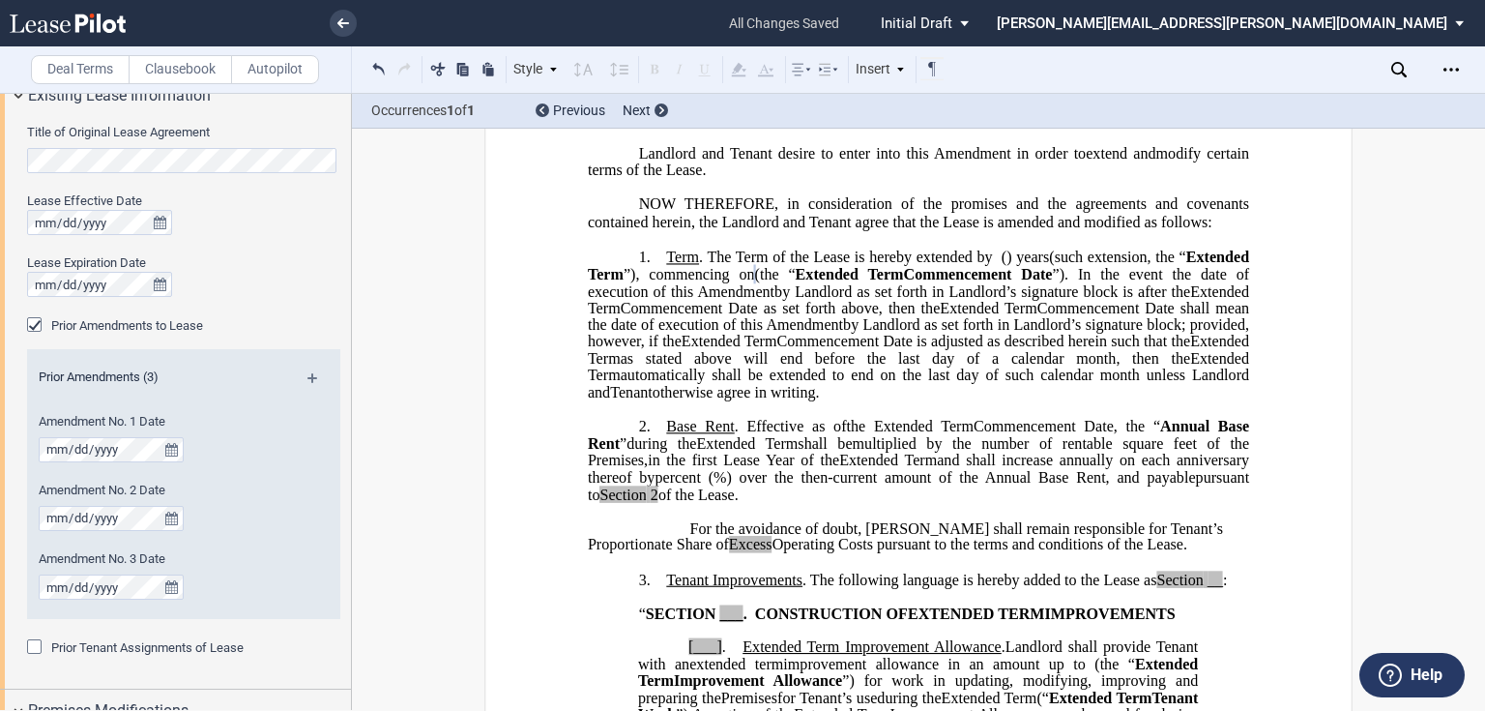
click at [966, 127] on span "located at [STREET_ADDRESS][PERSON_NAME] (the “ Building ”), which real propert…" at bounding box center [920, 101] width 665 height 50
click at [849, 128] on span "A[-1]" at bounding box center [831, 118] width 35 height 17
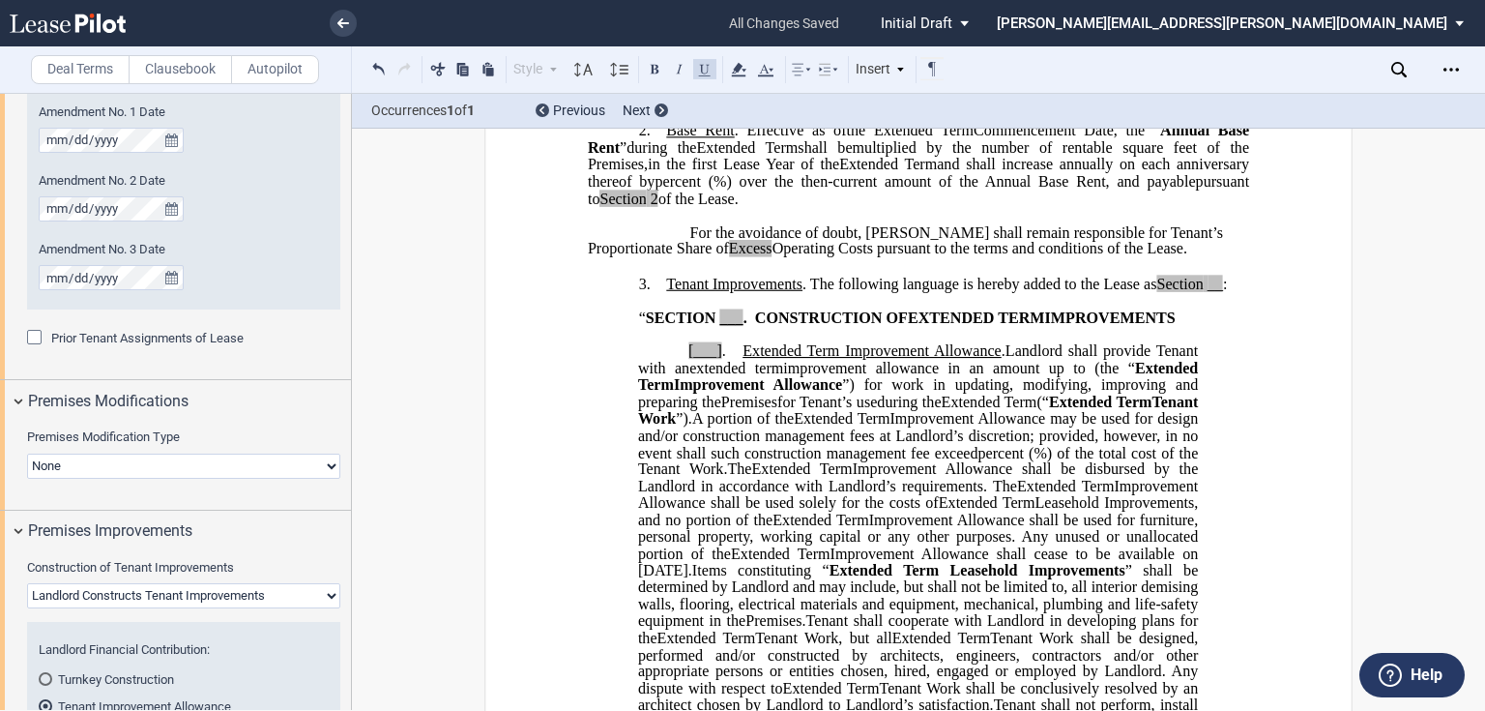
scroll to position [632, 0]
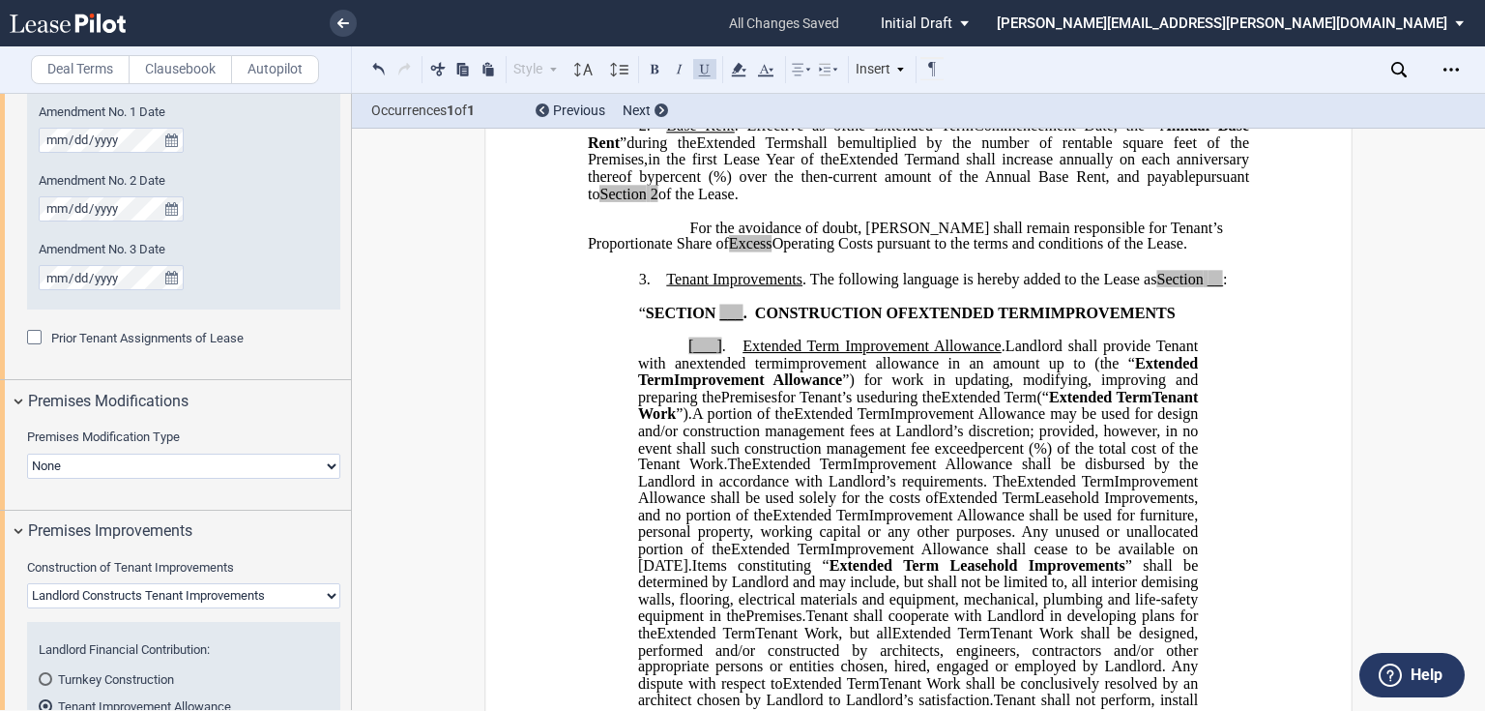
drag, startPoint x: 1139, startPoint y: 306, endPoint x: 601, endPoint y: 136, distance: 563.8
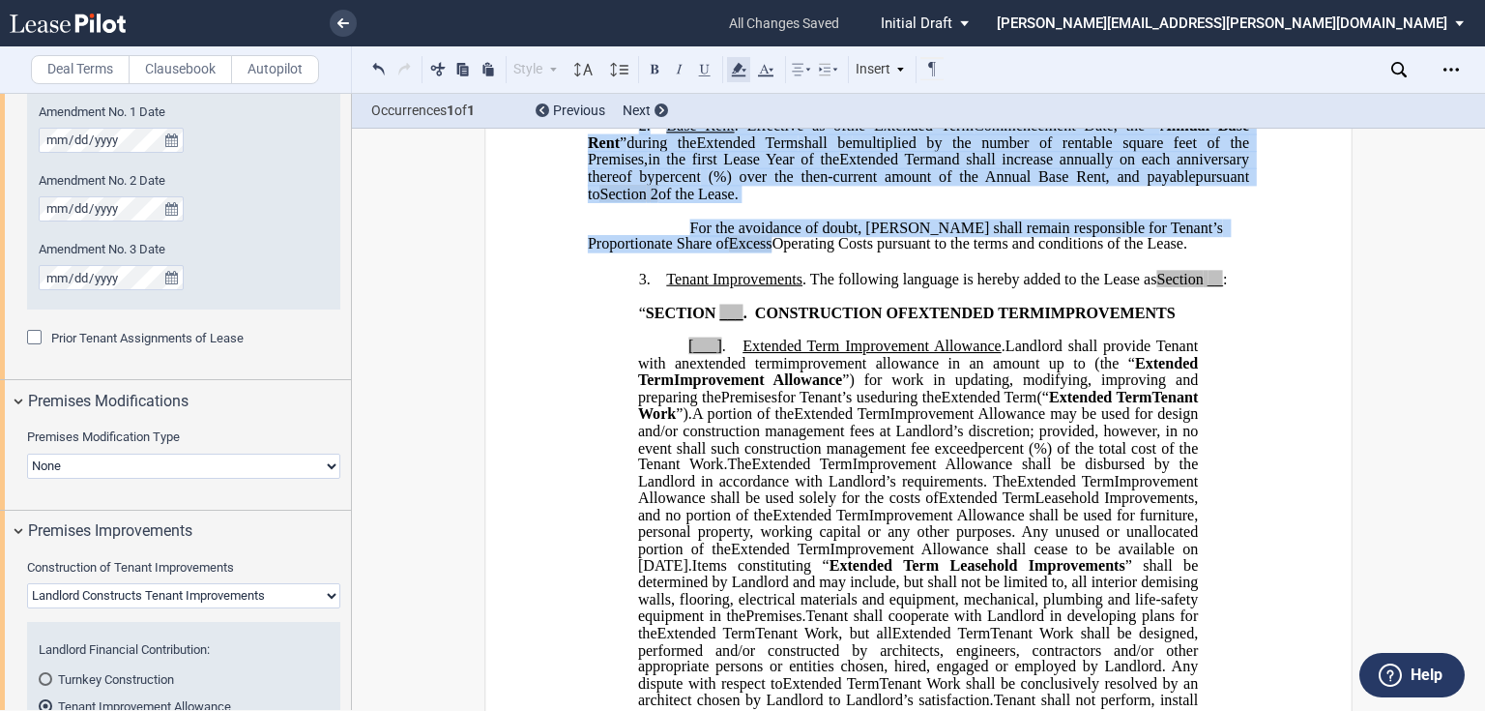
click at [744, 73] on icon at bounding box center [738, 69] width 23 height 23
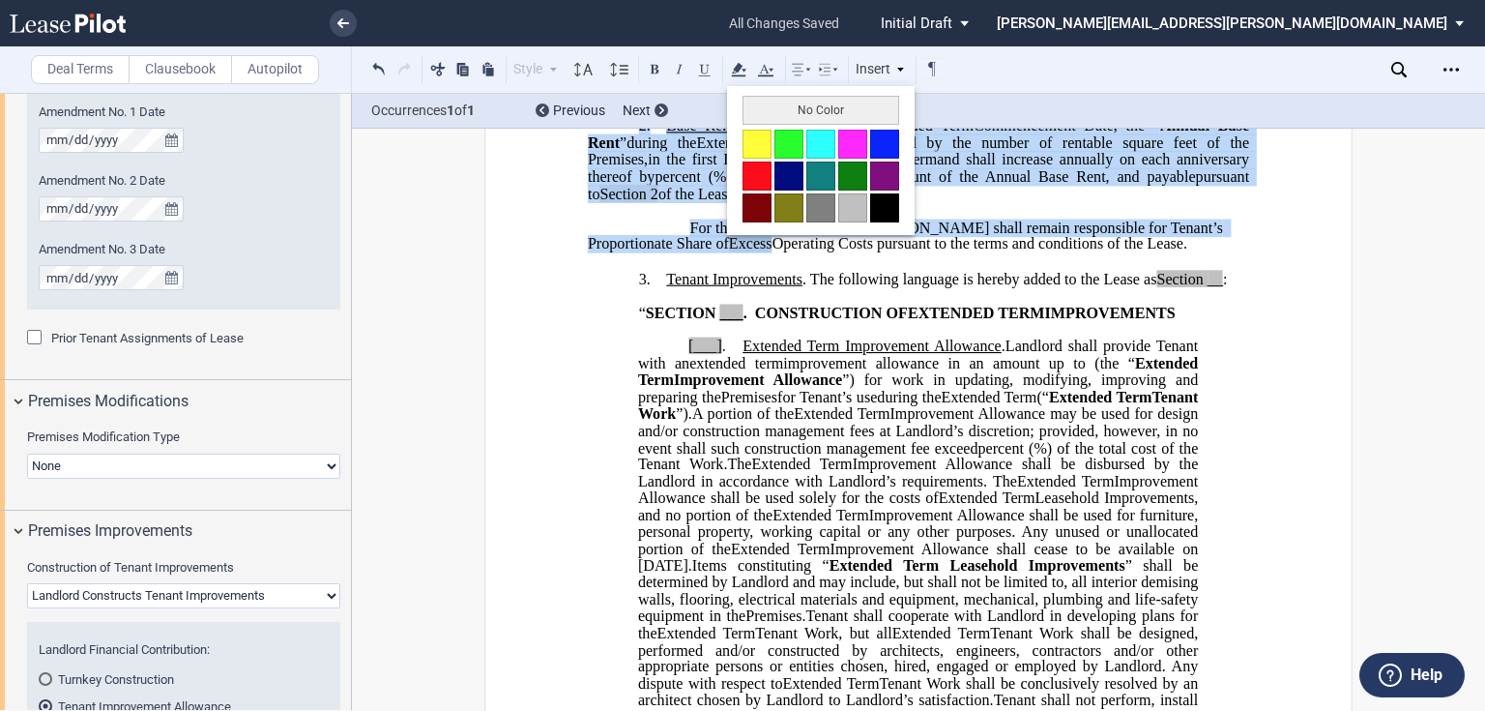
drag, startPoint x: 820, startPoint y: 105, endPoint x: 945, endPoint y: 352, distance: 276.7
click at [820, 109] on button "No Color" at bounding box center [820, 110] width 157 height 29
click at [944, 287] on span ". The following language is hereby added to the Lease as" at bounding box center [979, 278] width 354 height 17
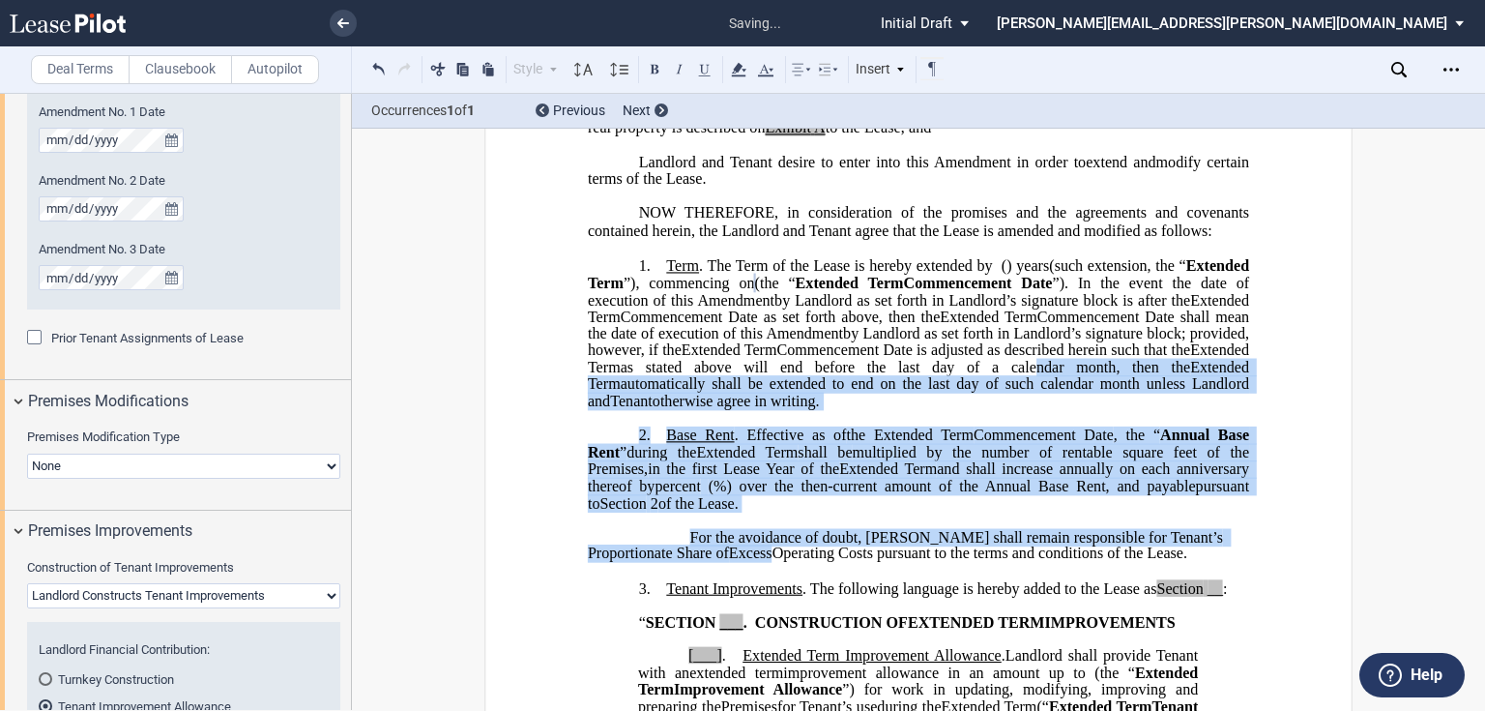
scroll to position [91, 0]
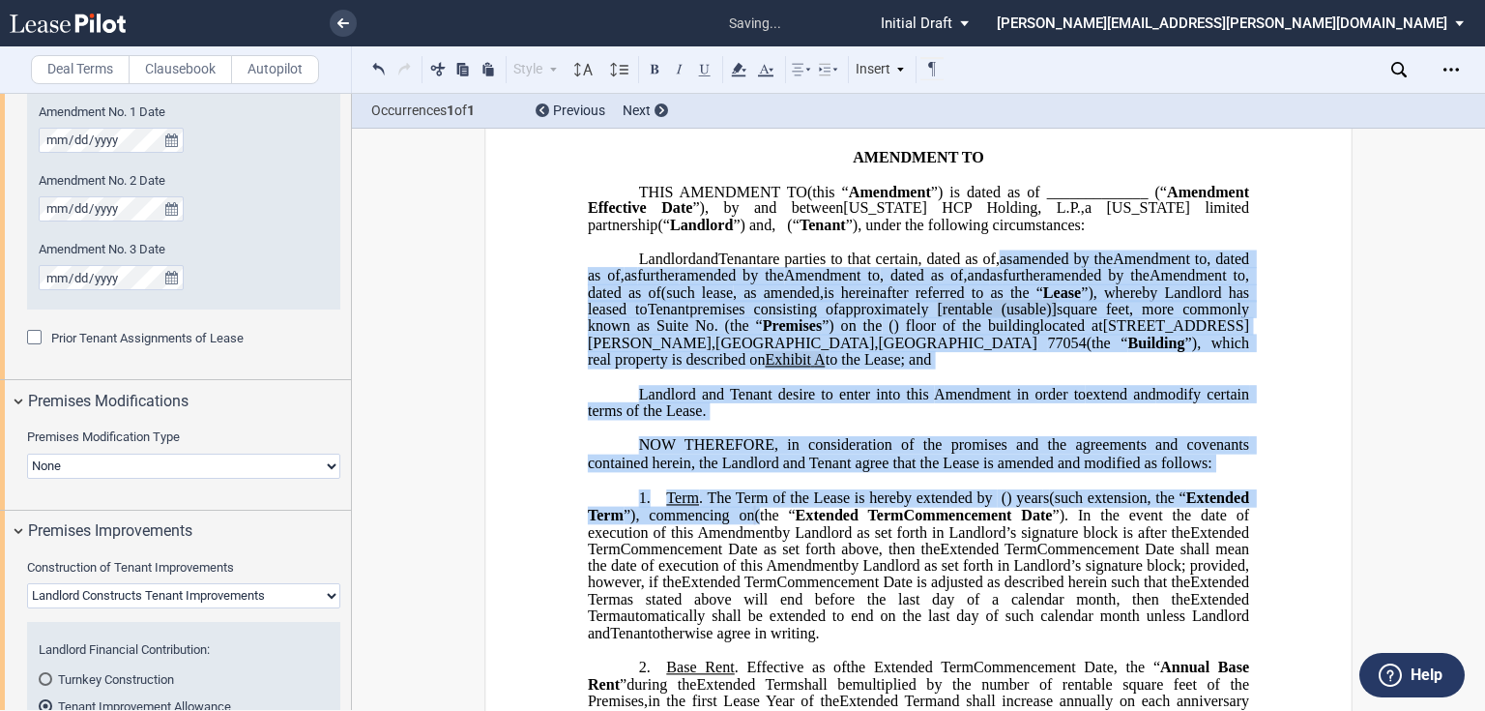
drag, startPoint x: 924, startPoint y: 575, endPoint x: 712, endPoint y: 313, distance: 337.4
click at [740, 73] on icon at bounding box center [738, 69] width 23 height 23
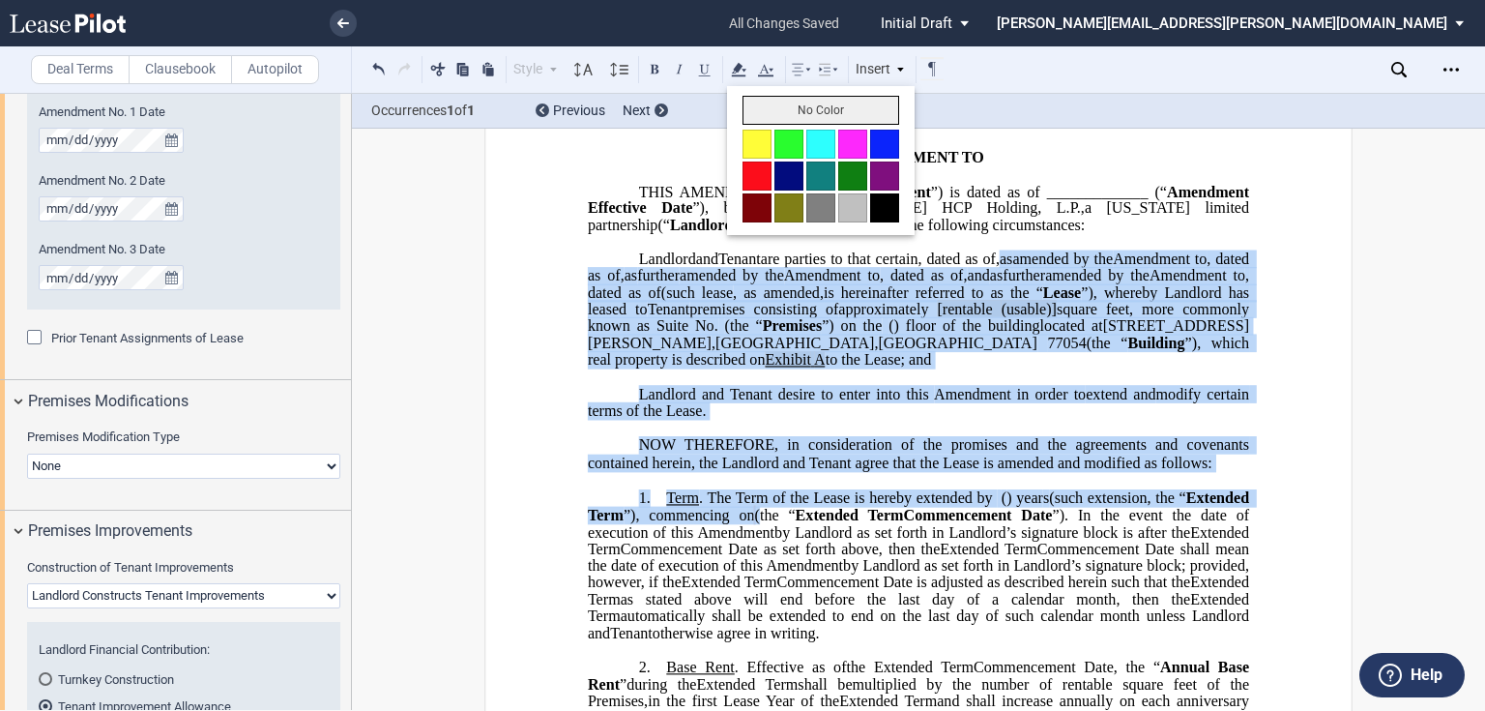
click at [766, 112] on button "No Color" at bounding box center [820, 110] width 157 height 29
click at [937, 318] on span "[rentable" at bounding box center [964, 309] width 55 height 17
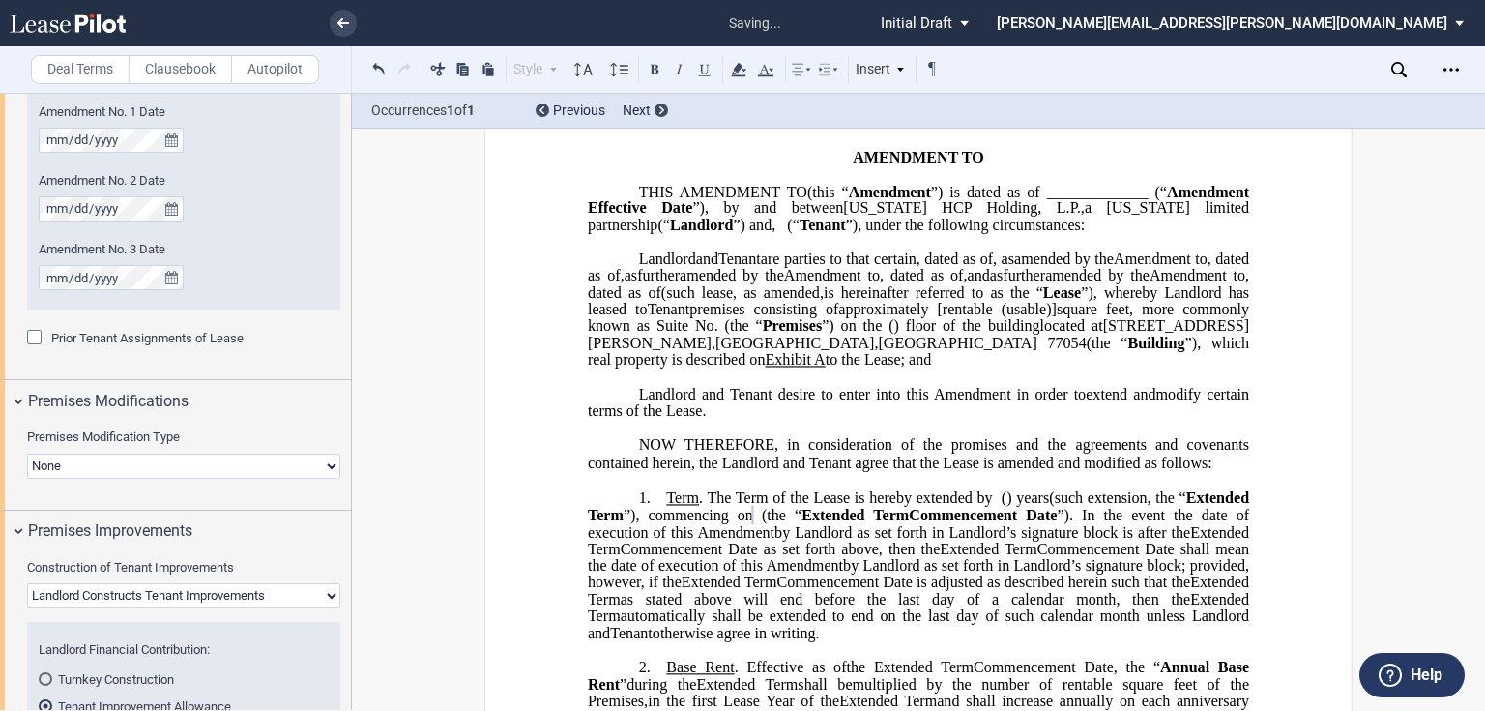
click at [937, 318] on span "[rentable" at bounding box center [964, 309] width 55 height 17
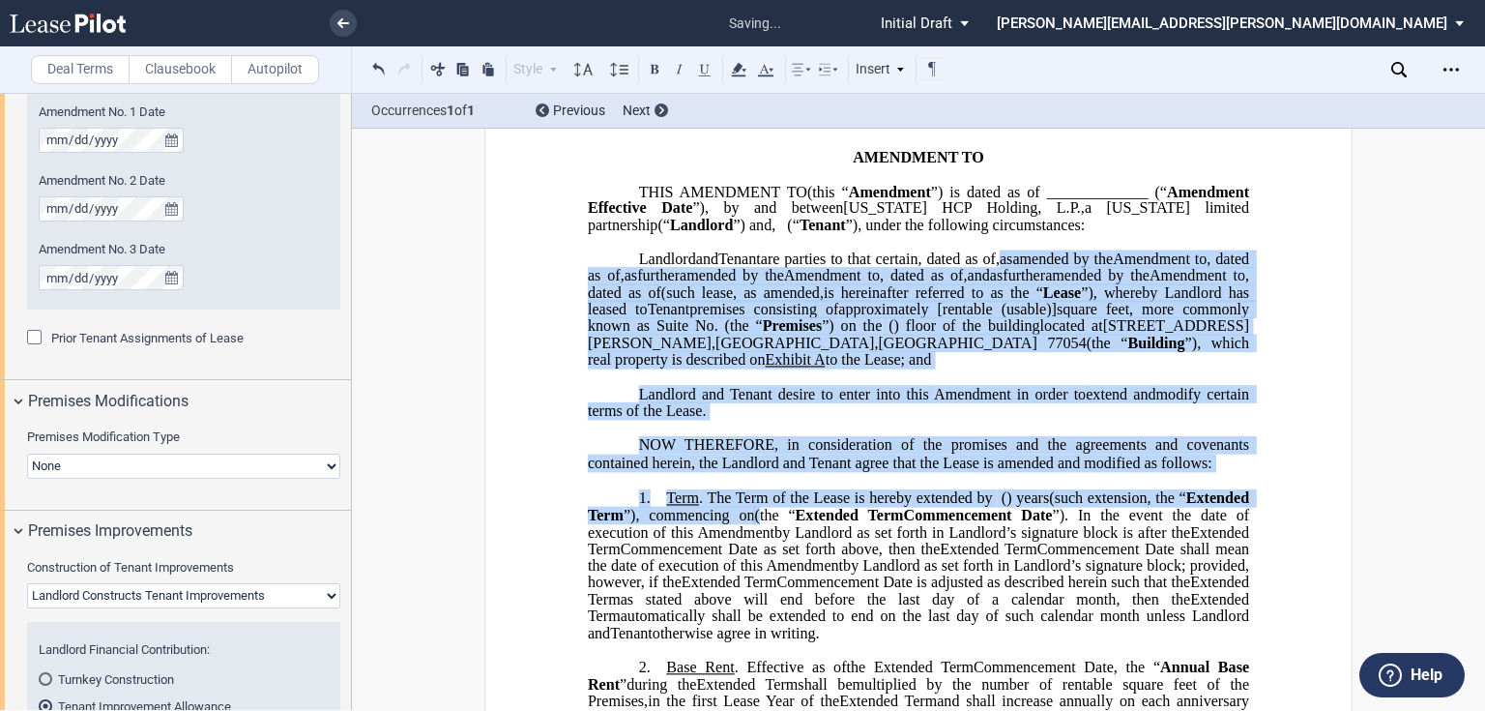
click at [1093, 540] on span "by Landlord as set forth in Landlord’s signature block is after the" at bounding box center [982, 531] width 416 height 17
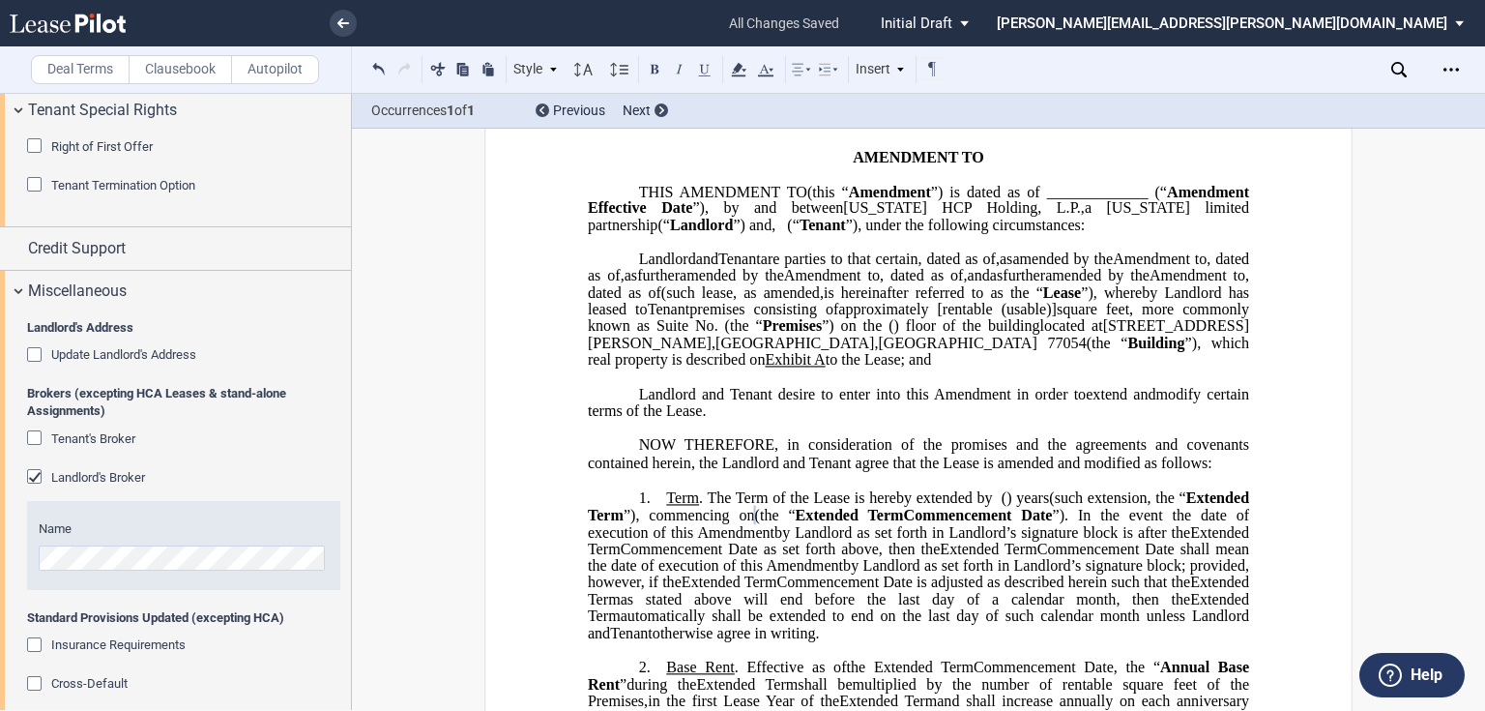
scroll to position [3132, 0]
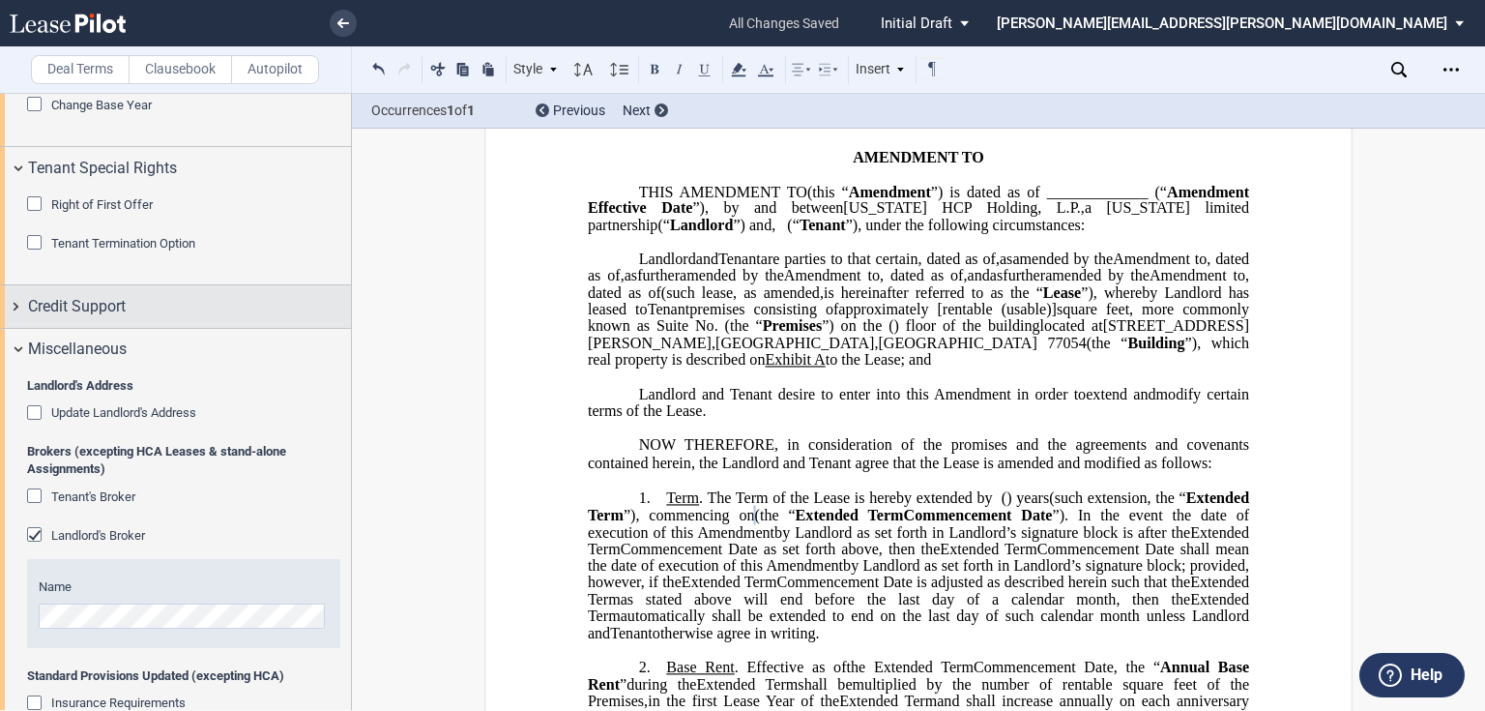
drag, startPoint x: 17, startPoint y: 299, endPoint x: 78, endPoint y: 315, distance: 63.1
click at [16, 299] on div "Credit Support" at bounding box center [175, 306] width 351 height 42
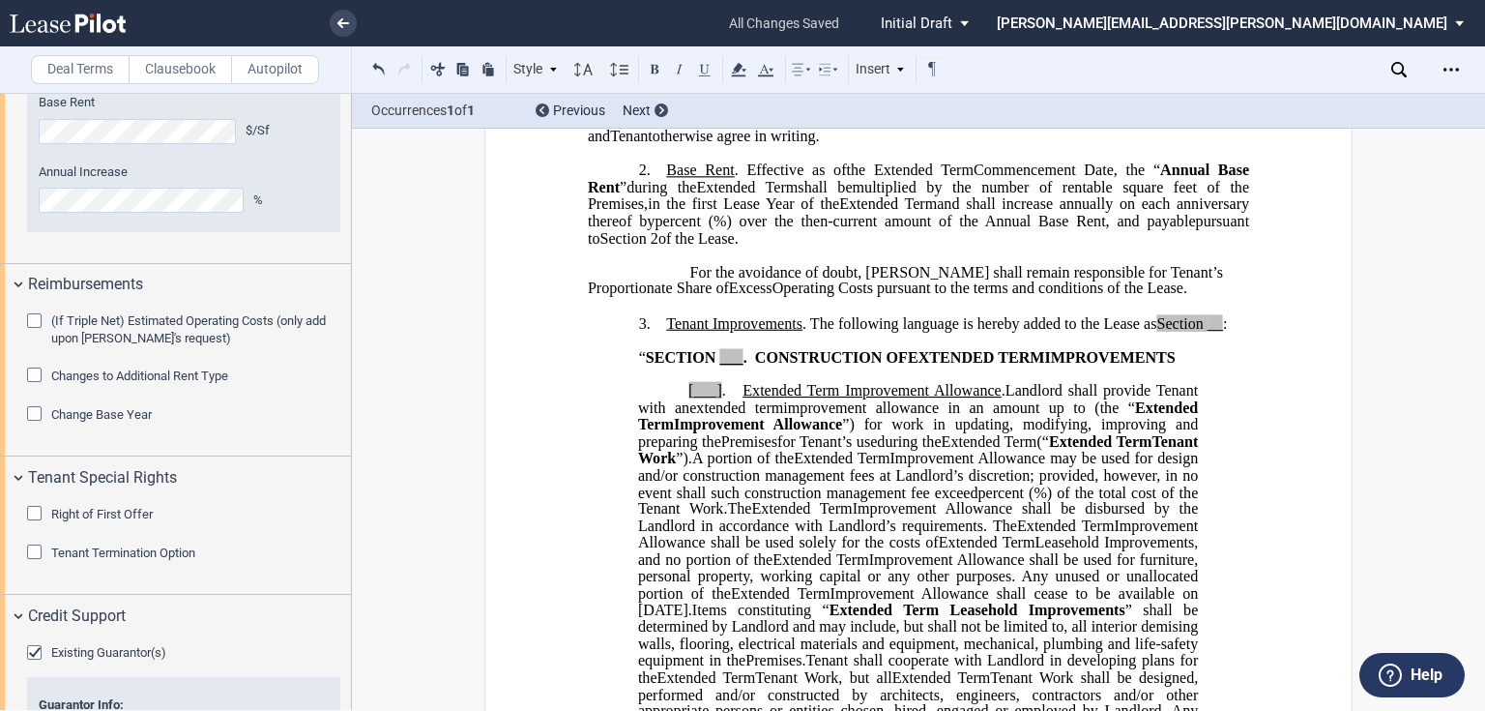
scroll to position [710, 0]
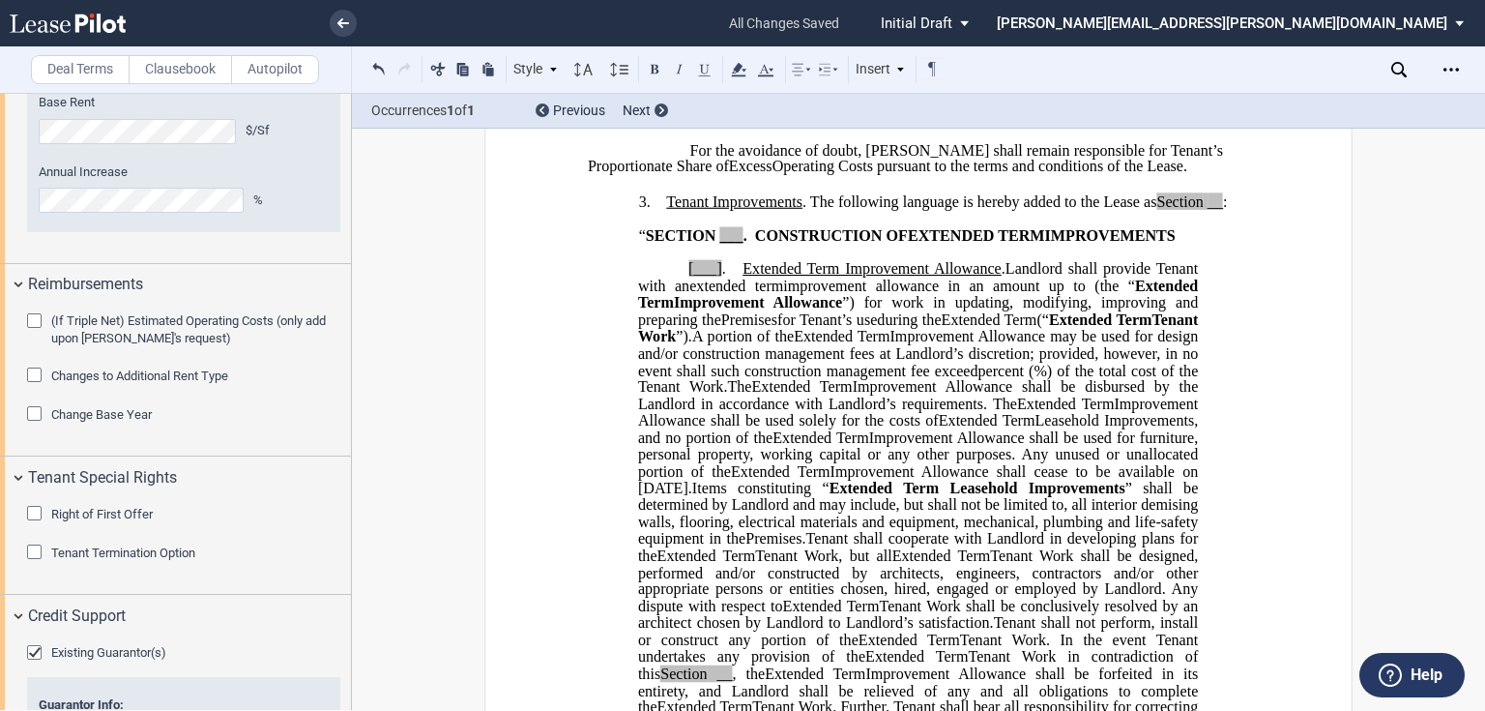
click at [1206, 210] on span "Tenant Improvements . The following language is hereby added to the Lease as Se…" at bounding box center [946, 200] width 561 height 17
drag, startPoint x: 714, startPoint y: 295, endPoint x: 768, endPoint y: 320, distance: 58.8
click at [719, 244] on span "___" at bounding box center [730, 234] width 23 height 17
click at [673, 334] on p "[___] . Extended Term Improvement Allowance . Expansion Space Improvement Allow…" at bounding box center [918, 514] width 560 height 506
click at [659, 211] on p "3. Tenant Improvements . The following language is hereby added to the Lease as…" at bounding box center [918, 201] width 661 height 18
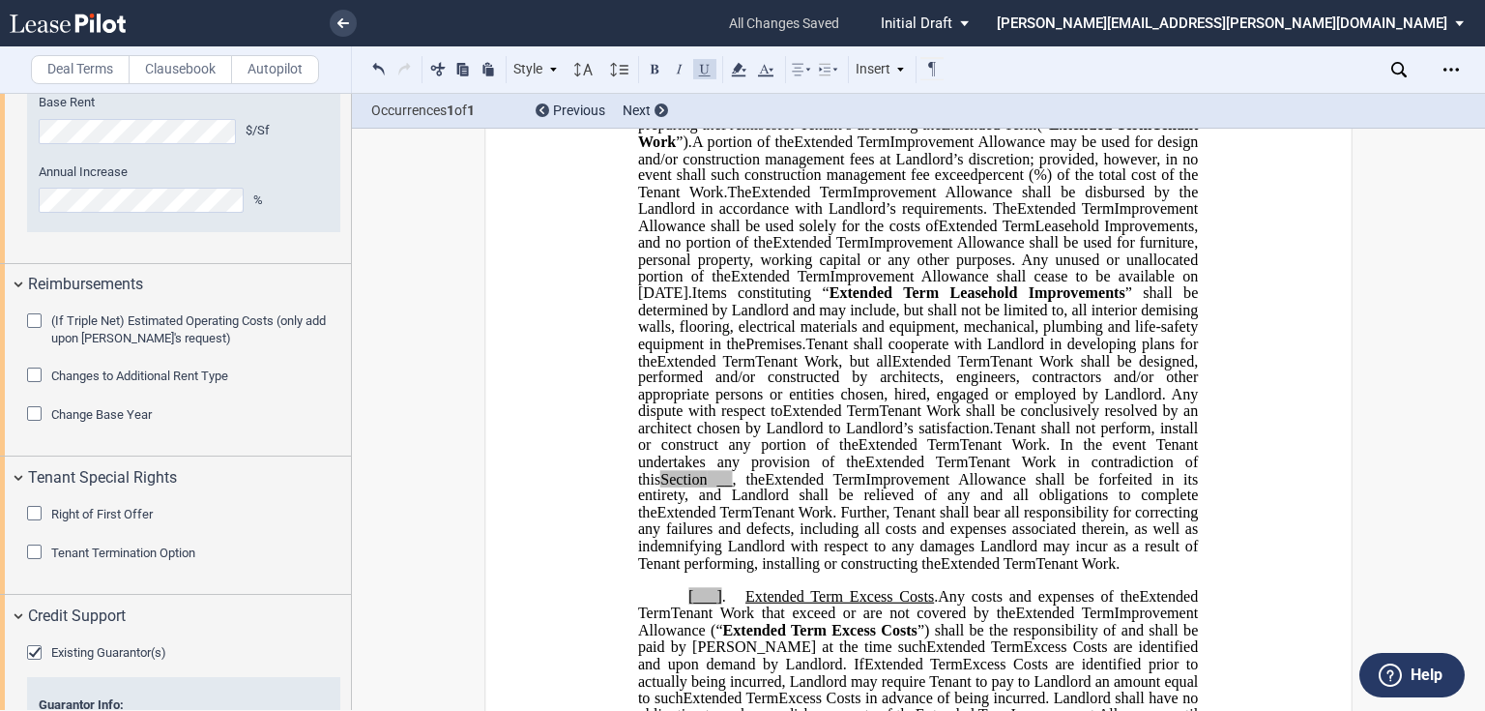
scroll to position [1019, 0]
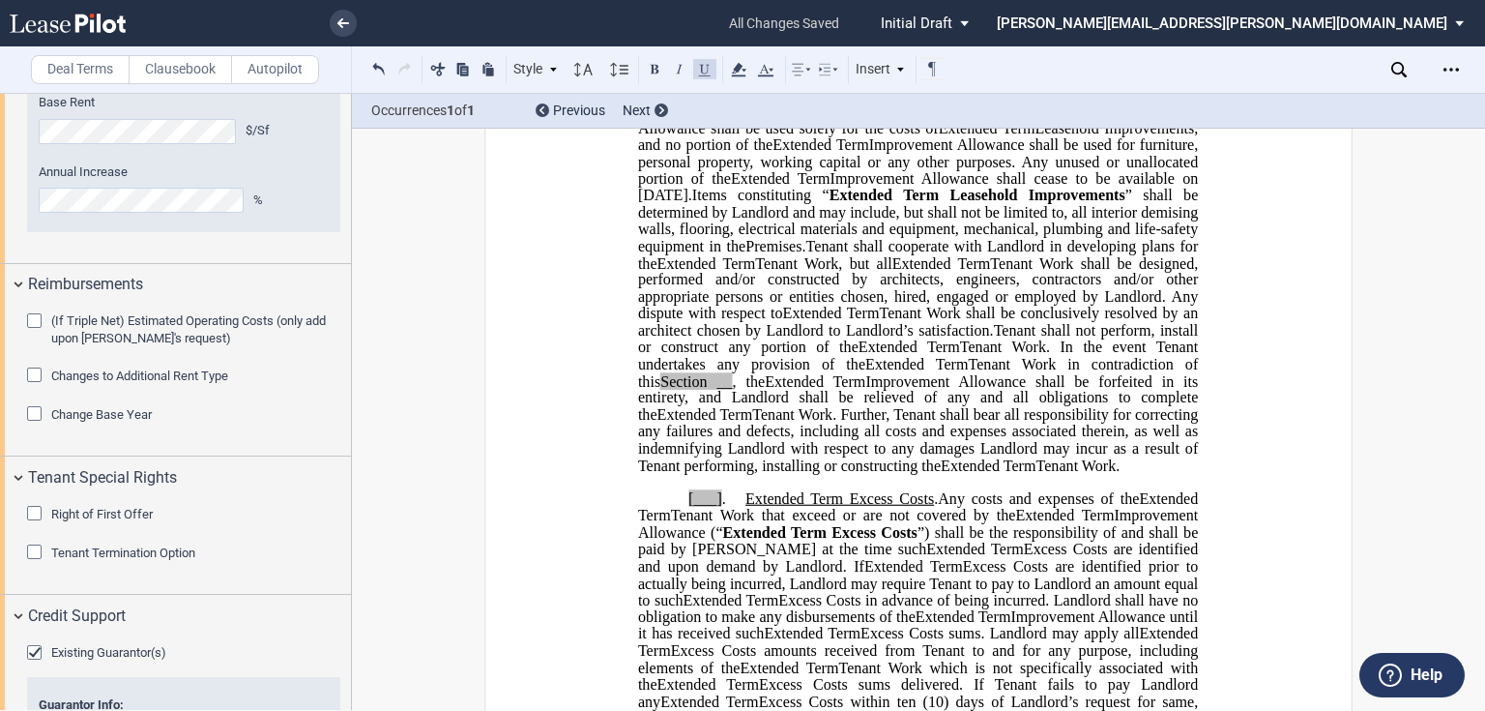
click at [716, 390] on span "__" at bounding box center [723, 380] width 15 height 17
click at [675, 578] on p "[___] . Extended Term Excess Costs . ﻿ ﻿ Extended Term Excess Costs . Expansion…" at bounding box center [918, 626] width 560 height 270
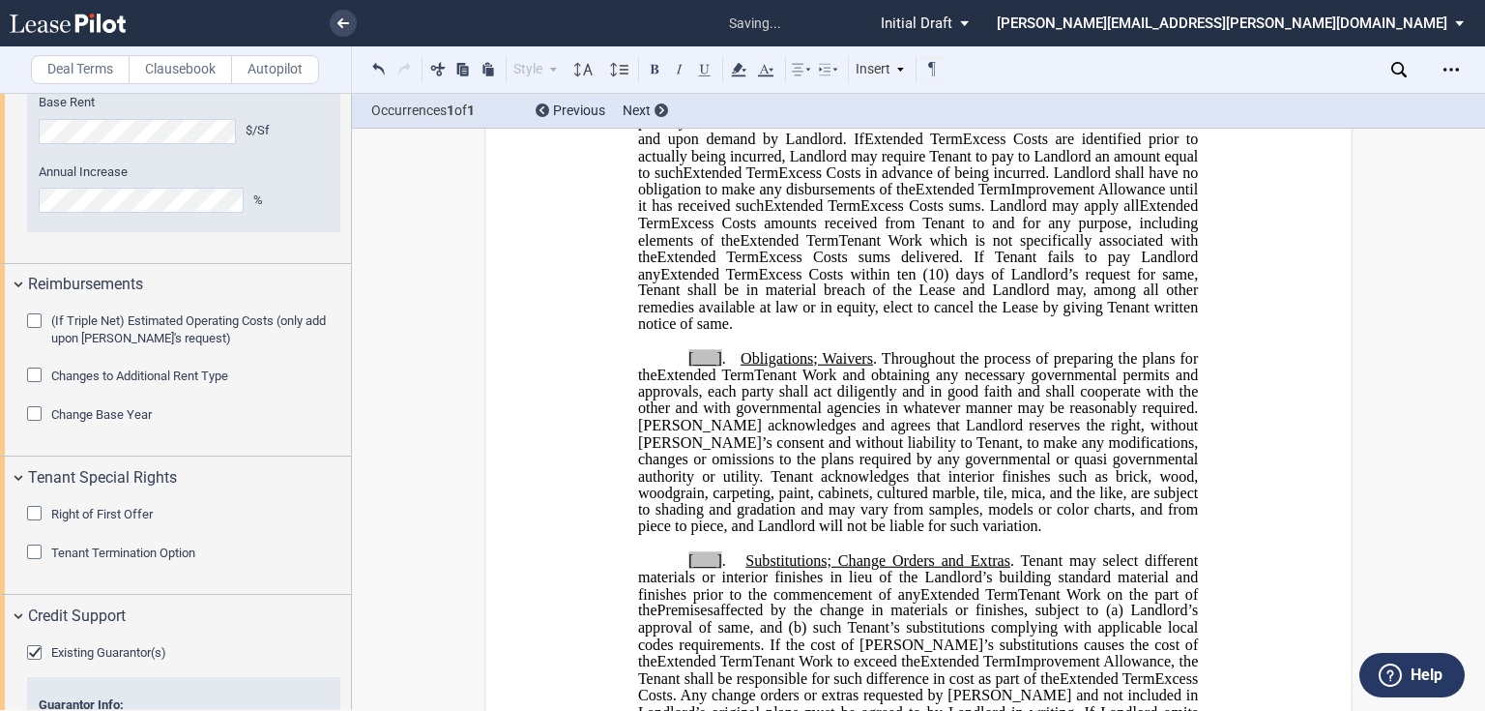
scroll to position [1483, 0]
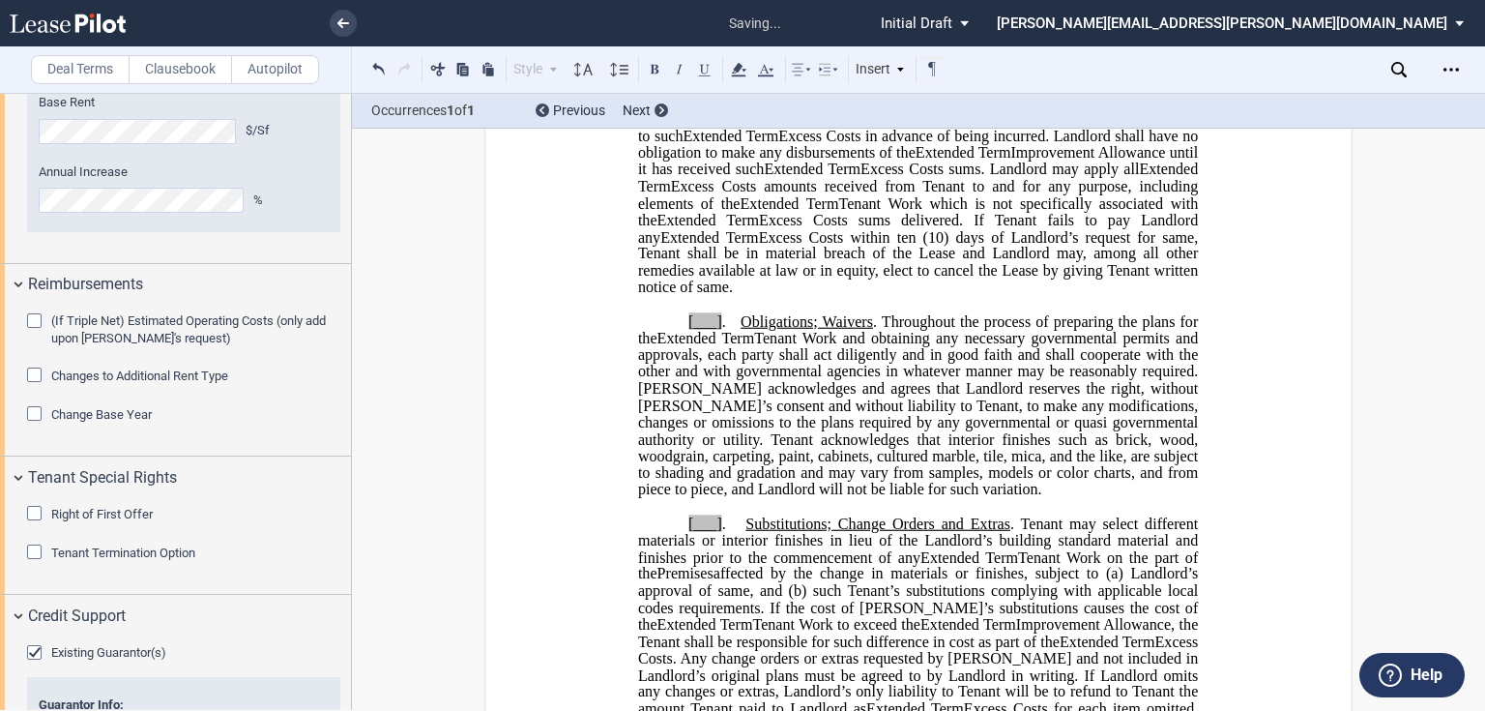
click at [672, 400] on p "[___] . Obligations; Waivers . Throughout the process of preparing the plans fo…" at bounding box center [918, 406] width 560 height 186
click at [681, 601] on p "[___] . Substitutions; Change Orders and Extras . Tenant may select different m…" at bounding box center [918, 633] width 560 height 236
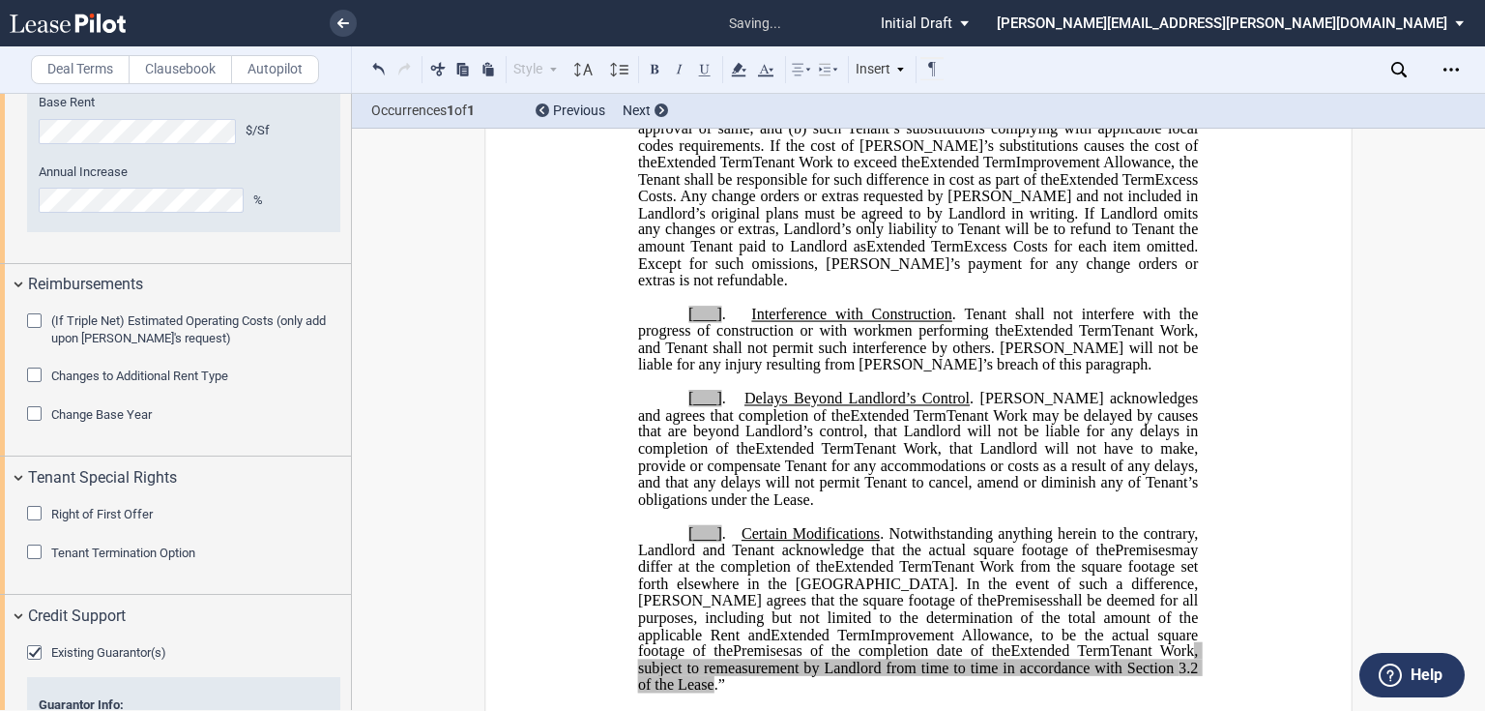
scroll to position [1947, 0]
click at [668, 372] on p "[___] . Interference with Construction . Tenant shall not interfere with the pr…" at bounding box center [918, 339] width 560 height 68
click at [681, 463] on p "[___] . Delays Beyond Landlord’s Control . Tenant acknowledges and agrees that …" at bounding box center [918, 448] width 560 height 118
click at [681, 592] on p "[___] . Certain Modifications . Notwithstanding anything herein to the contrary…" at bounding box center [918, 607] width 560 height 168
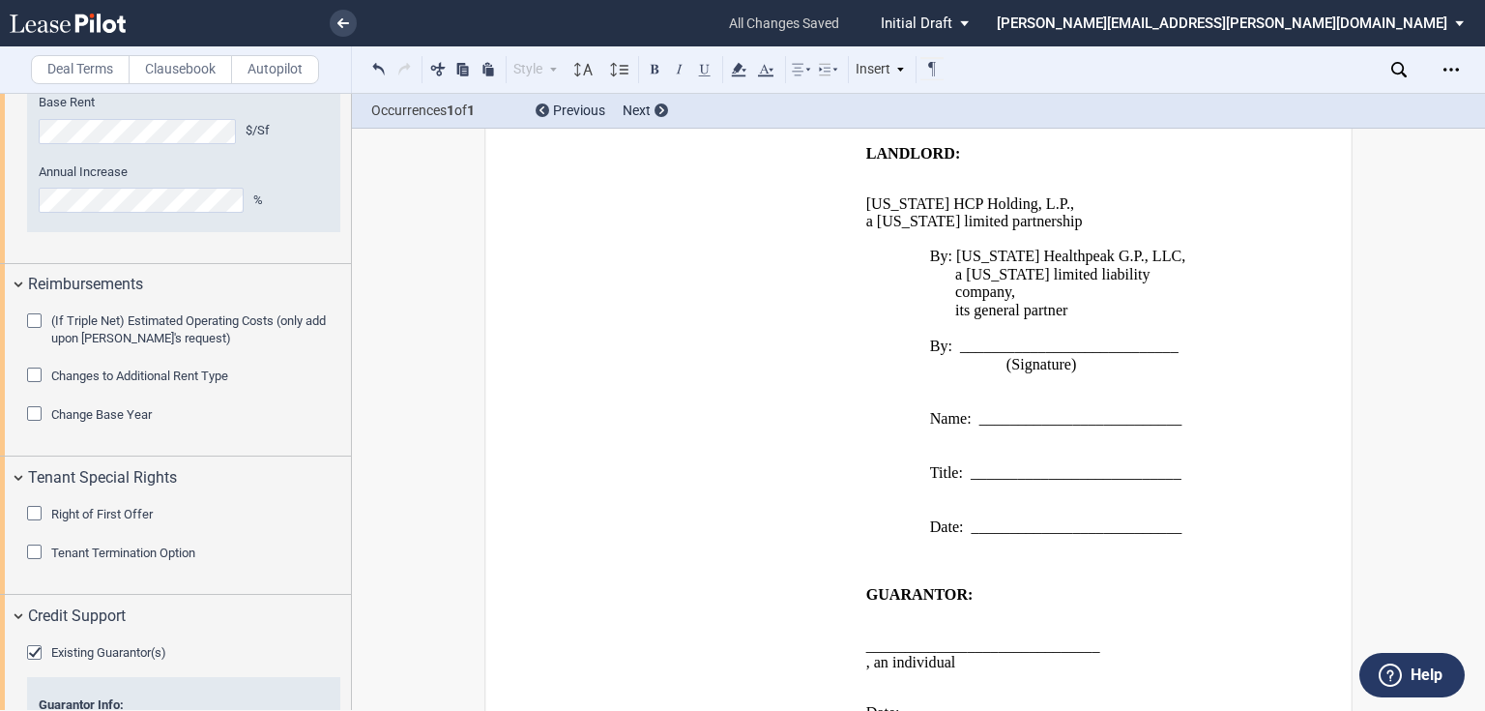
scroll to position [4903, 0]
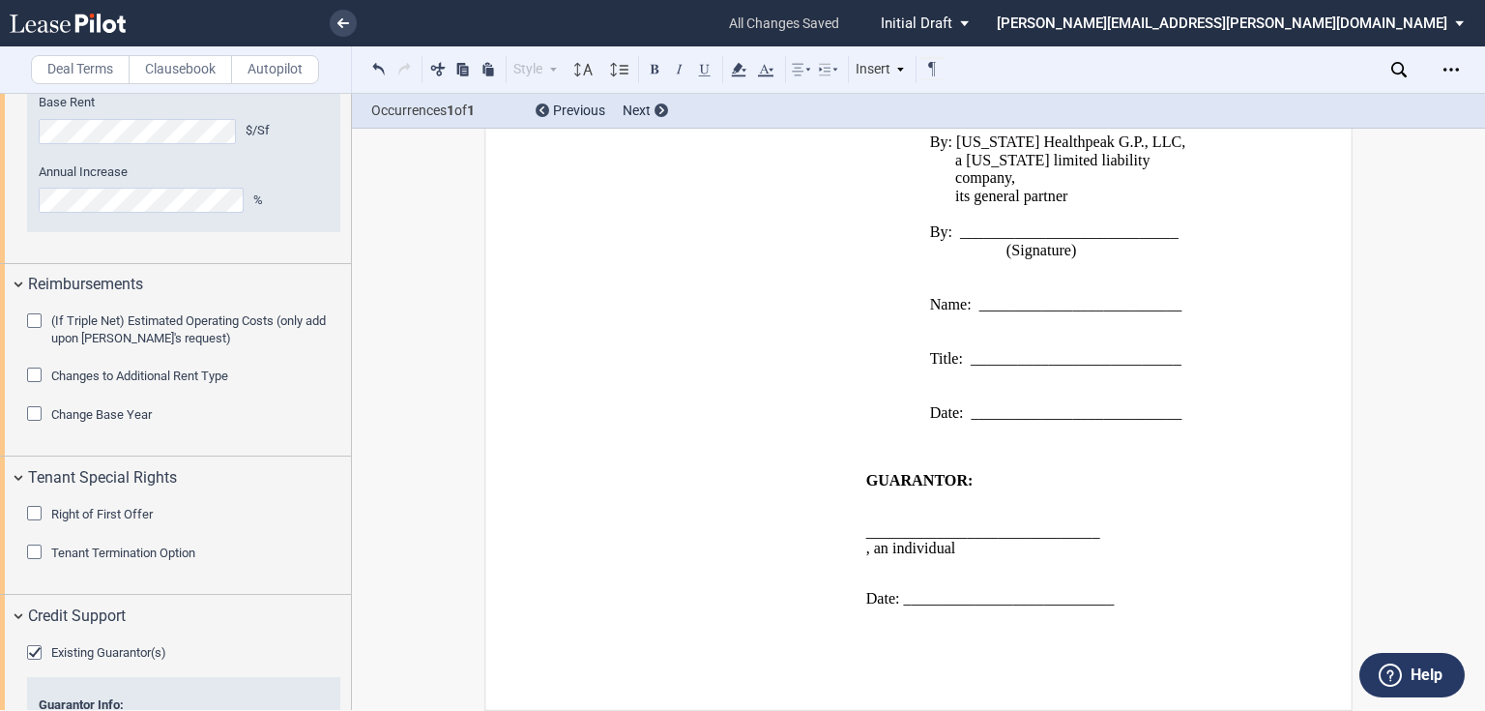
click at [820, 280] on td "WITNESSES: ___________________________ (Witness Signature) ____________________…" at bounding box center [723, 235] width 271 height 407
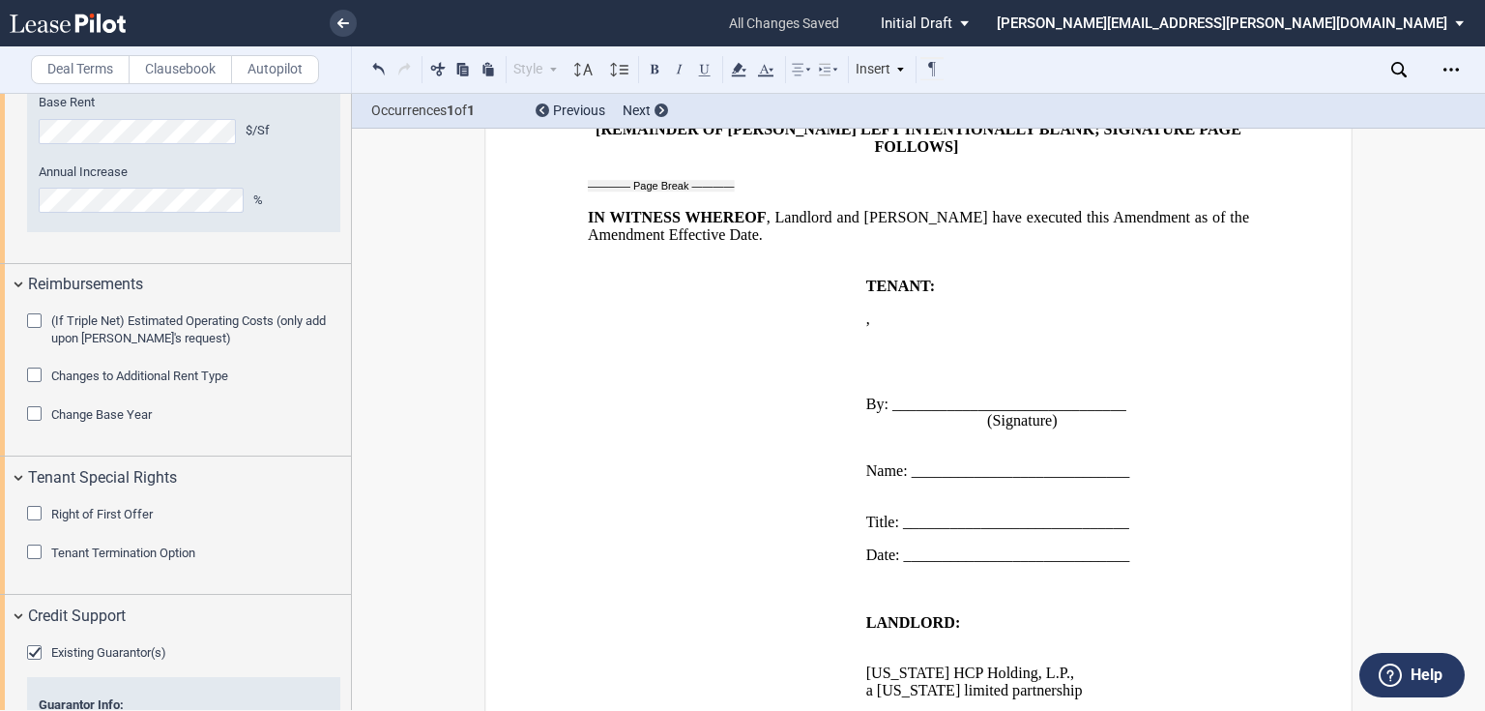
drag, startPoint x: 963, startPoint y: 189, endPoint x: 1122, endPoint y: 281, distance: 184.1
click at [963, 121] on p "﻿" at bounding box center [918, 112] width 661 height 16
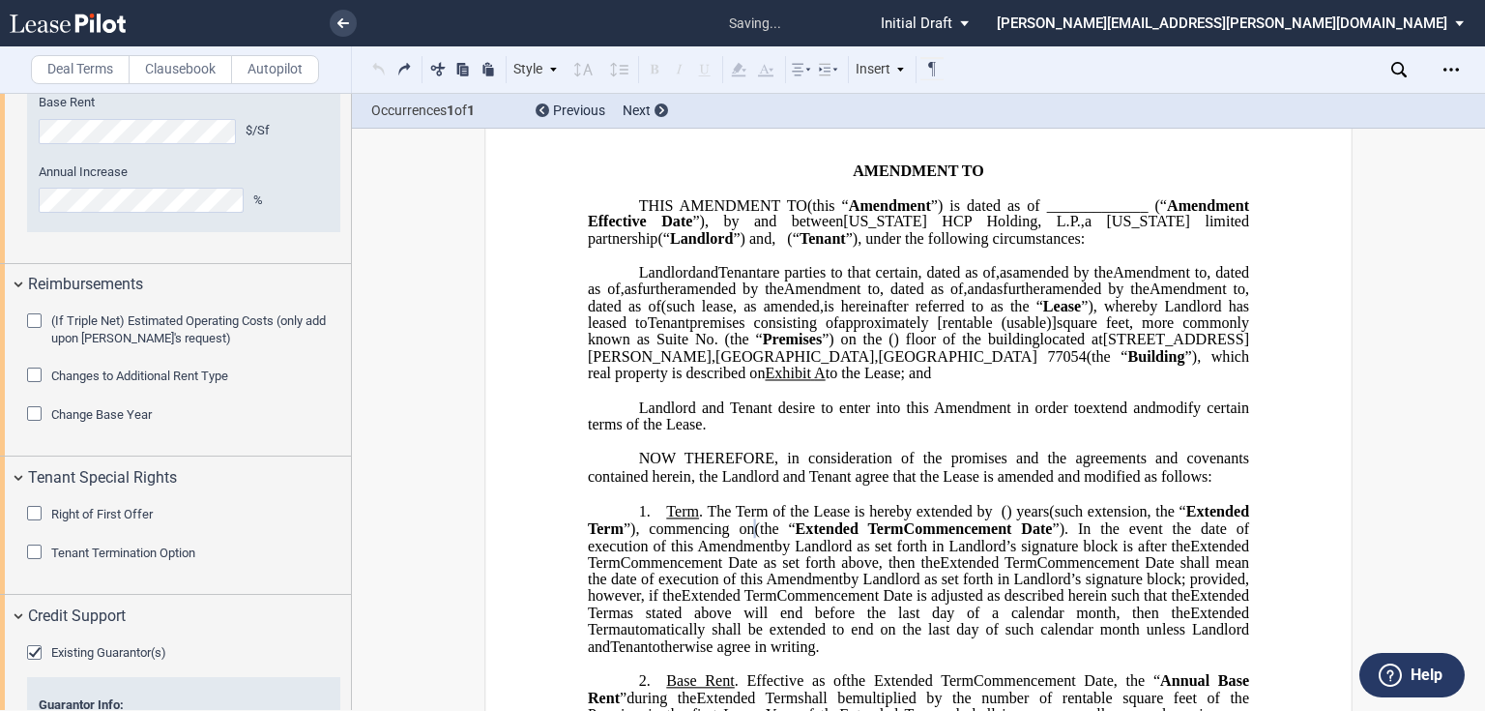
scroll to position [2141, 0]
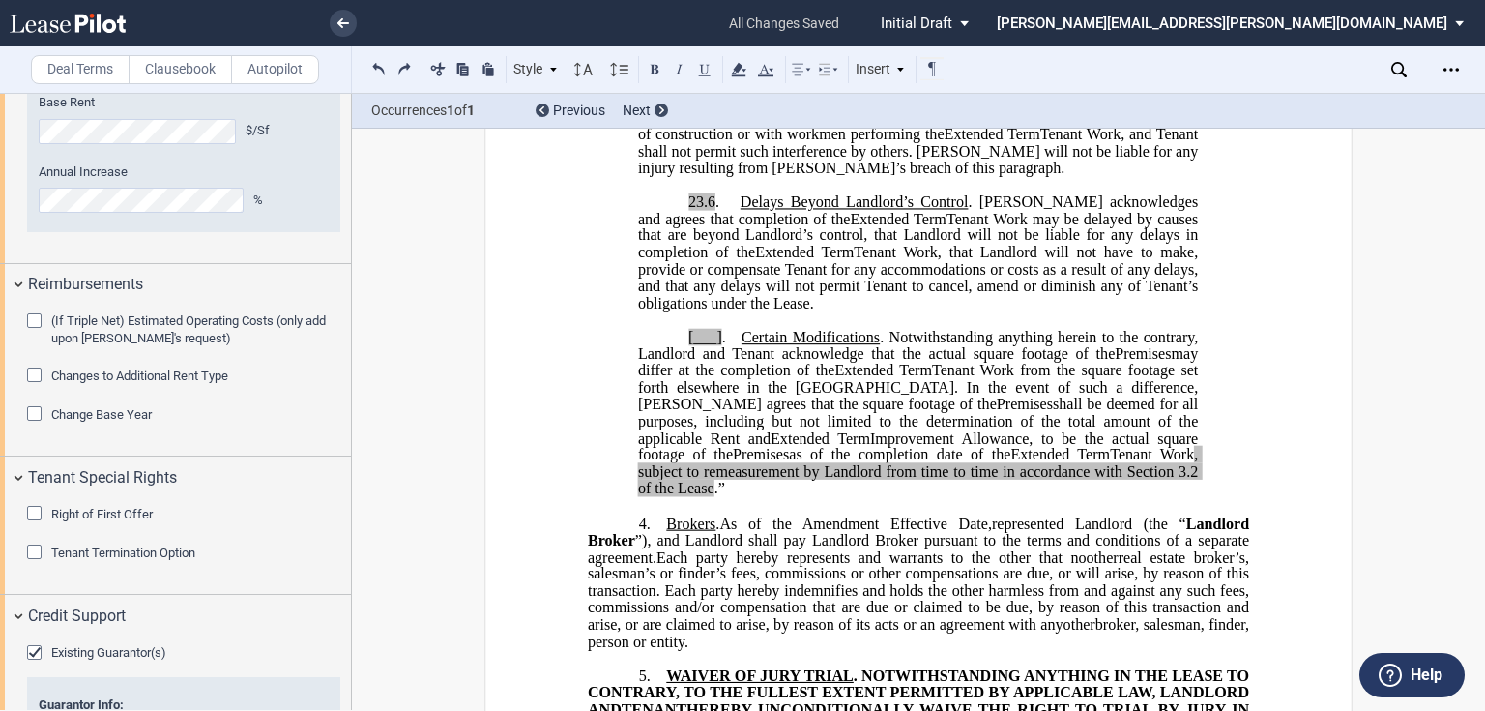
click at [678, 401] on p "[___] . Certain Modifications . Notwithstanding anything herein to the contrary…" at bounding box center [918, 413] width 560 height 168
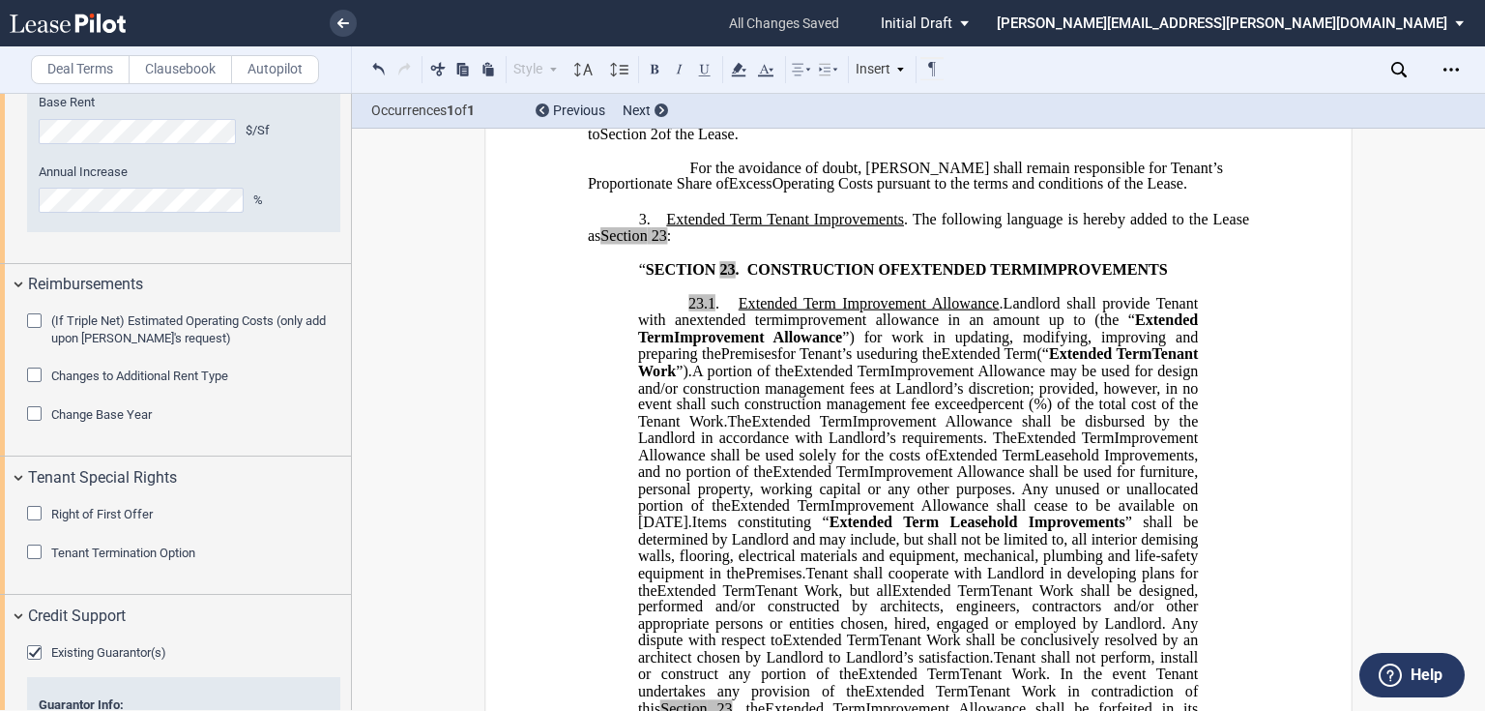
drag, startPoint x: 1110, startPoint y: 539, endPoint x: 719, endPoint y: 46, distance: 629.0
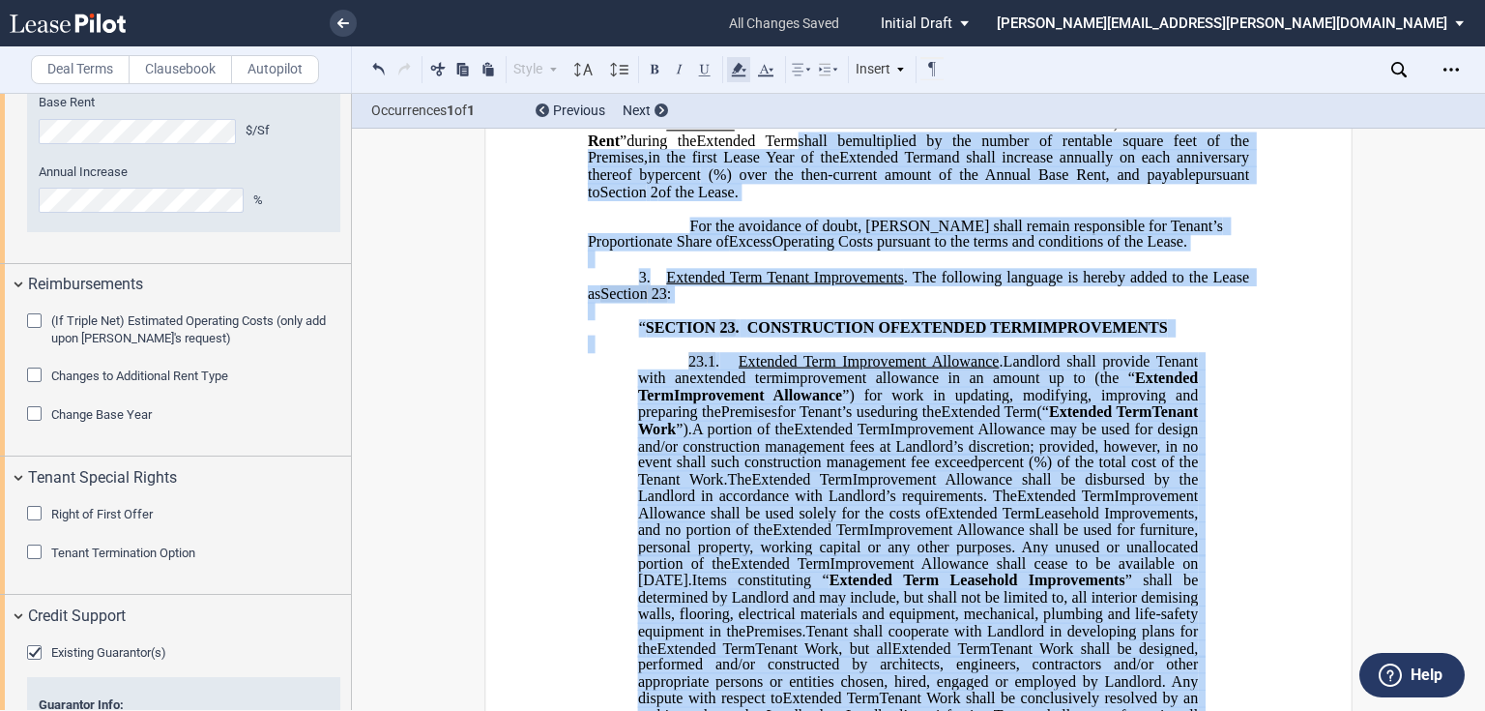
click at [744, 64] on icon at bounding box center [738, 69] width 23 height 23
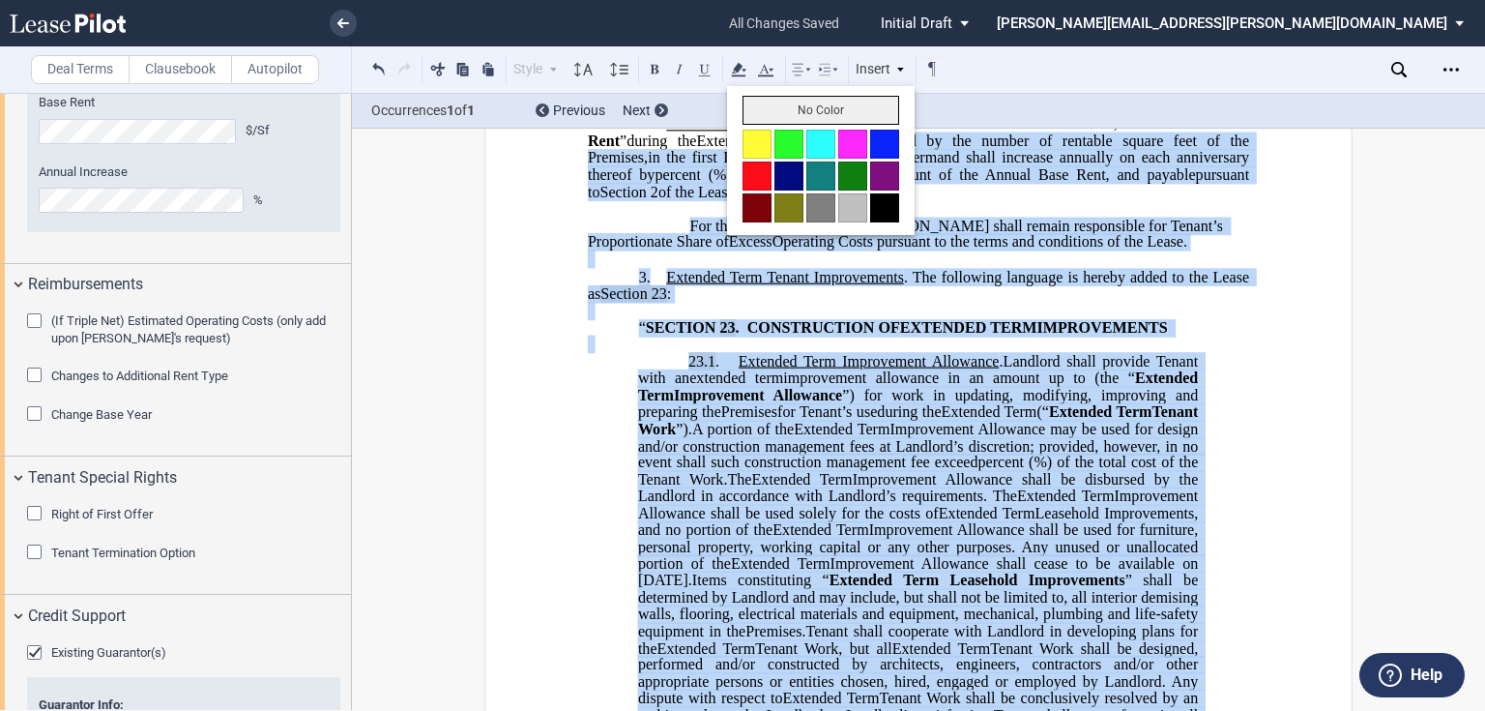
click at [751, 114] on button "No Color" at bounding box center [820, 110] width 157 height 29
click at [940, 487] on span "%) of the total cost of the Tenant Work." at bounding box center [920, 470] width 564 height 34
click at [992, 487] on span "A portion of the Extended Term ﻿ ﻿ Extended Term Expansion Space Relocation Spa…" at bounding box center [920, 454] width 564 height 68
click at [818, 150] on span "shall be" at bounding box center [825, 140] width 54 height 17
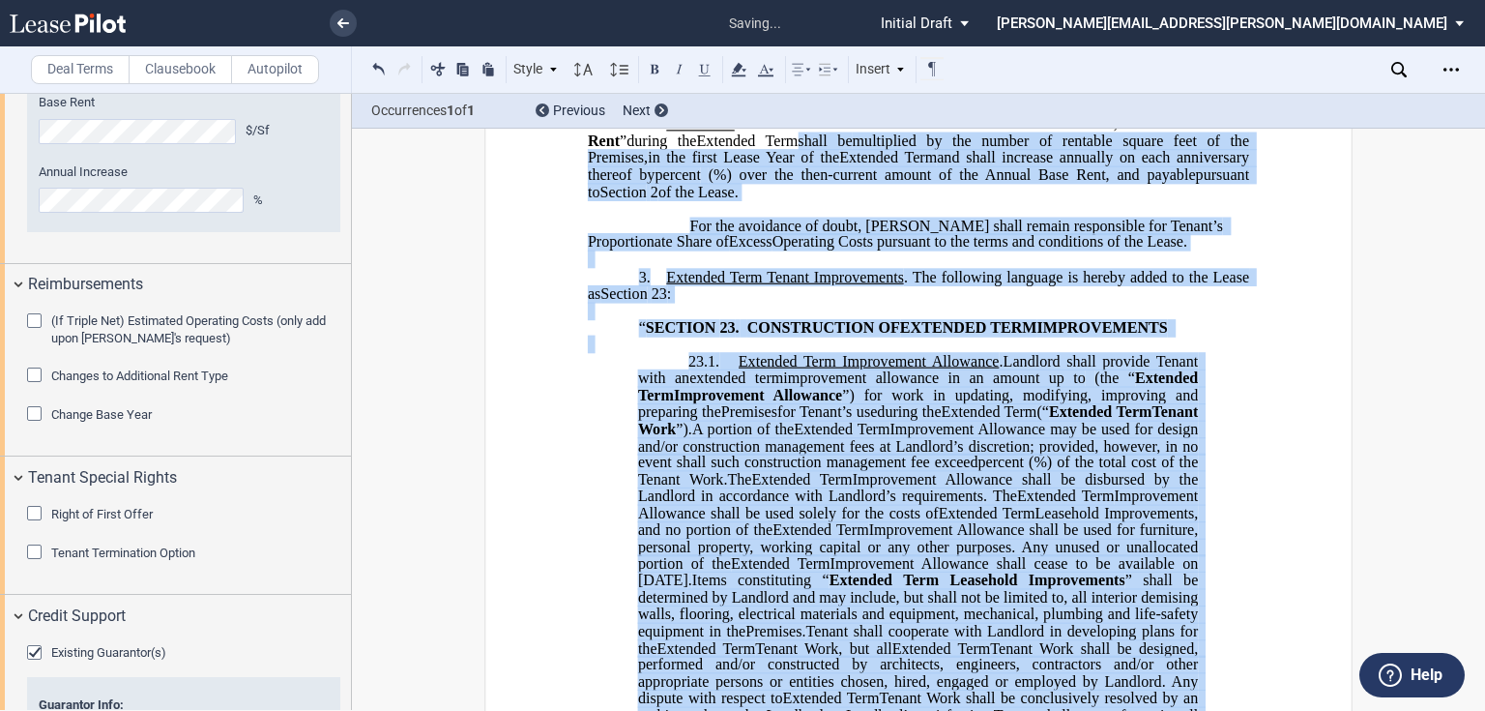
drag, startPoint x: 951, startPoint y: 605, endPoint x: 795, endPoint y: 437, distance: 229.8
click at [745, 76] on icon at bounding box center [738, 69] width 23 height 23
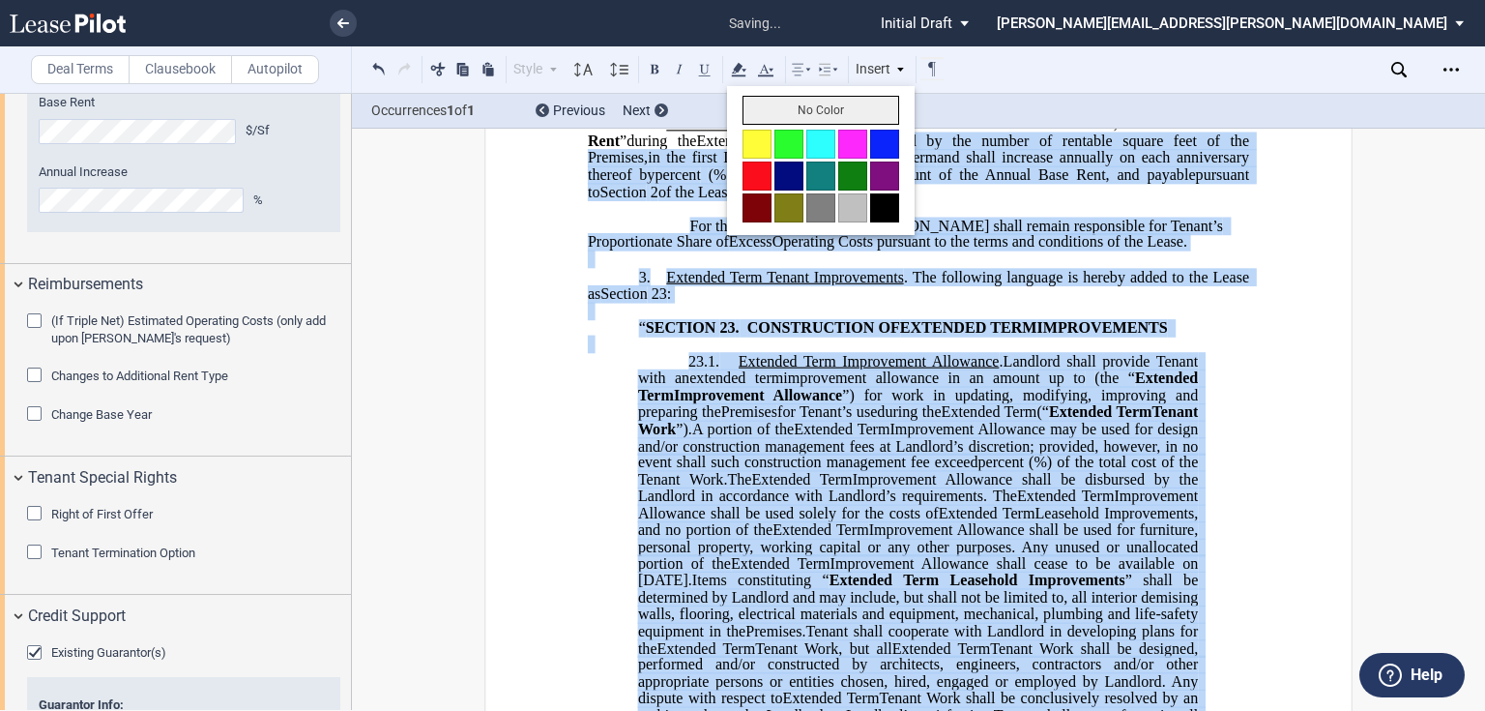
click at [780, 113] on button "No Color" at bounding box center [820, 110] width 157 height 29
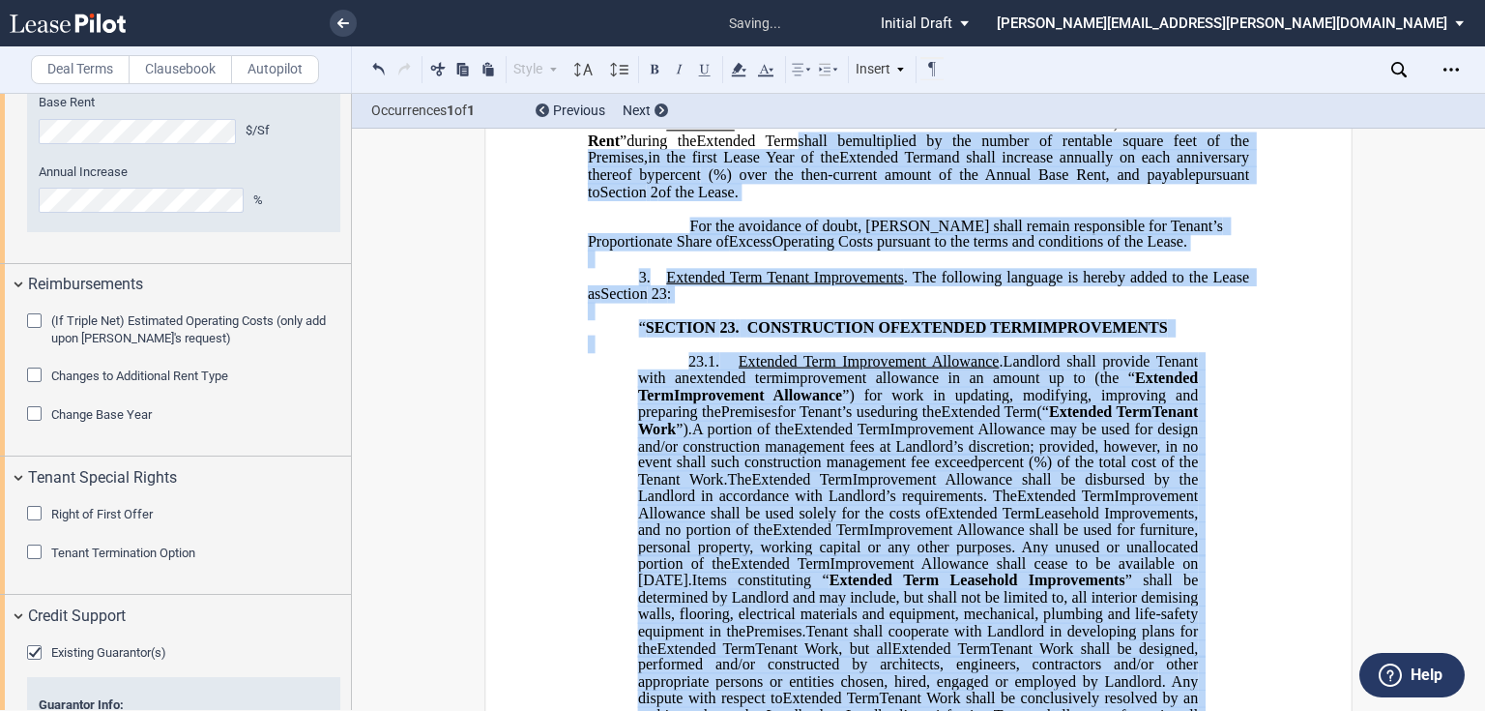
click at [812, 81] on span "Extended Term" at bounding box center [920, 64] width 665 height 34
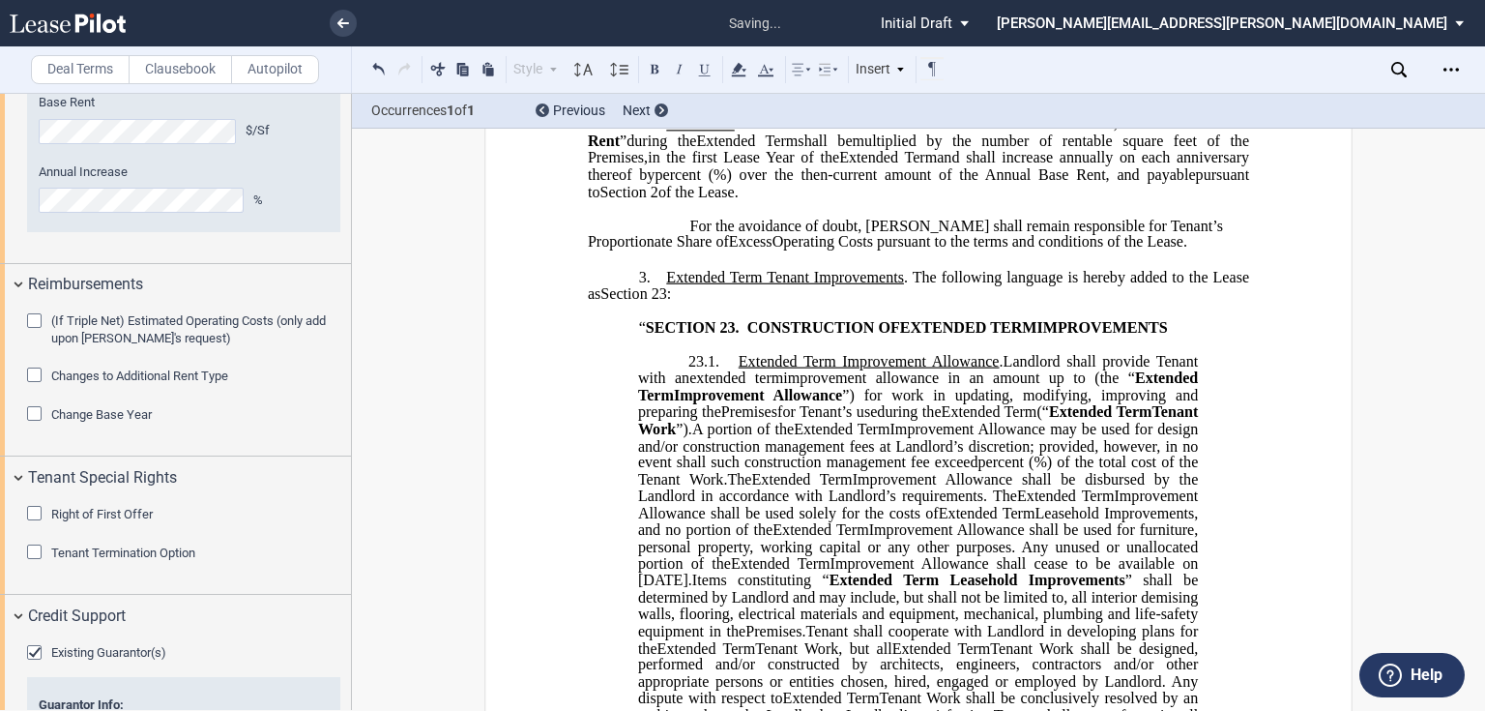
scroll to position [93, 0]
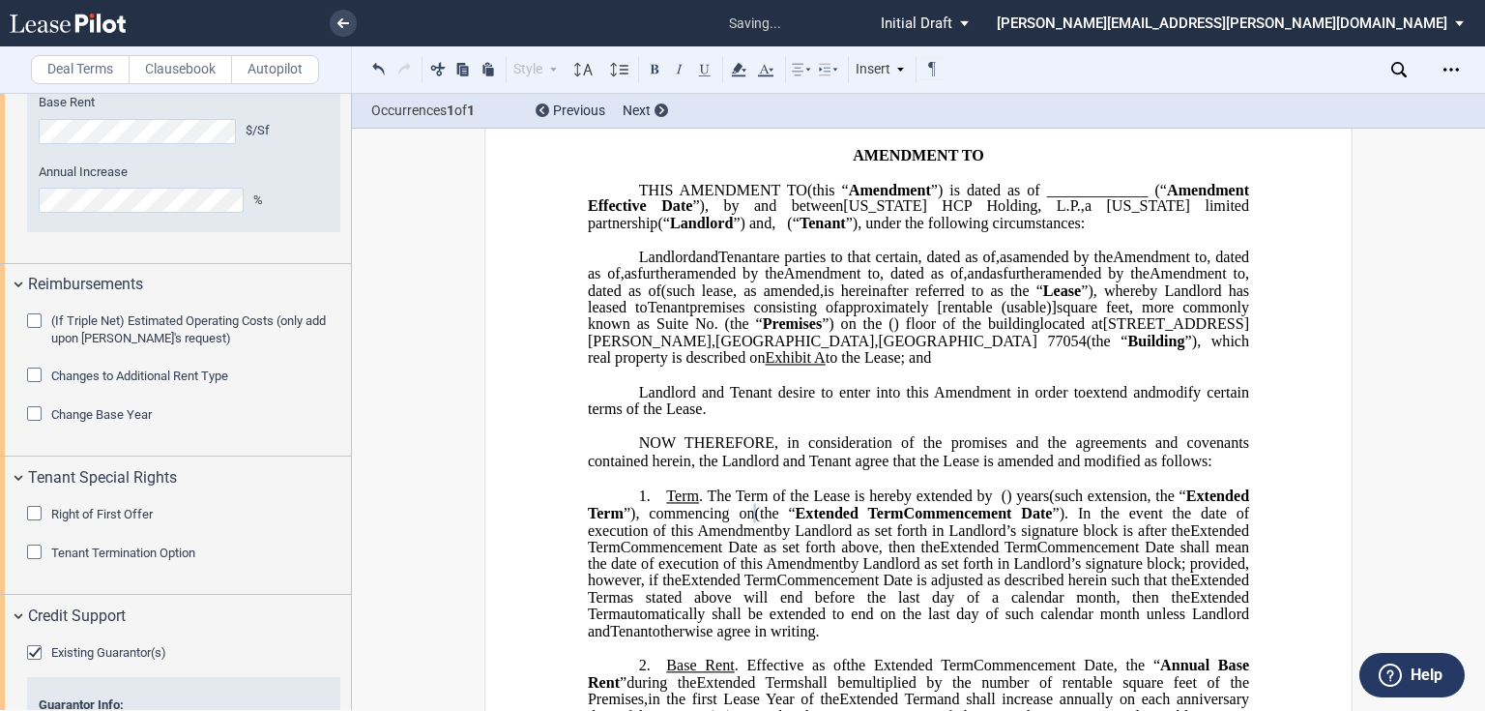
drag, startPoint x: 1101, startPoint y: 437, endPoint x: 1104, endPoint y: 463, distance: 26.3
click at [1102, 383] on p "﻿" at bounding box center [918, 374] width 661 height 16
drag, startPoint x: 924, startPoint y: 576, endPoint x: 859, endPoint y: 559, distance: 67.1
click at [859, 559] on p "1. Term . The Term of the Lease is hereby extended by [__________] ﻿ ﻿ ( ﻿ ﻿ ) …" at bounding box center [918, 563] width 661 height 153
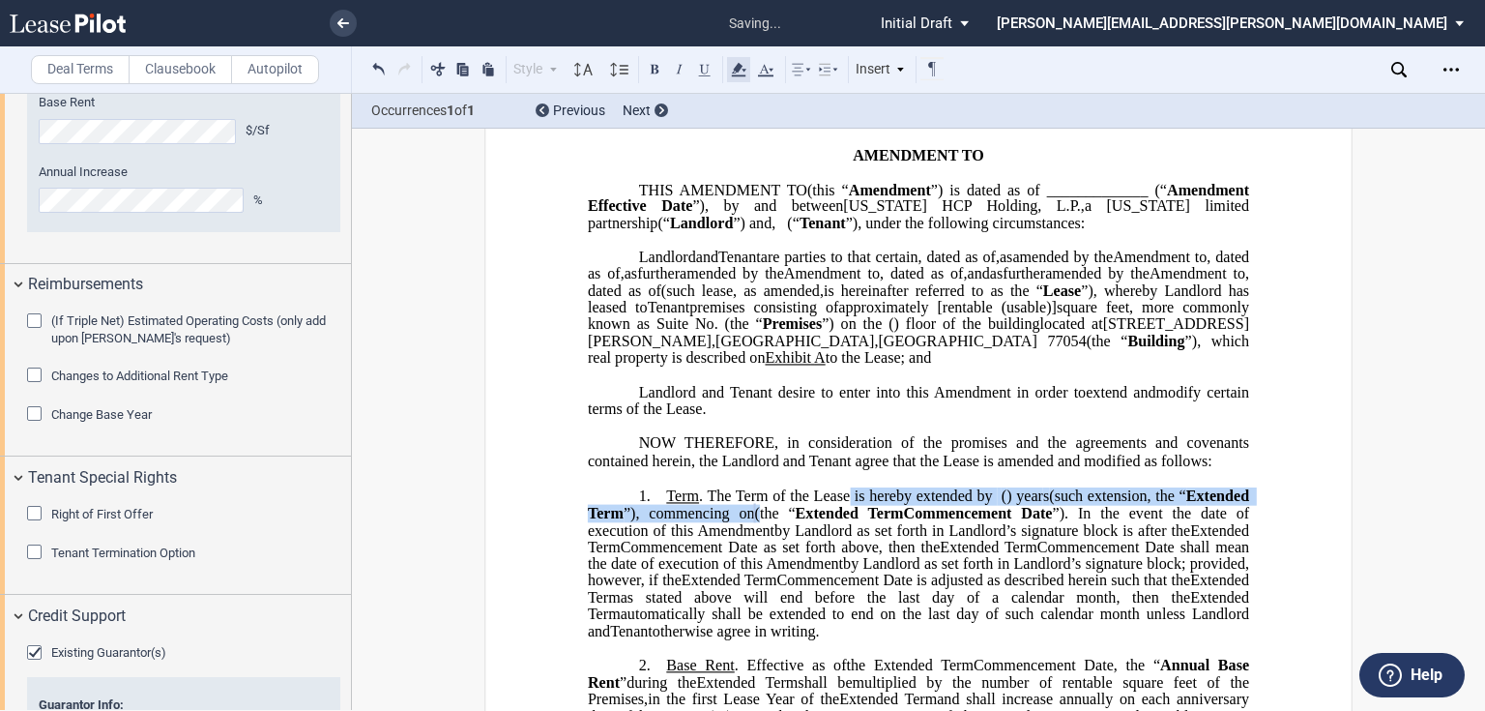
click at [741, 70] on icon at bounding box center [738, 69] width 23 height 23
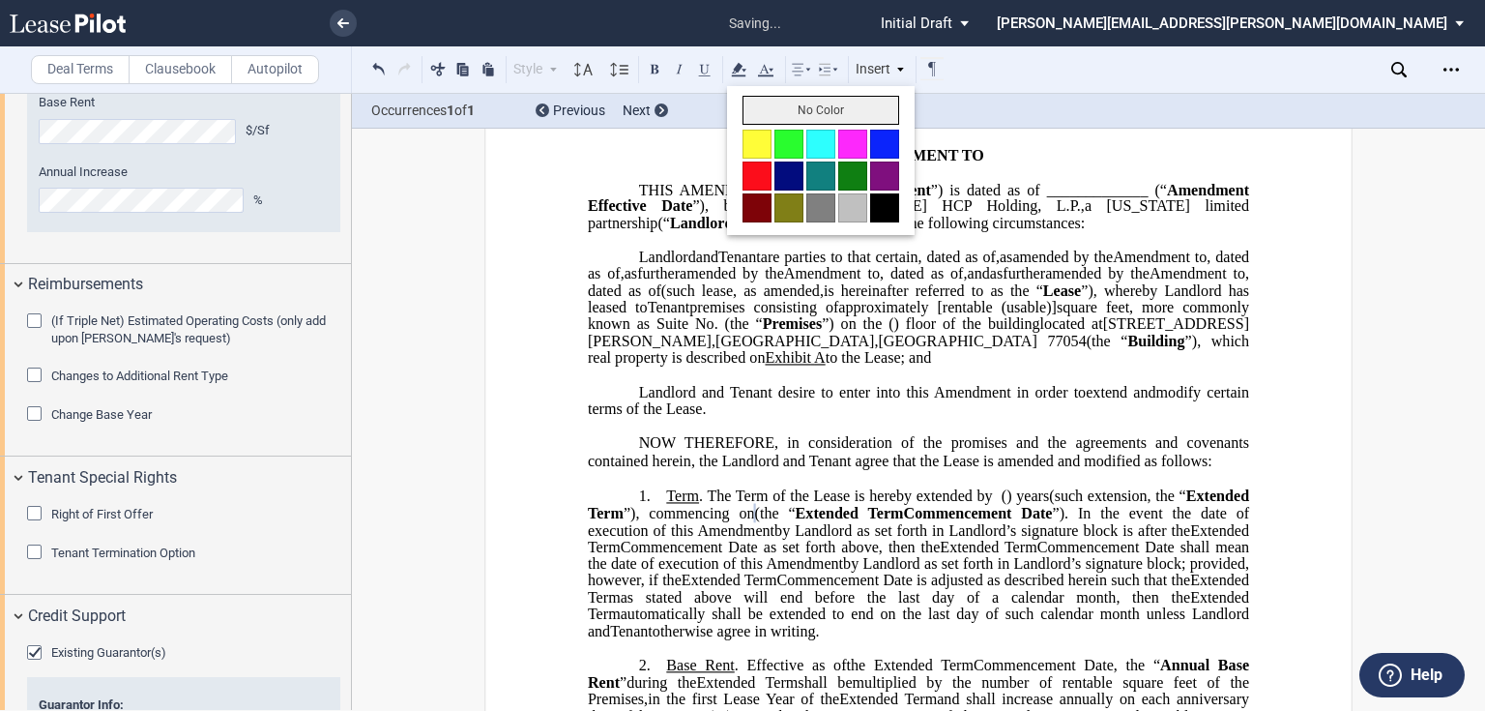
click at [816, 114] on button "No Color" at bounding box center [820, 110] width 157 height 29
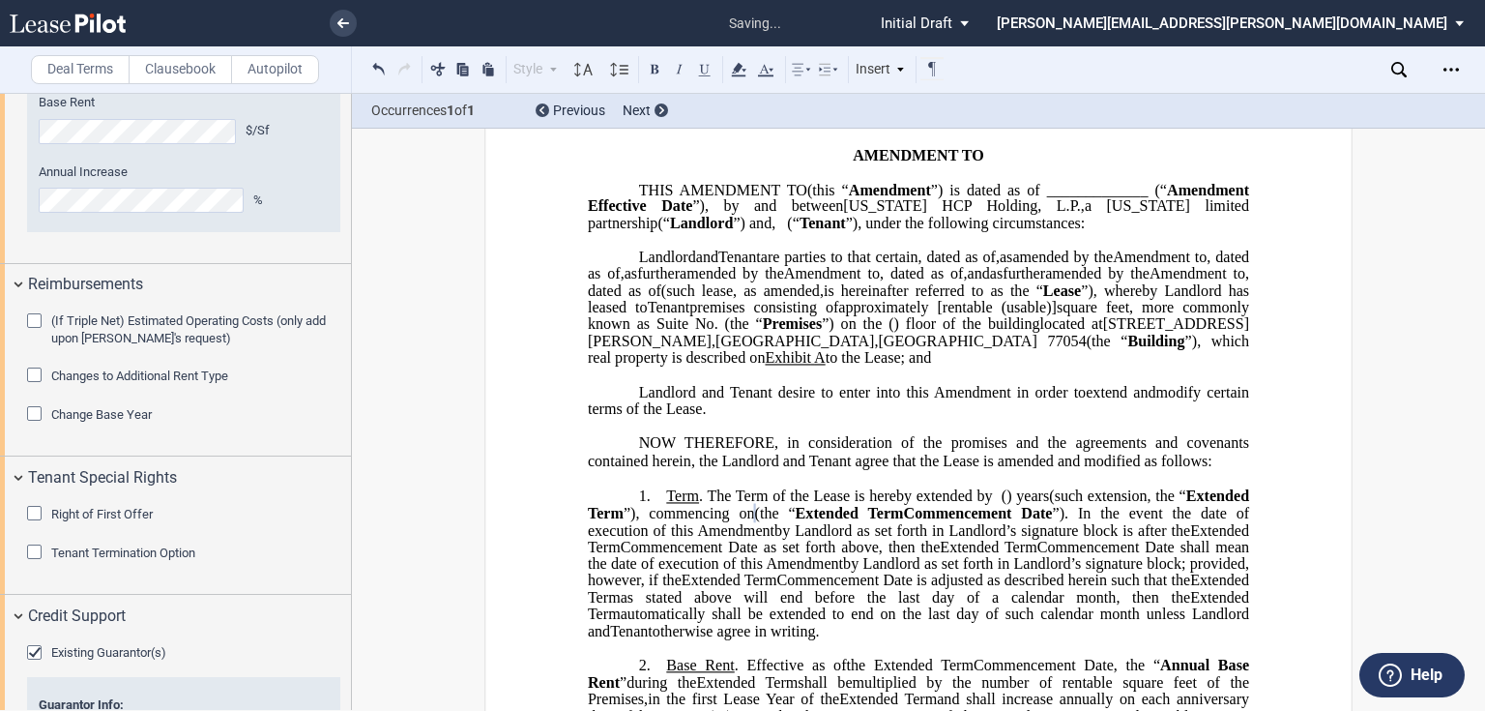
click at [941, 555] on span "Commencement Date as set forth above, then the" at bounding box center [781, 545] width 320 height 17
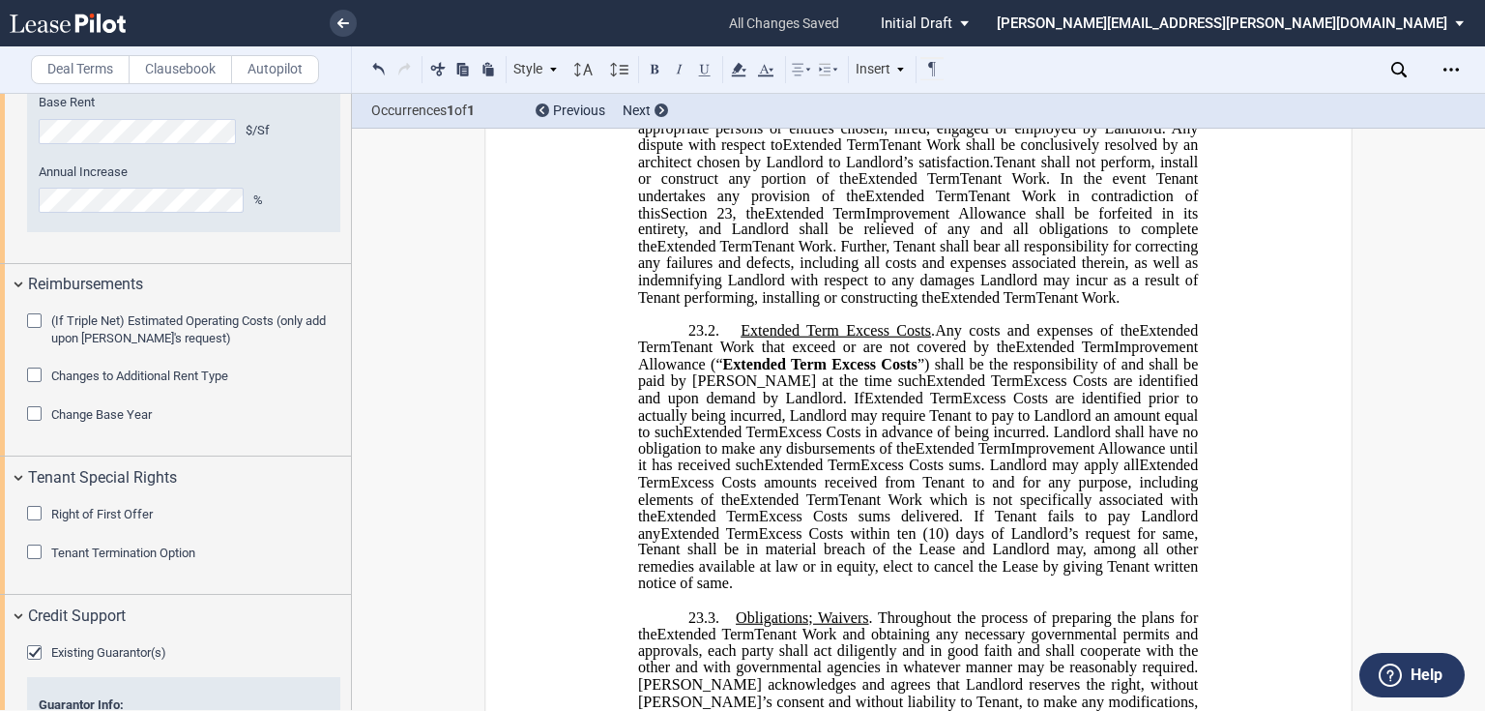
scroll to position [1176, 0]
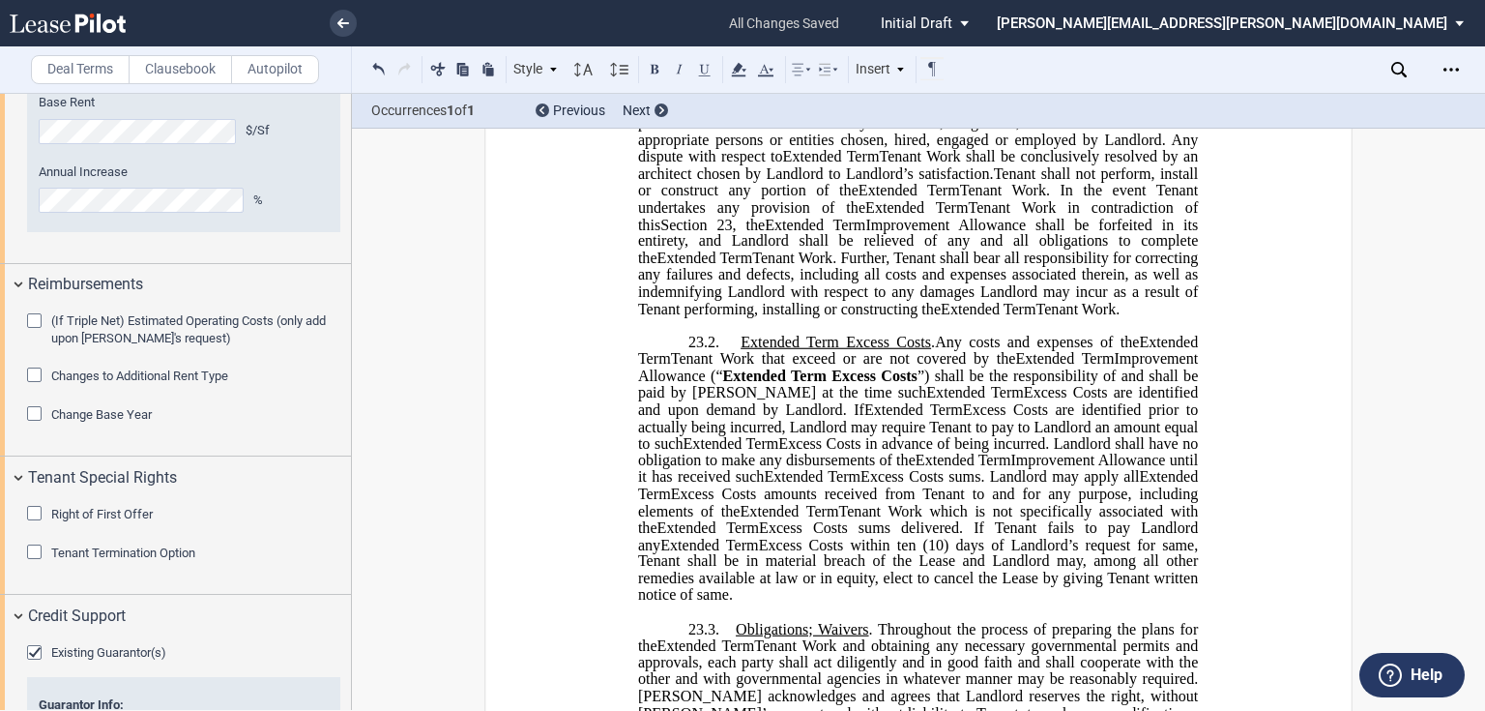
click at [1067, 519] on span "Excess Costs amounts received from Tenant to and for any purpose, including ele…" at bounding box center [920, 502] width 564 height 34
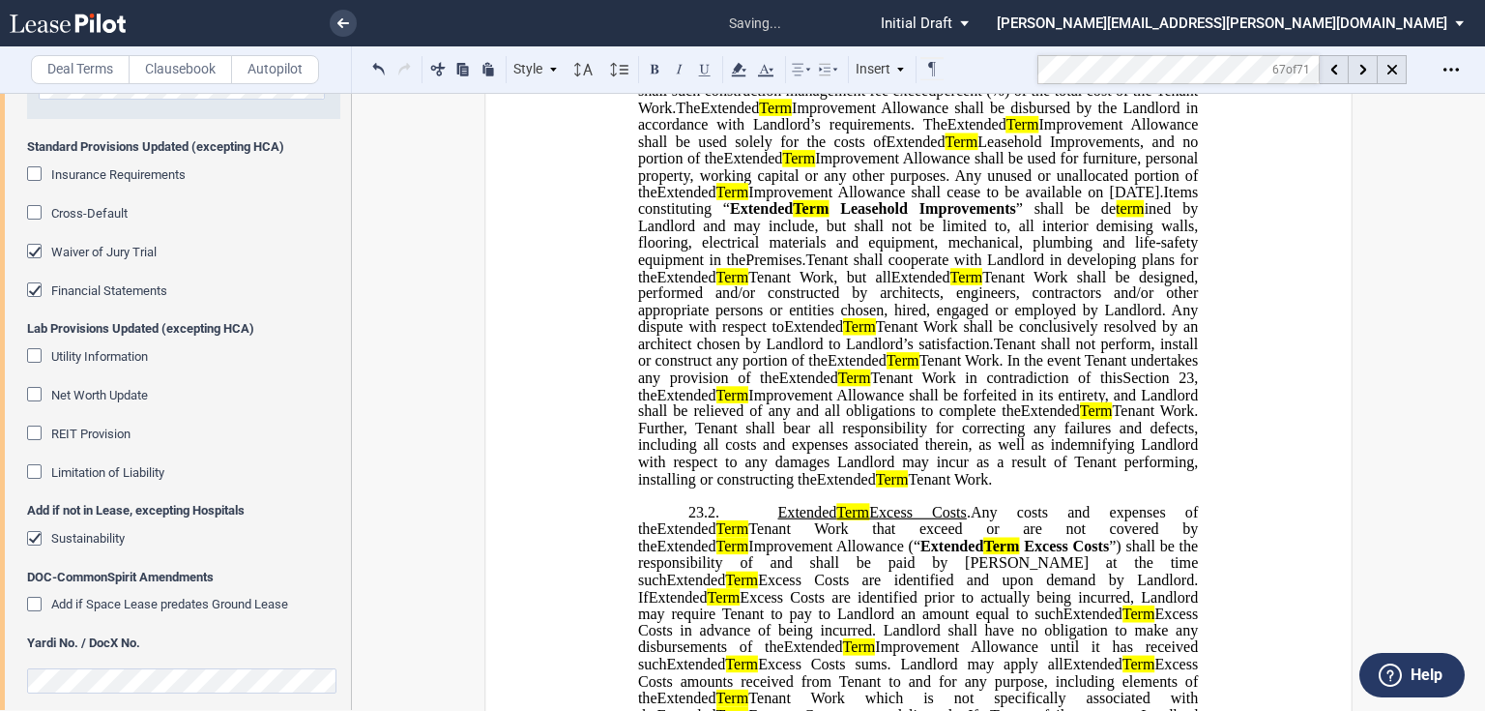
scroll to position [541, 0]
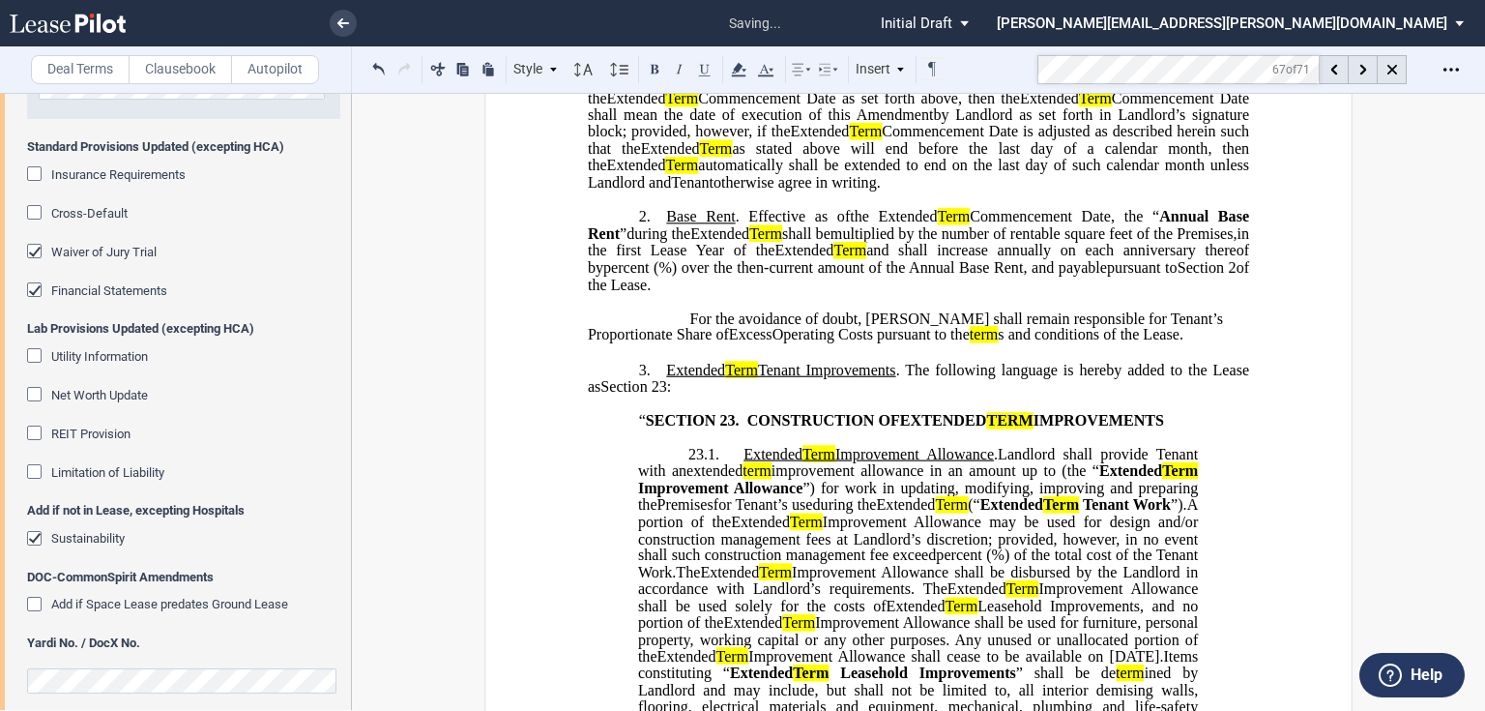
click at [854, 412] on p at bounding box center [918, 403] width 661 height 16
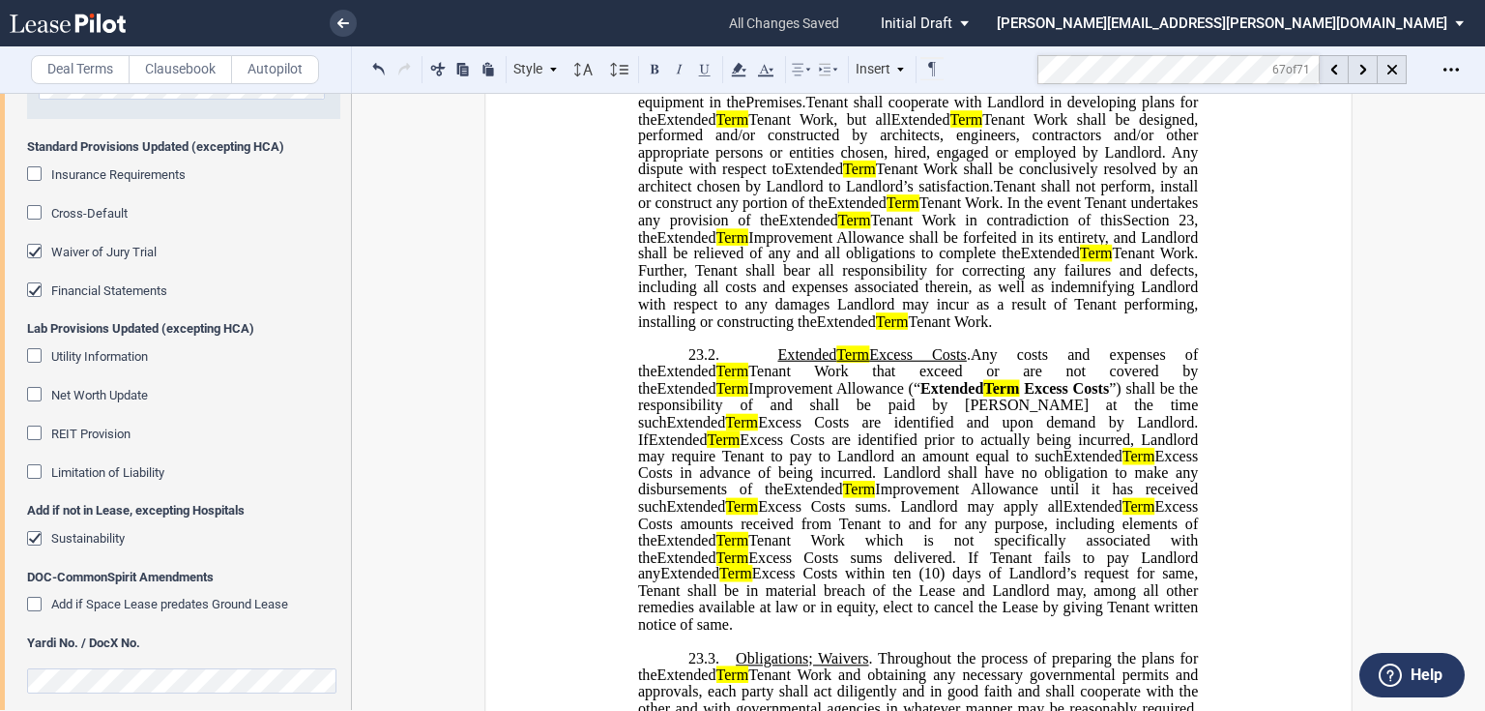
scroll to position [1237, 0]
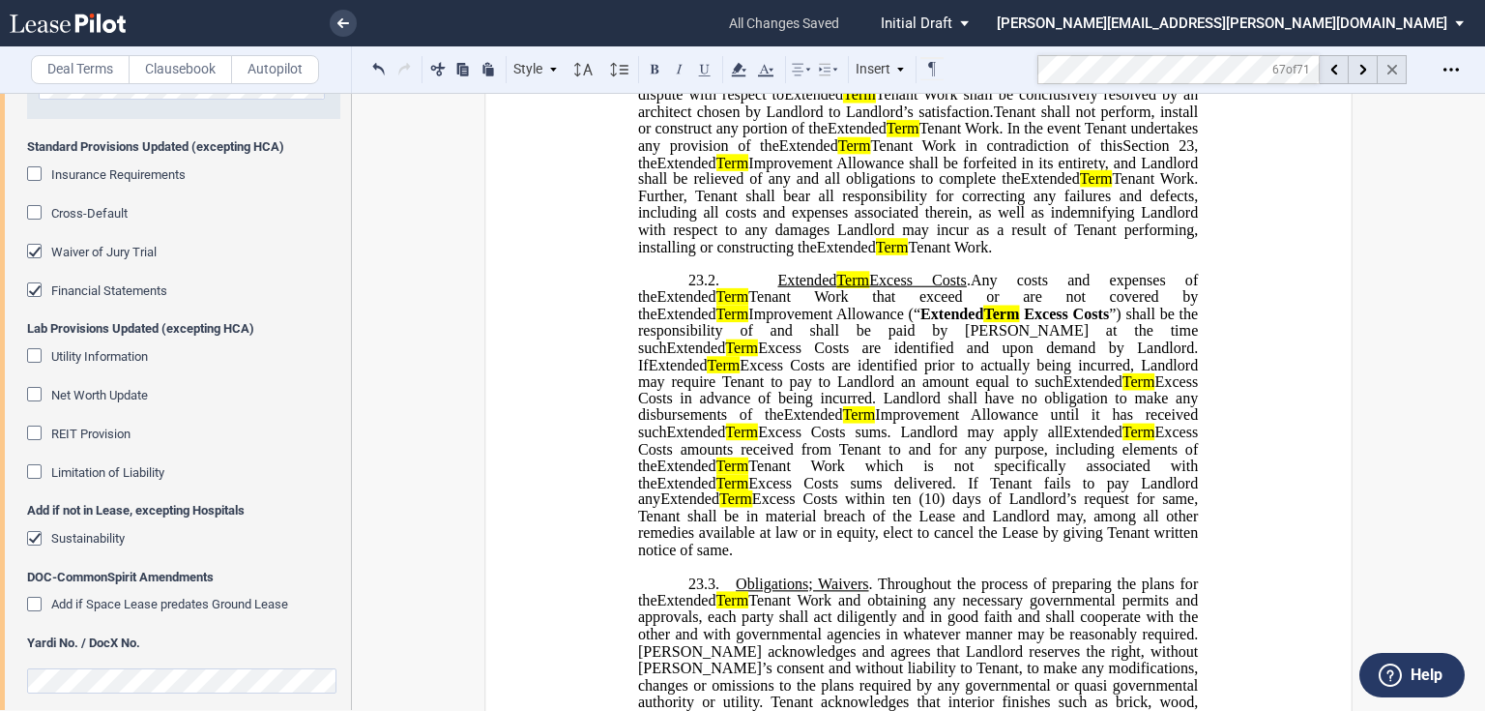
click at [1401, 67] on div at bounding box center [1392, 69] width 29 height 29
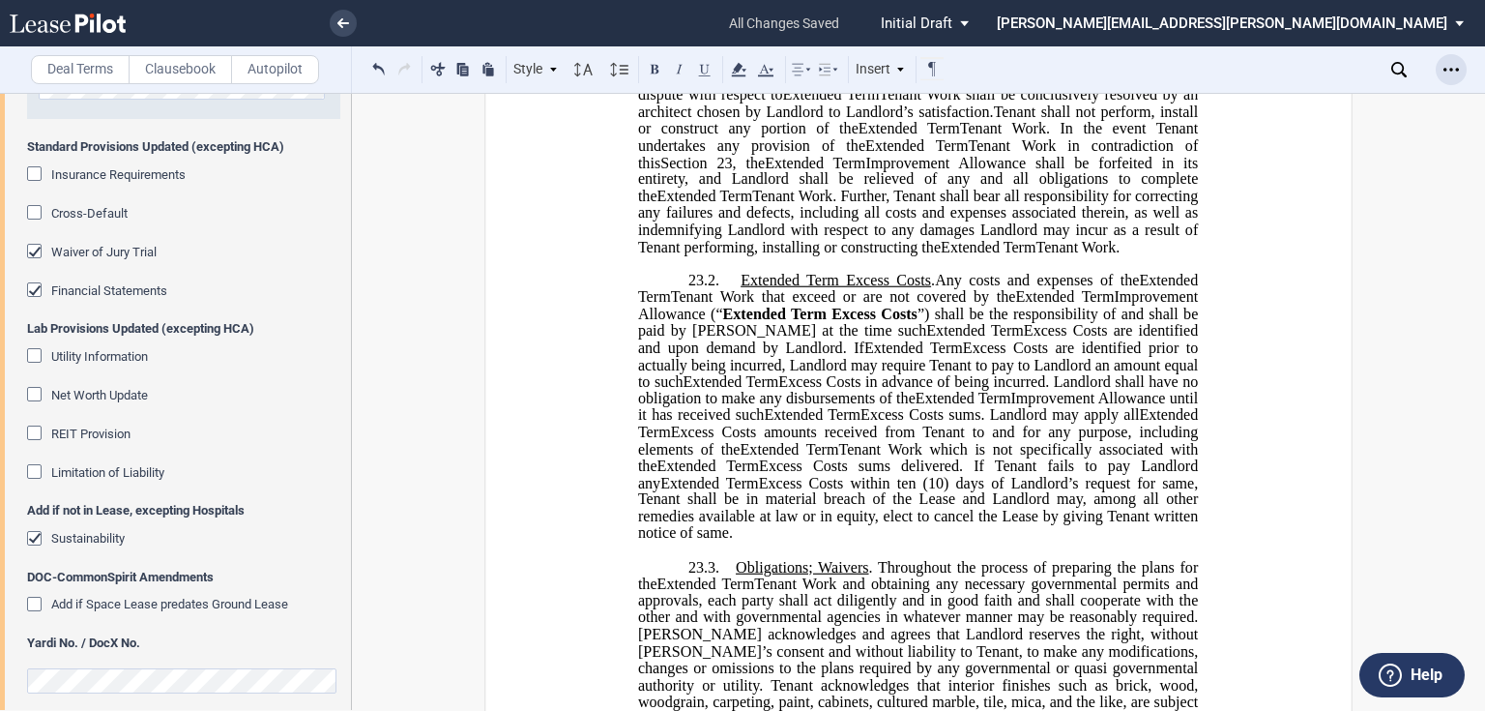
click at [1452, 71] on icon "Open Lease options menu" at bounding box center [1450, 69] width 15 height 15
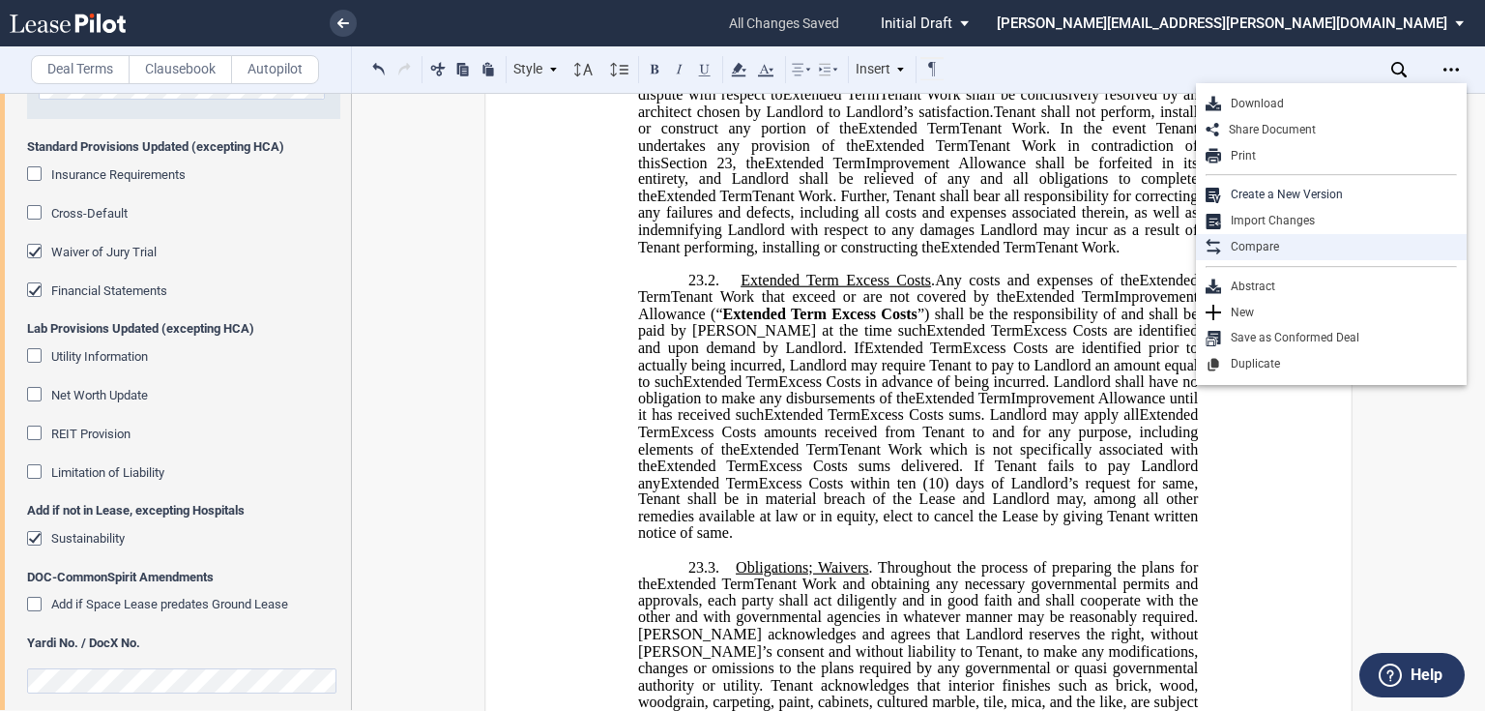
click at [1276, 247] on div "Compare" at bounding box center [1339, 247] width 236 height 16
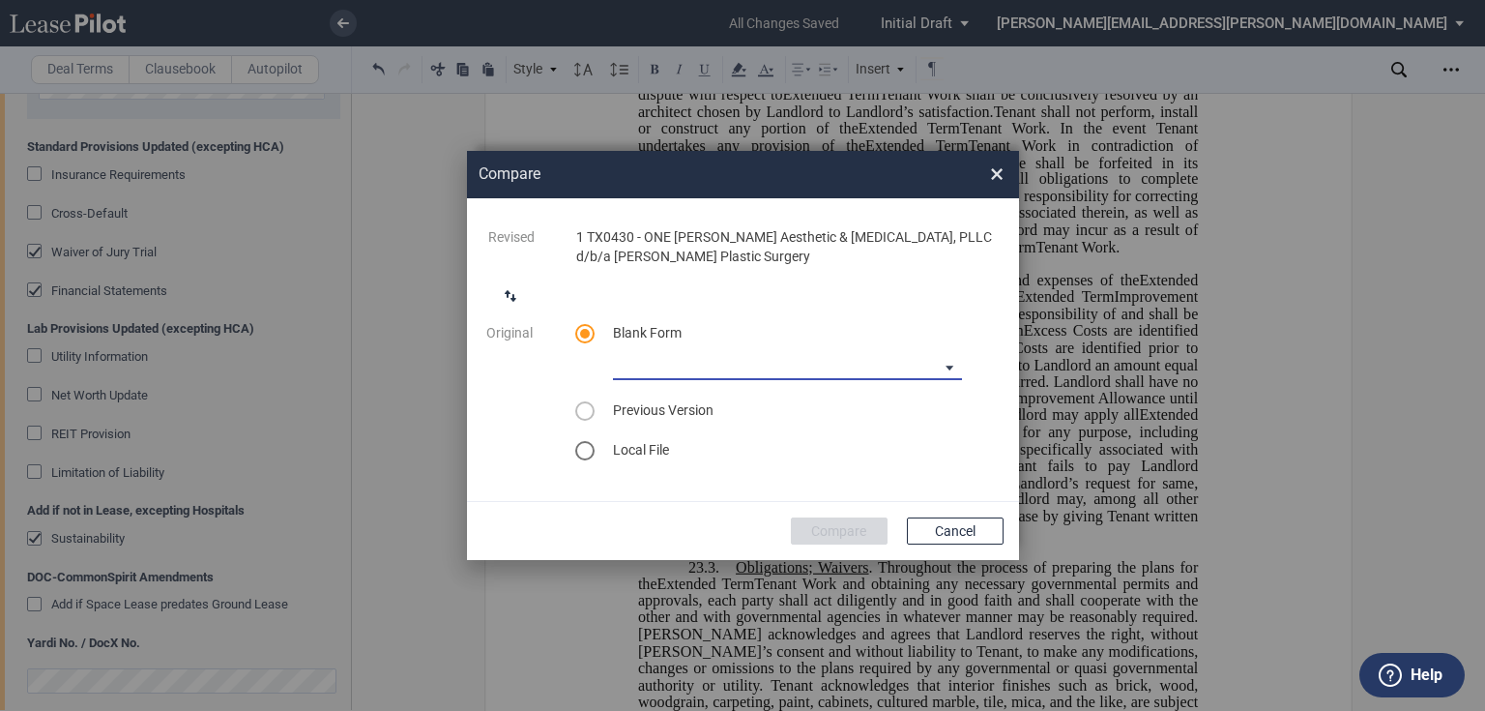
click at [942, 361] on md-select "Medical Office Amendment Blank Form Medical Office Assignment Blank Form" at bounding box center [787, 365] width 349 height 29
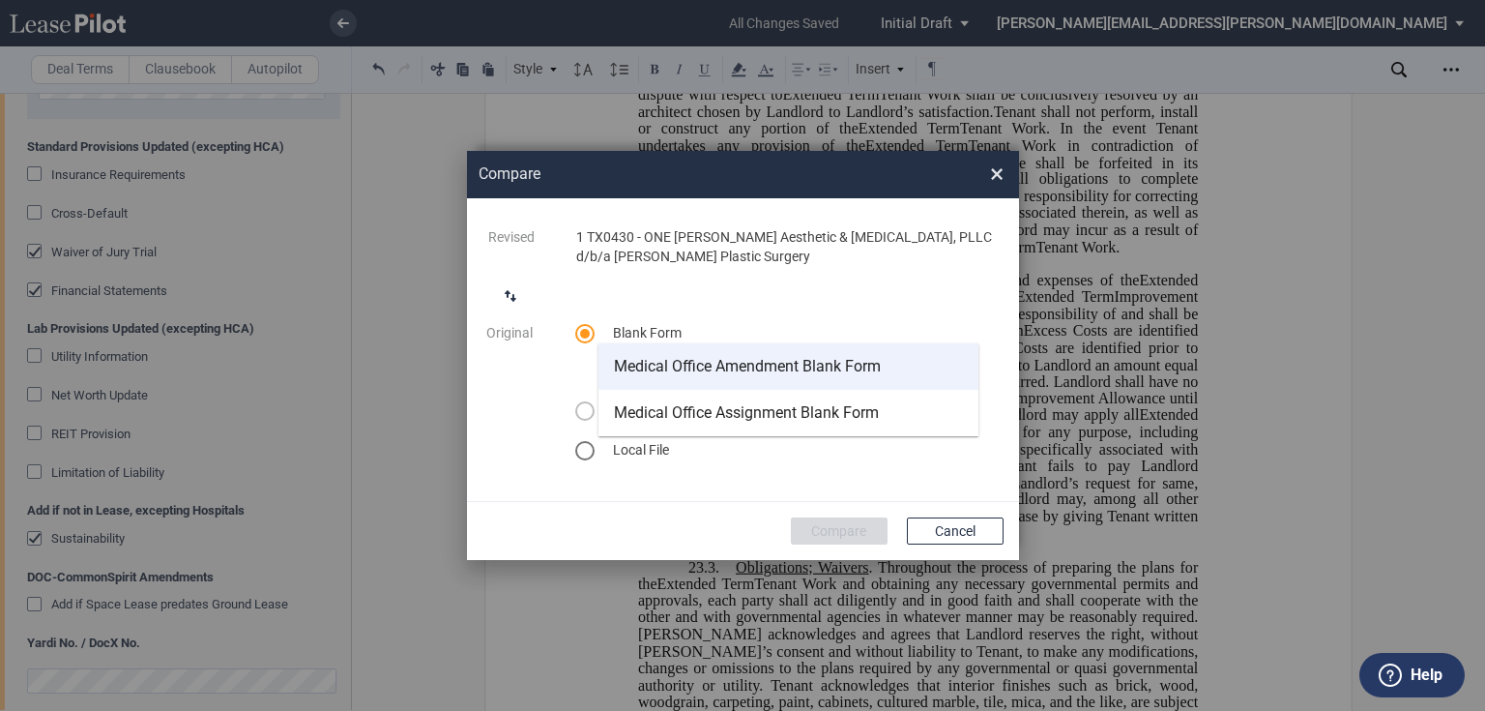
click at [824, 374] on div "Medical Office Amendment Blank Form" at bounding box center [747, 366] width 267 height 21
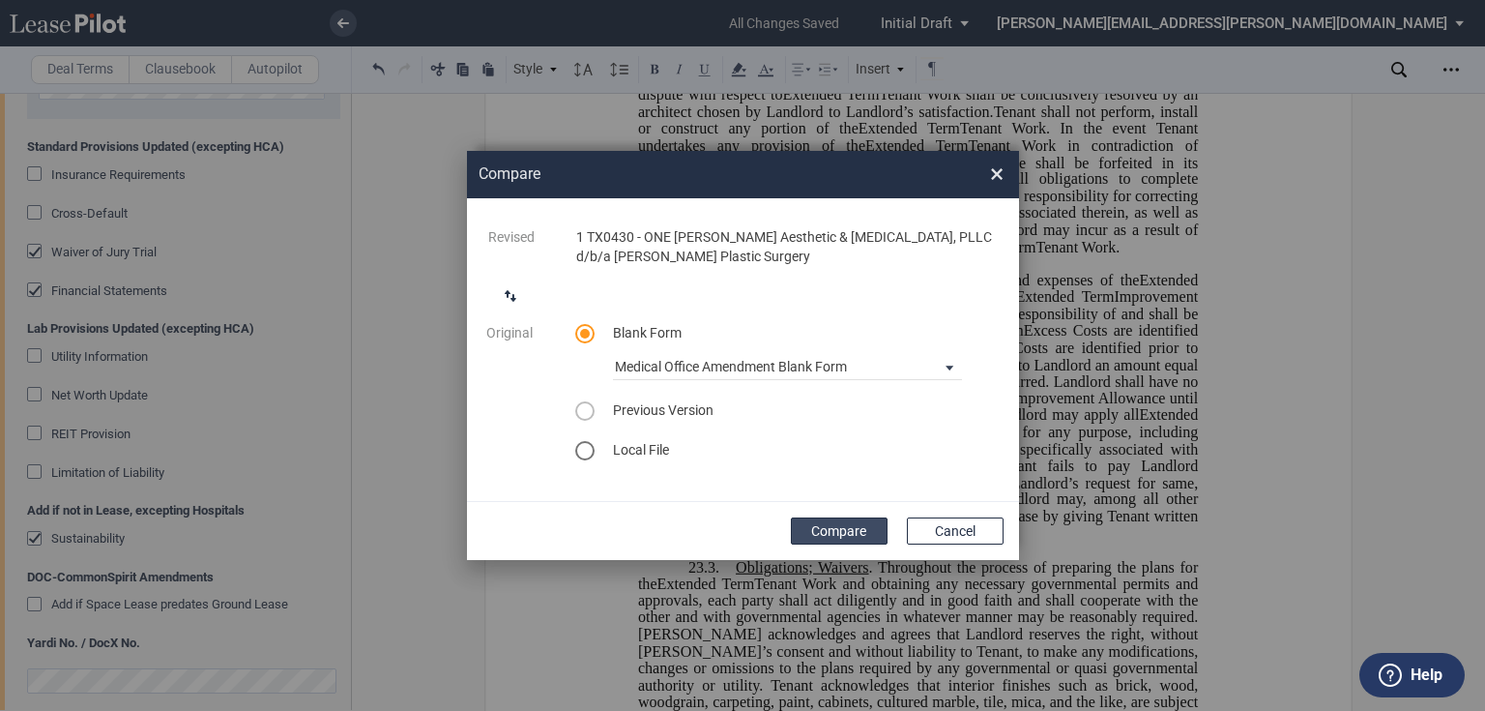
click at [845, 528] on button "Compare" at bounding box center [839, 530] width 97 height 27
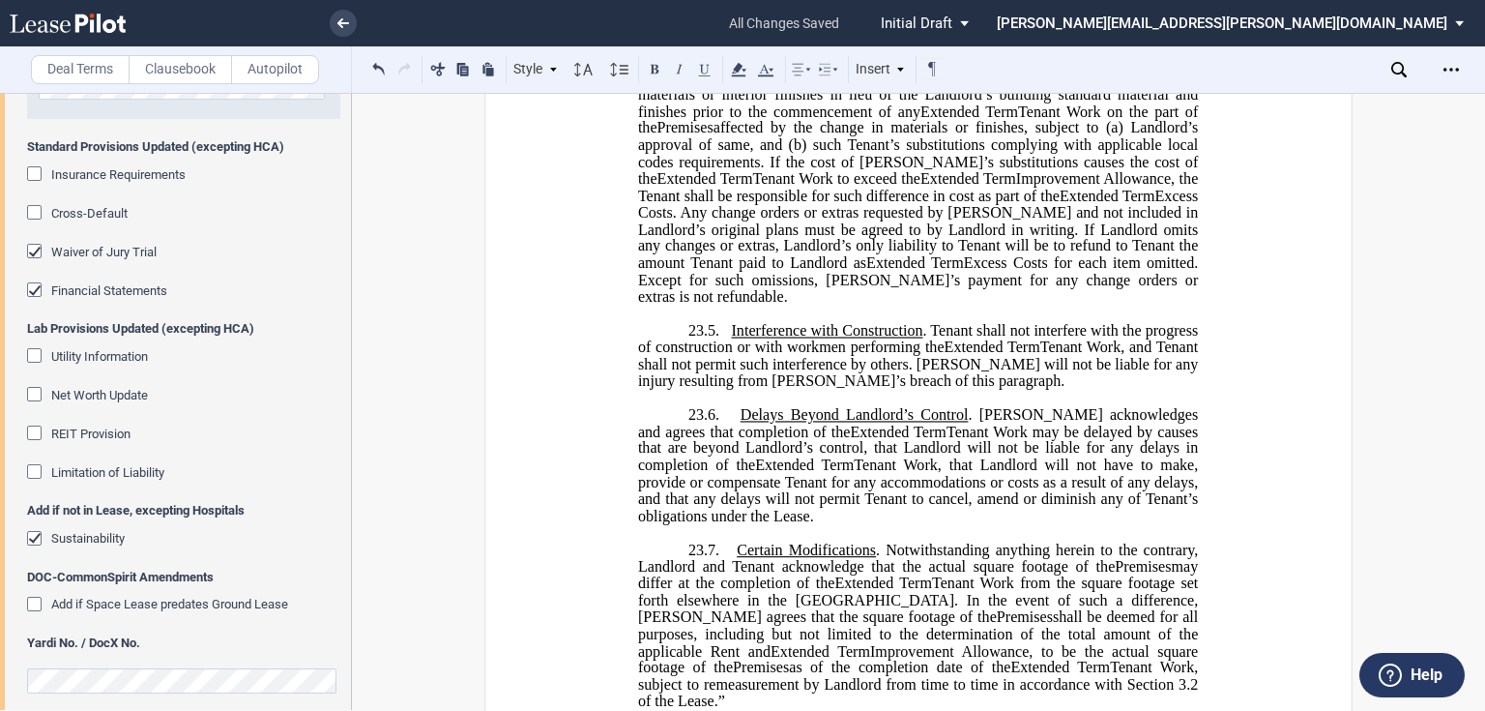
scroll to position [1701, 0]
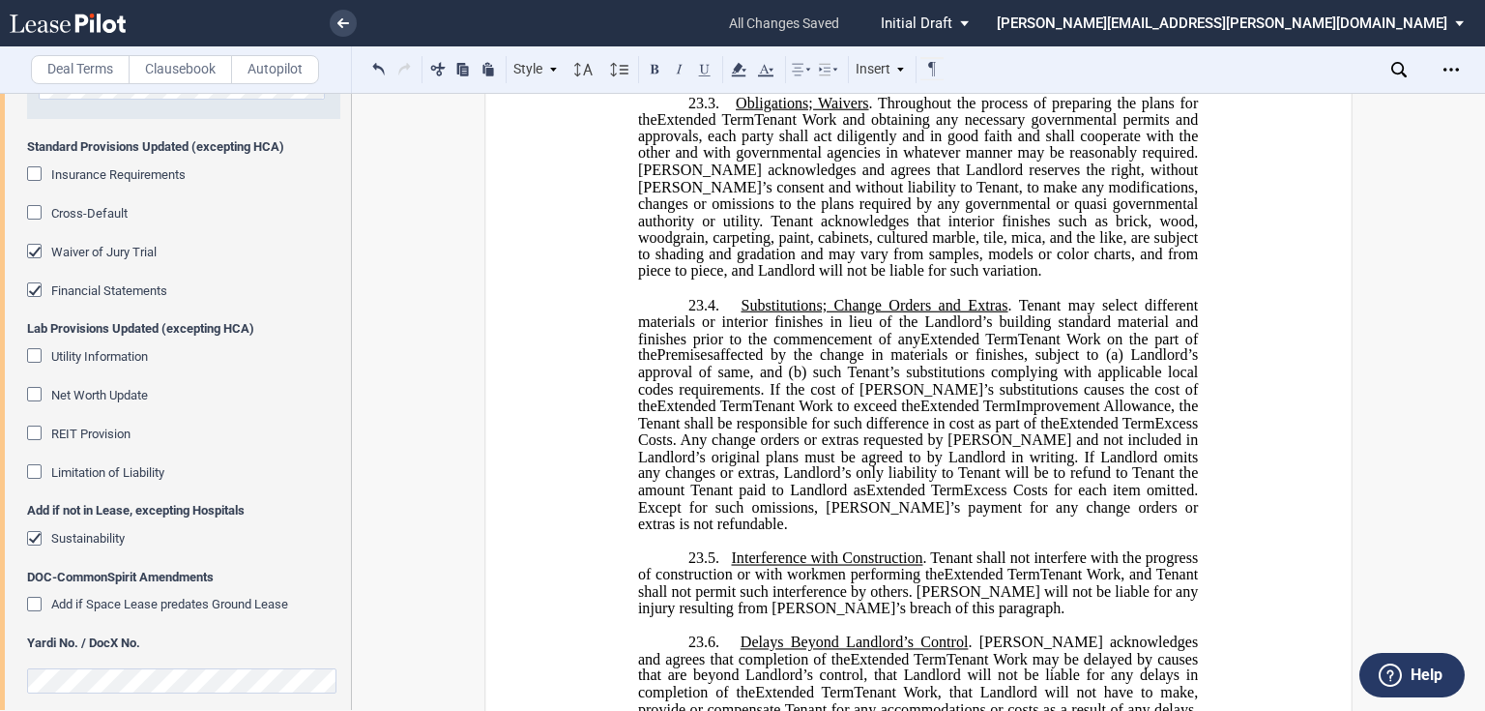
click at [1052, 414] on span "such Tenant’s substitutions complying with applicable local codes requirements.…" at bounding box center [920, 388] width 564 height 50
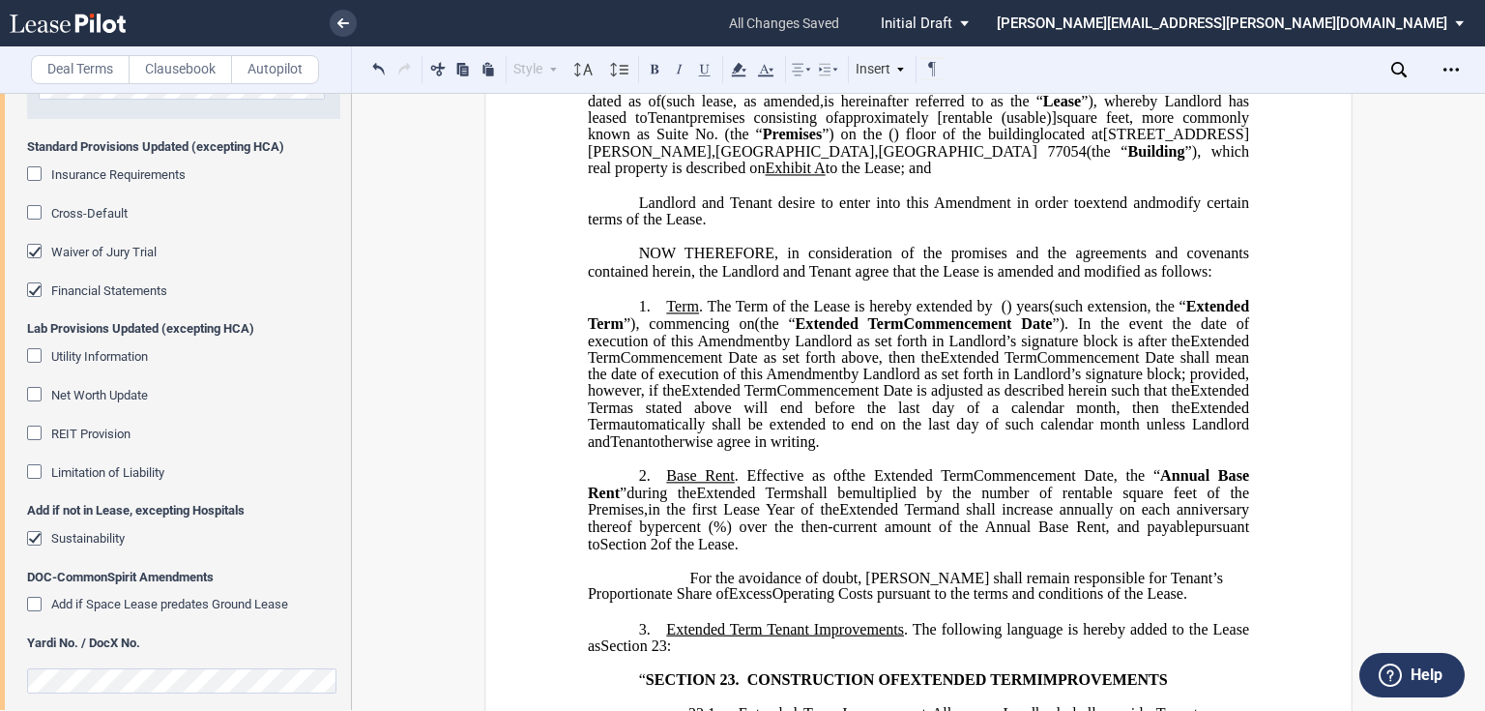
scroll to position [0, 0]
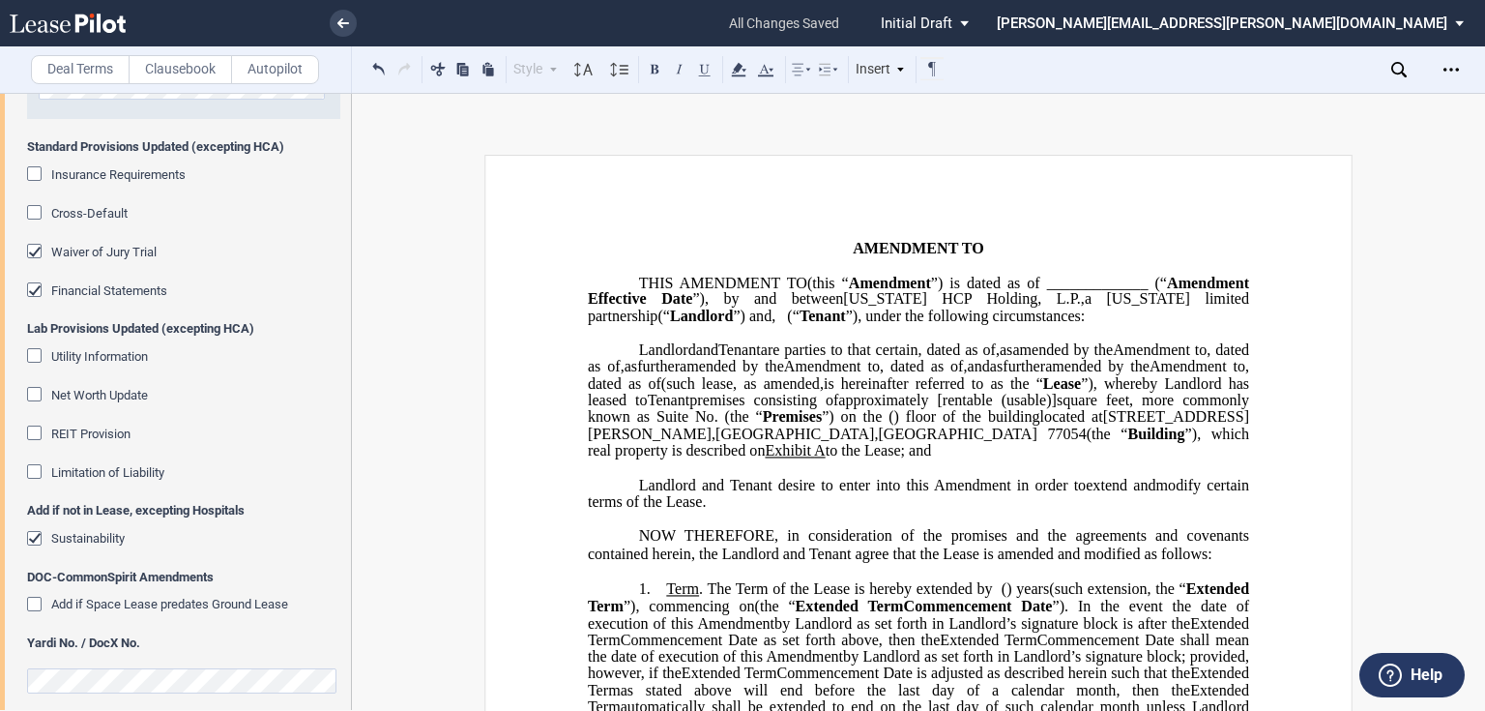
click at [928, 409] on span at bounding box center [932, 400] width 9 height 17
drag, startPoint x: 784, startPoint y: 480, endPoint x: 847, endPoint y: 513, distance: 70.9
click at [1000, 409] on span "(usable)]" at bounding box center [1027, 400] width 55 height 17
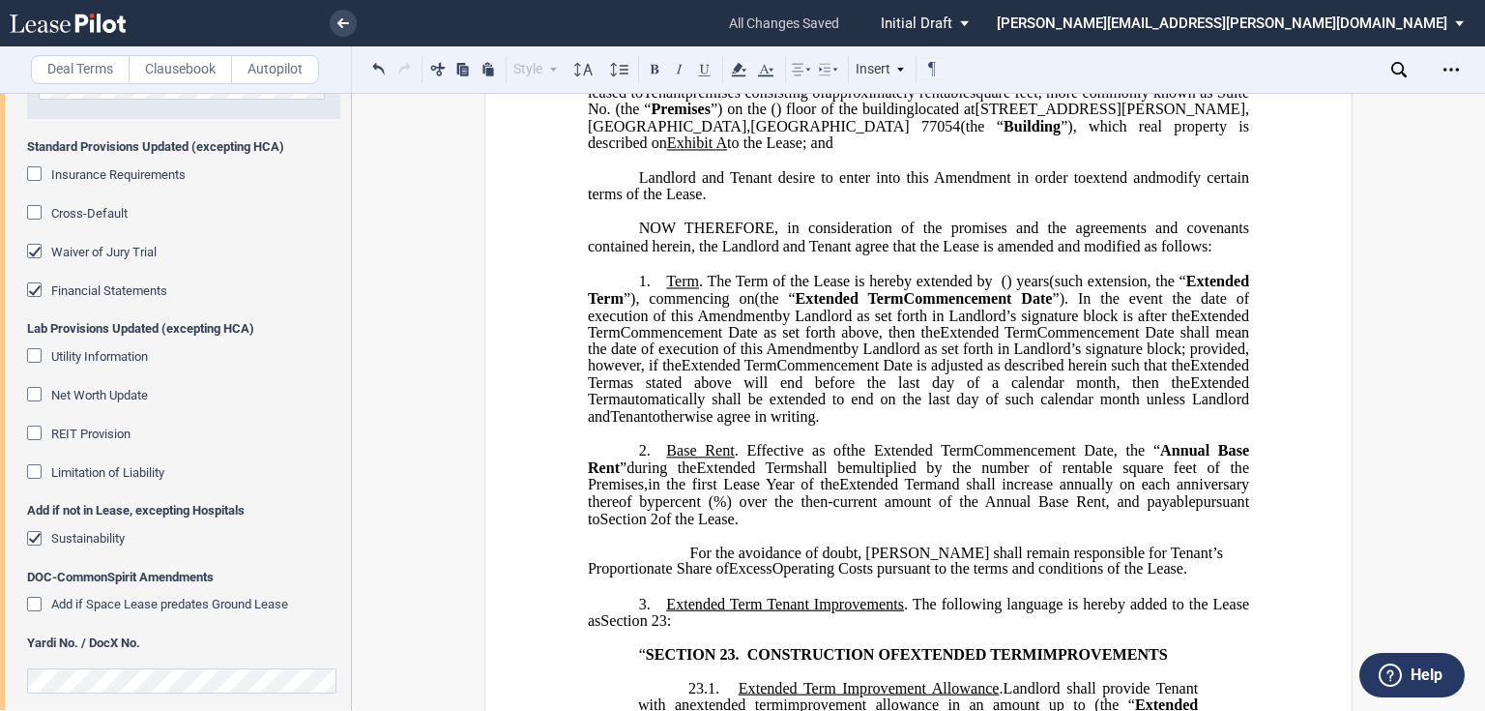
scroll to position [309, 0]
click at [1454, 70] on icon "Open Lease options menu" at bounding box center [1450, 69] width 15 height 15
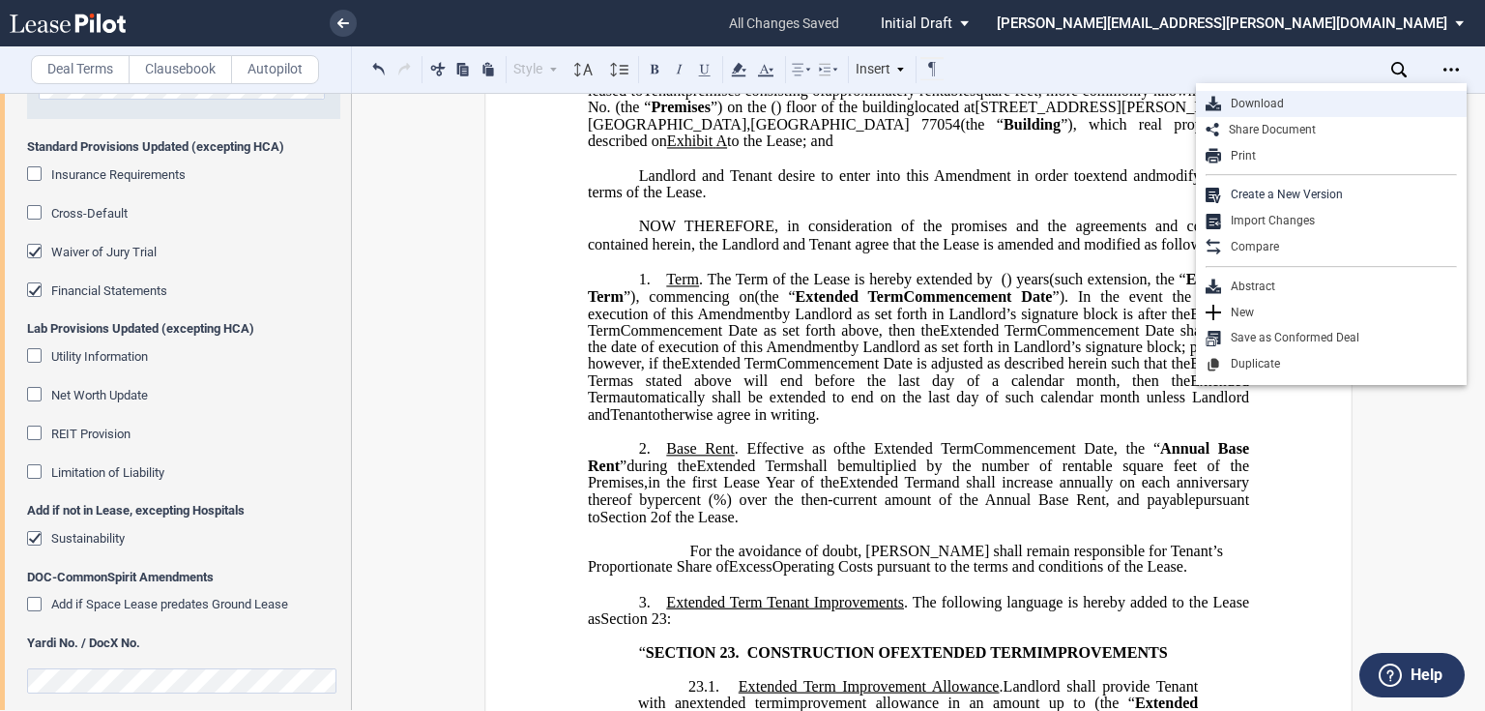
click at [1291, 106] on div "Download" at bounding box center [1339, 104] width 236 height 16
